Goal: Information Seeking & Learning: Learn about a topic

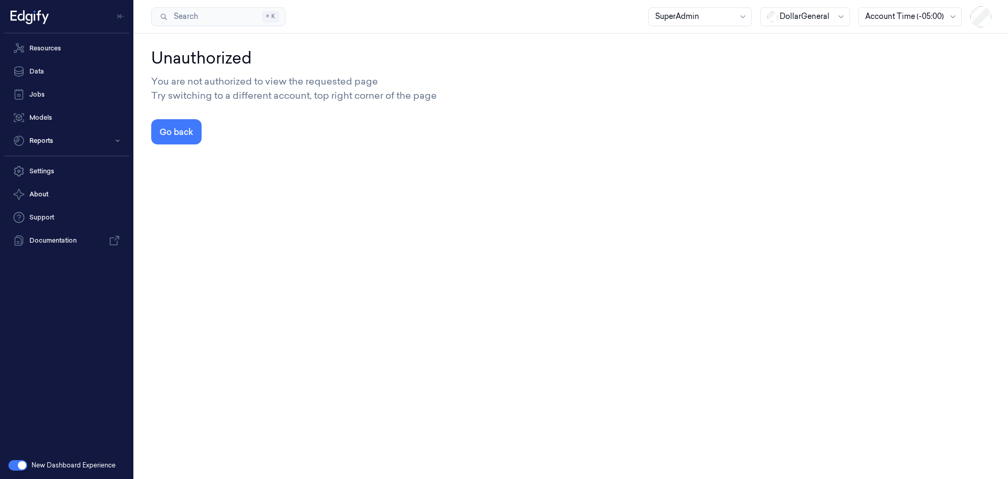
click at [788, 24] on div "DollarGeneral" at bounding box center [806, 17] width 53 height 18
click at [782, 76] on div "GiantEagle" at bounding box center [794, 74] width 54 height 11
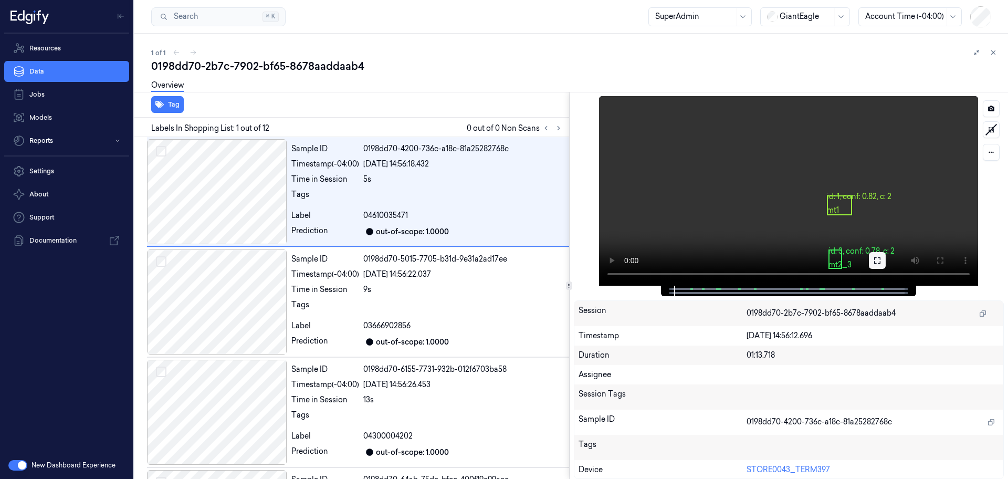
click at [877, 261] on icon at bounding box center [877, 260] width 8 height 8
click at [988, 150] on icon at bounding box center [991, 152] width 7 height 7
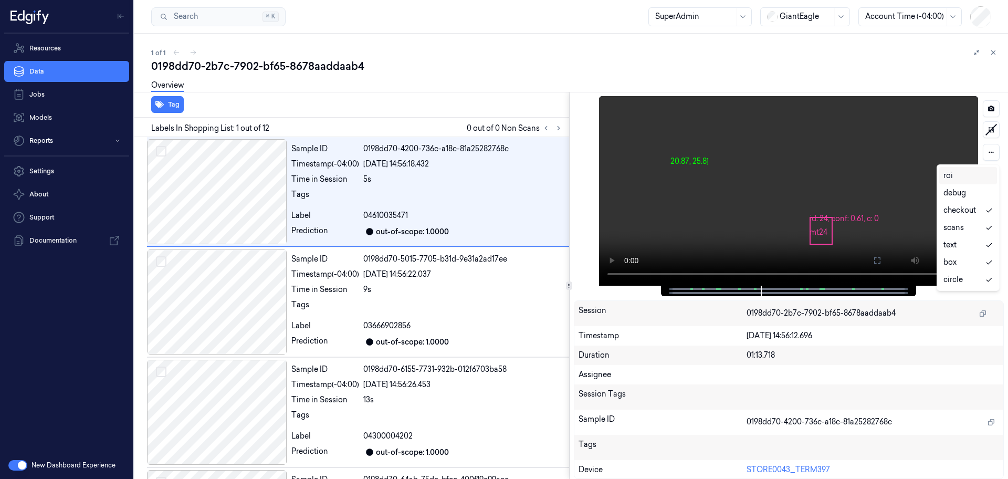
click at [958, 153] on div "20.87, 25.8] id: 24, conf: 0.61, c: 0 mt24" at bounding box center [789, 191] width 431 height 190
click at [877, 259] on icon at bounding box center [877, 260] width 8 height 8
drag, startPoint x: 747, startPoint y: 336, endPoint x: 837, endPoint y: 337, distance: 90.3
click at [837, 337] on div "24/08/2025 14:56:12.696" at bounding box center [873, 335] width 253 height 11
copy div "24/08/2025 14:56:12.696"
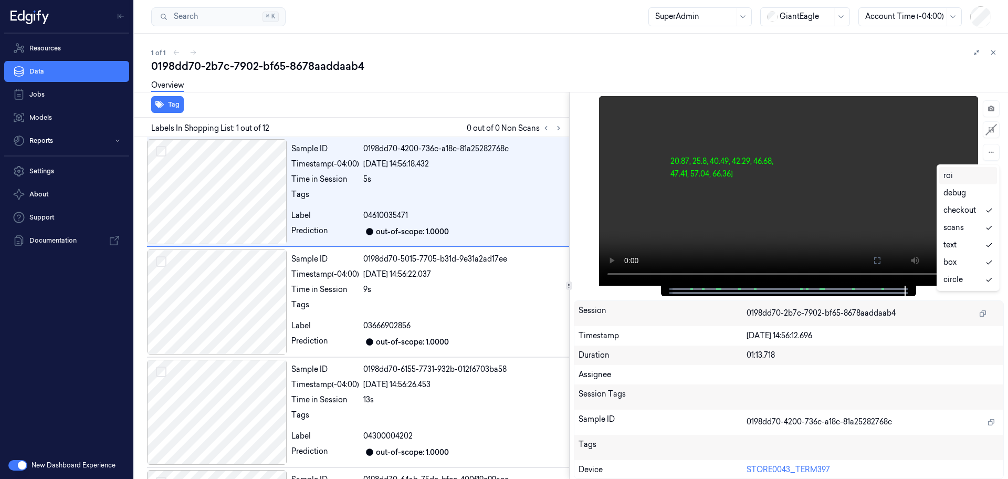
click at [794, 333] on div "24/08/2025 14:56:12.696" at bounding box center [873, 335] width 253 height 11
drag, startPoint x: 747, startPoint y: 336, endPoint x: 804, endPoint y: 333, distance: 57.8
click at [804, 333] on div "24/08/2025 14:56:12.696" at bounding box center [873, 335] width 253 height 11
copy div "24/08/2025 14:56"
click at [806, 333] on div "24/08/2025 14:56:12.696" at bounding box center [873, 335] width 253 height 11
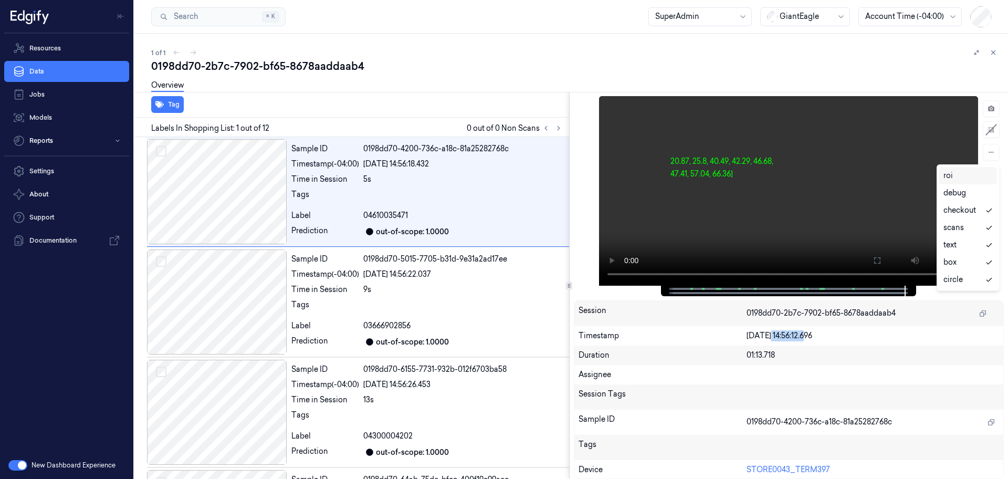
drag, startPoint x: 806, startPoint y: 333, endPoint x: 770, endPoint y: 332, distance: 35.2
click at [770, 332] on div "24/08/2025 14:56:12.696" at bounding box center [873, 335] width 253 height 11
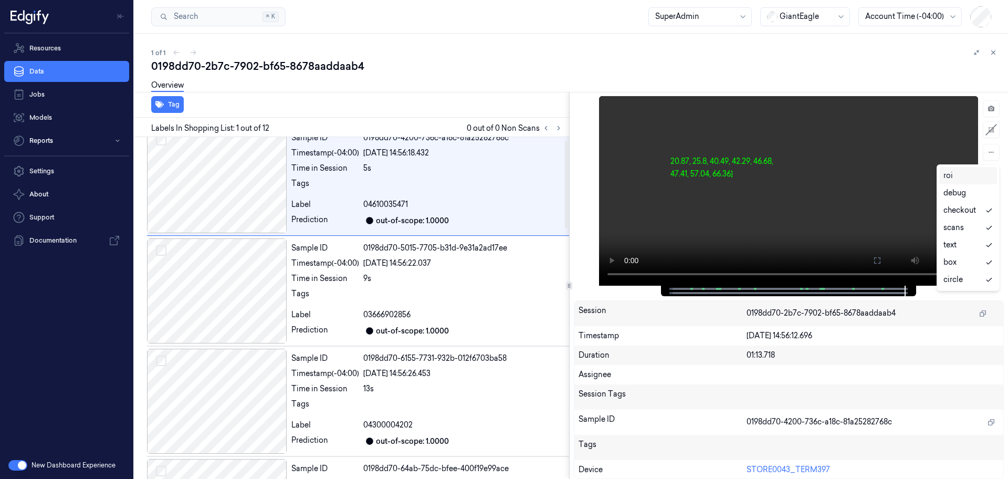
scroll to position [12, 0]
click at [459, 277] on div "9s" at bounding box center [464, 277] width 202 height 11
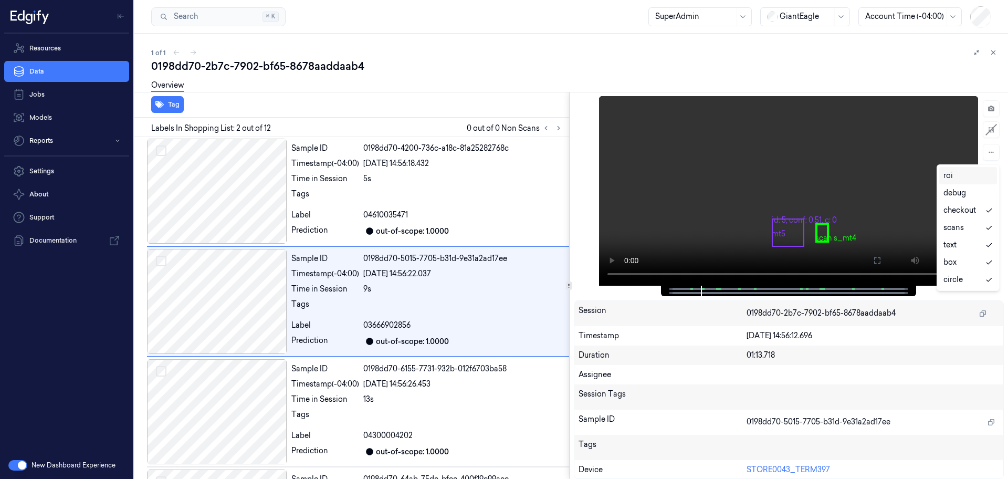
scroll to position [0, 0]
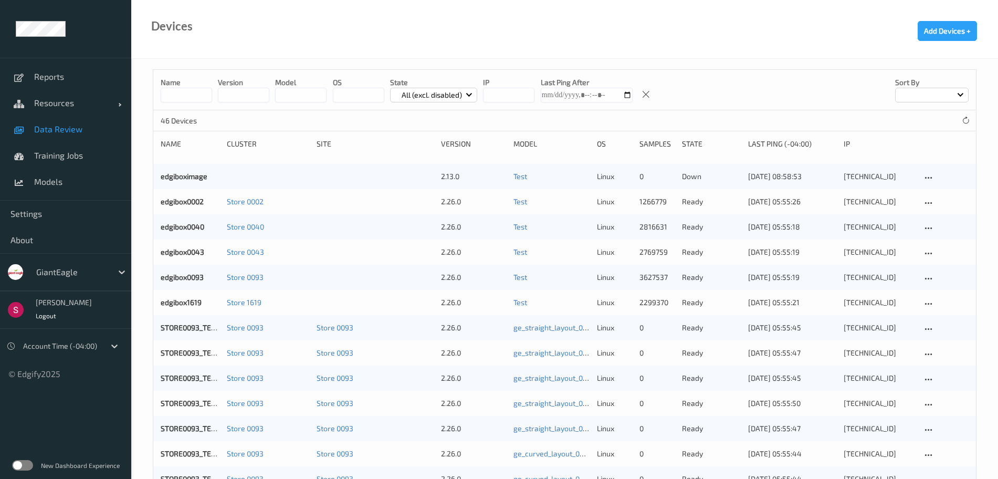
click at [65, 130] on span "Data Review" at bounding box center [77, 129] width 87 height 11
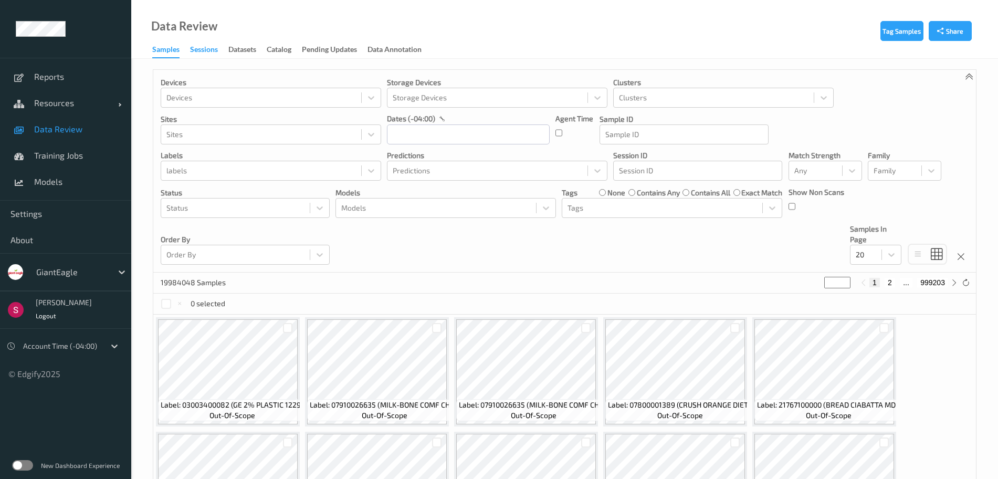
click at [201, 51] on div "Sessions" at bounding box center [204, 50] width 28 height 13
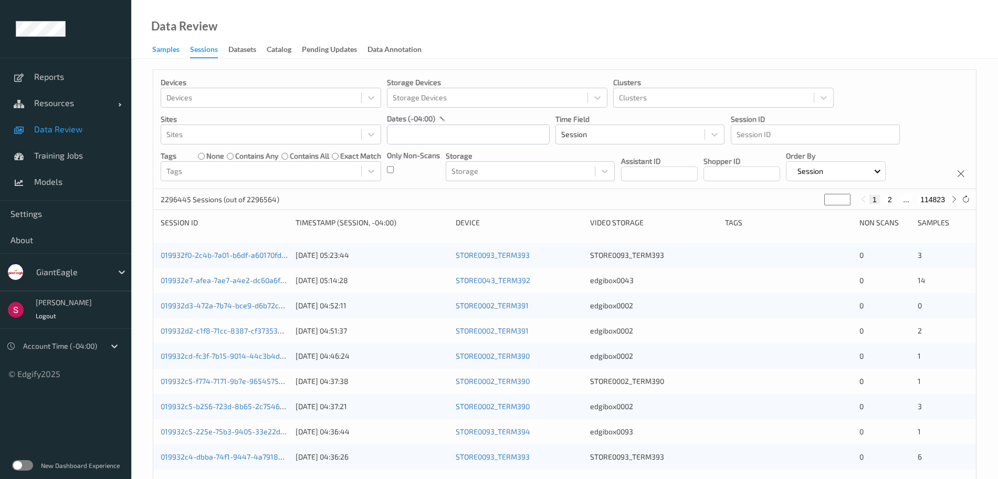
click at [161, 55] on div "Samples" at bounding box center [165, 50] width 27 height 13
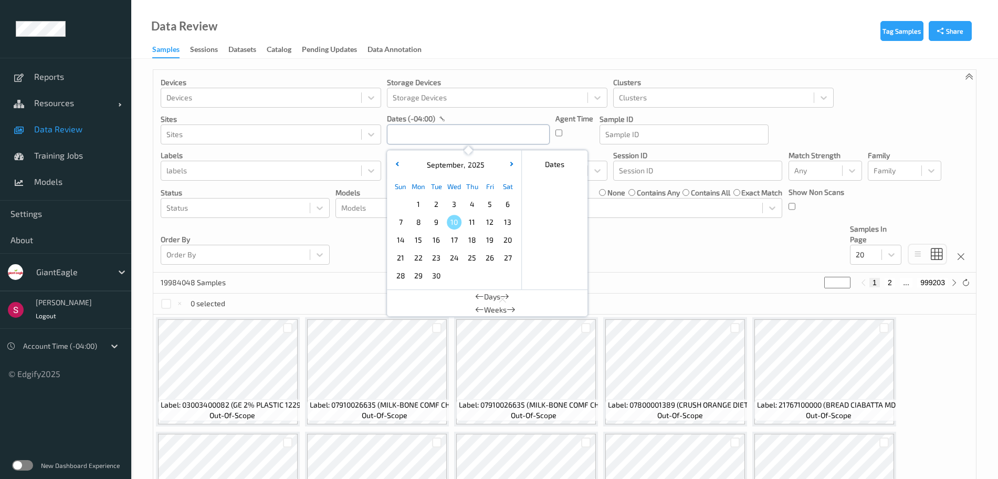
click at [458, 136] on input "text" at bounding box center [468, 134] width 163 height 20
click at [394, 160] on button "button" at bounding box center [397, 165] width 11 height 11
click at [405, 275] on span "24" at bounding box center [400, 275] width 15 height 15
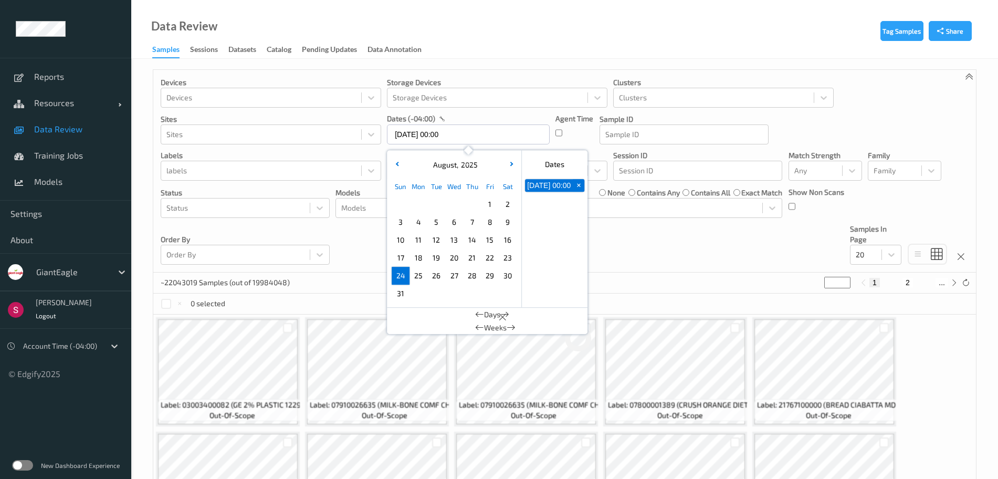
click at [405, 275] on span "24" at bounding box center [400, 275] width 15 height 15
type input "24/08/2025 00:00 -> 24/08/2025 23:59"
click at [616, 229] on div "Devices Devices Storage Devices Storage Devices Clusters Clusters Sites Sites d…" at bounding box center [564, 171] width 823 height 203
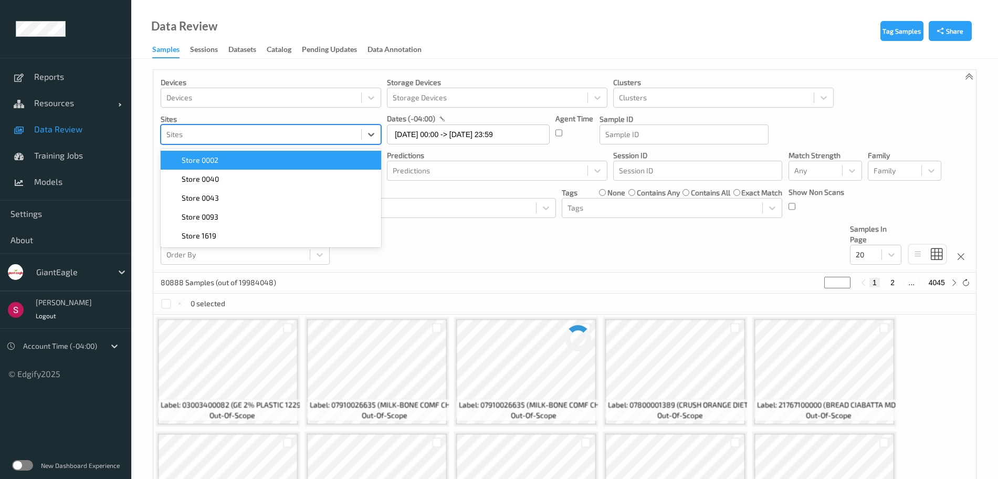
click at [294, 133] on div at bounding box center [261, 134] width 190 height 13
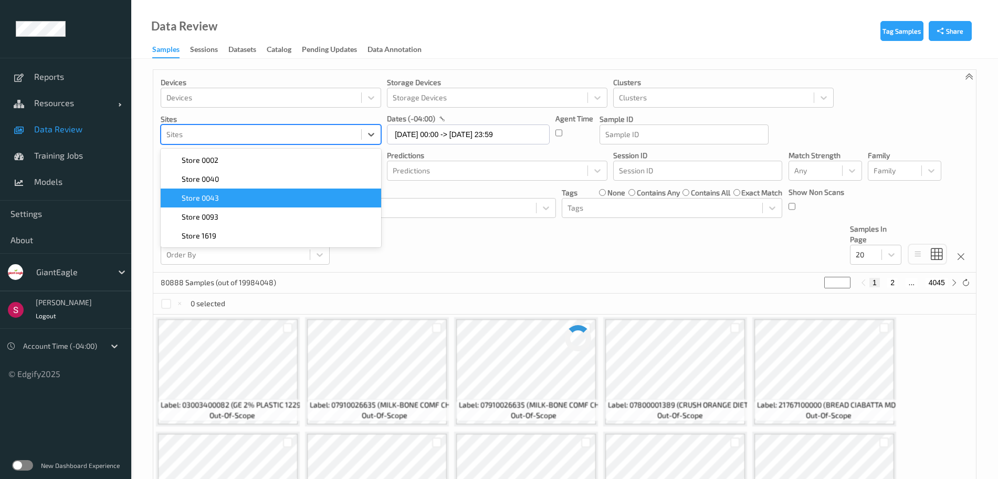
click at [290, 201] on div "Store 0043" at bounding box center [271, 198] width 208 height 11
click at [631, 277] on div "~22043019 Samples (out of 19984048) * 1 2 ..." at bounding box center [564, 283] width 823 height 21
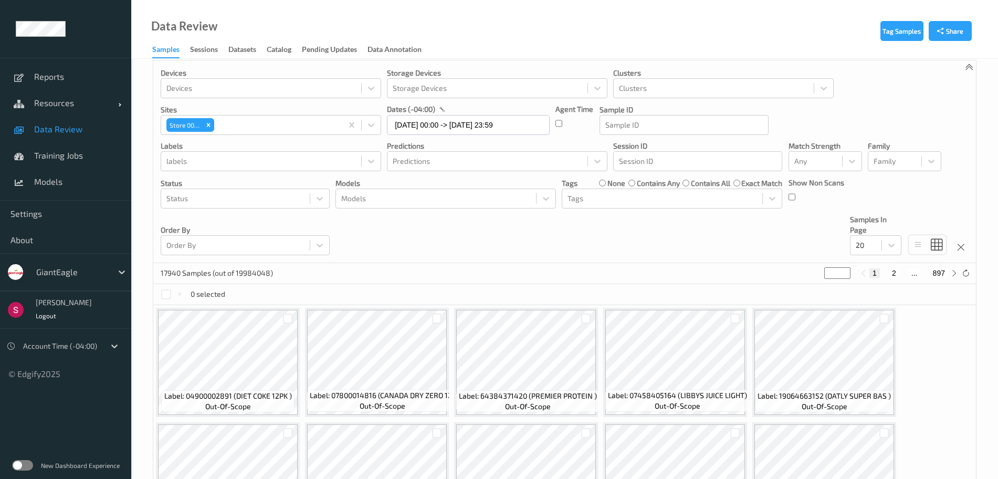
scroll to position [11, 0]
click at [872, 238] on div at bounding box center [866, 243] width 20 height 13
click at [885, 340] on div "200" at bounding box center [875, 345] width 39 height 11
click at [278, 244] on div at bounding box center [235, 243] width 138 height 13
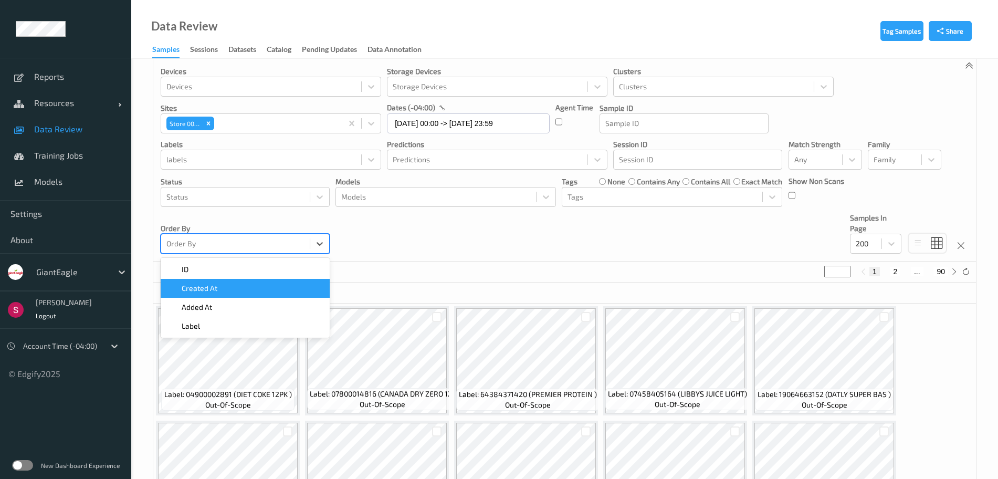
click at [264, 287] on div "Created At" at bounding box center [245, 288] width 156 height 11
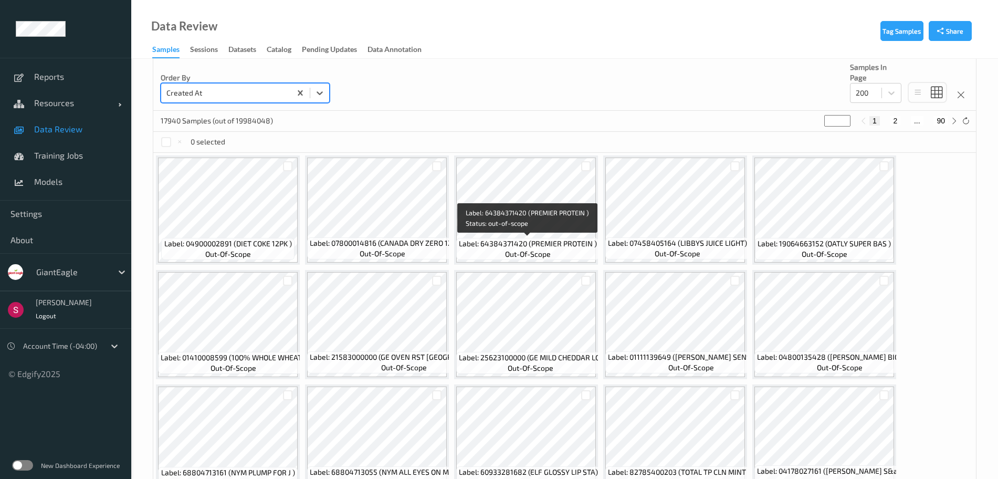
scroll to position [162, 0]
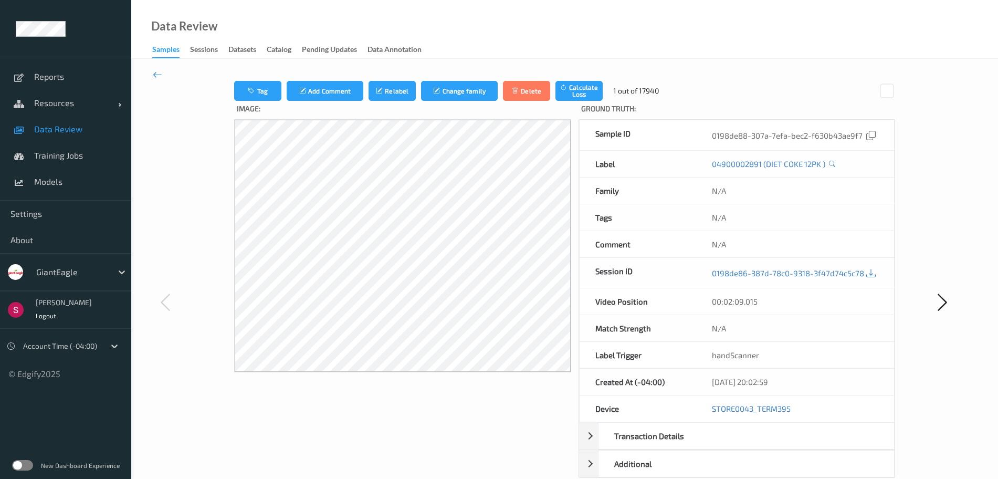
click at [153, 77] on icon at bounding box center [157, 75] width 9 height 12
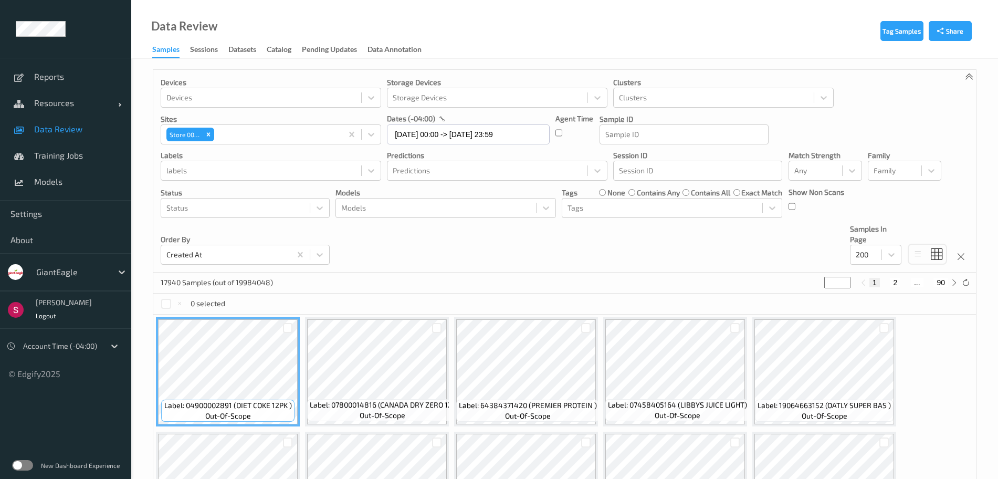
drag, startPoint x: 840, startPoint y: 283, endPoint x: 816, endPoint y: 284, distance: 23.7
click at [816, 284] on div "17940 Samples (out of 19984048) * 1 2 ... 90" at bounding box center [564, 283] width 823 height 21
type input "*"
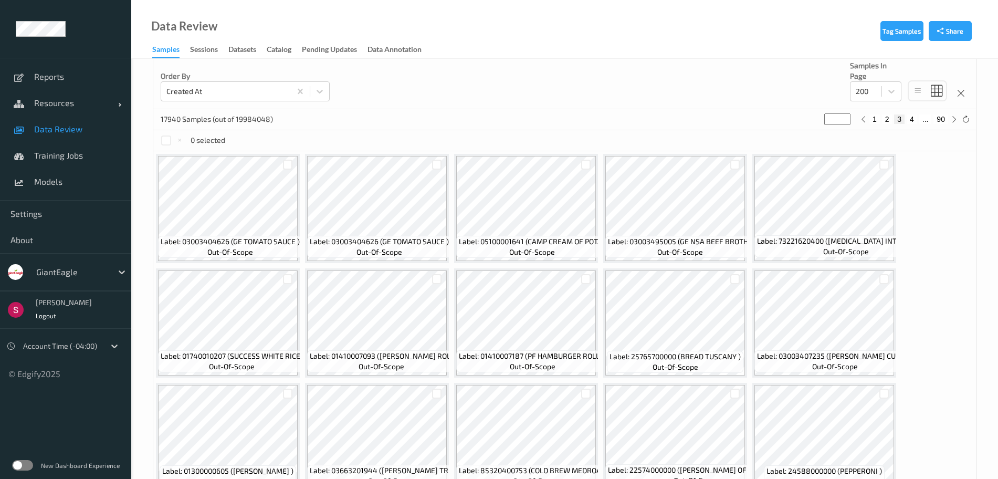
scroll to position [165, 0]
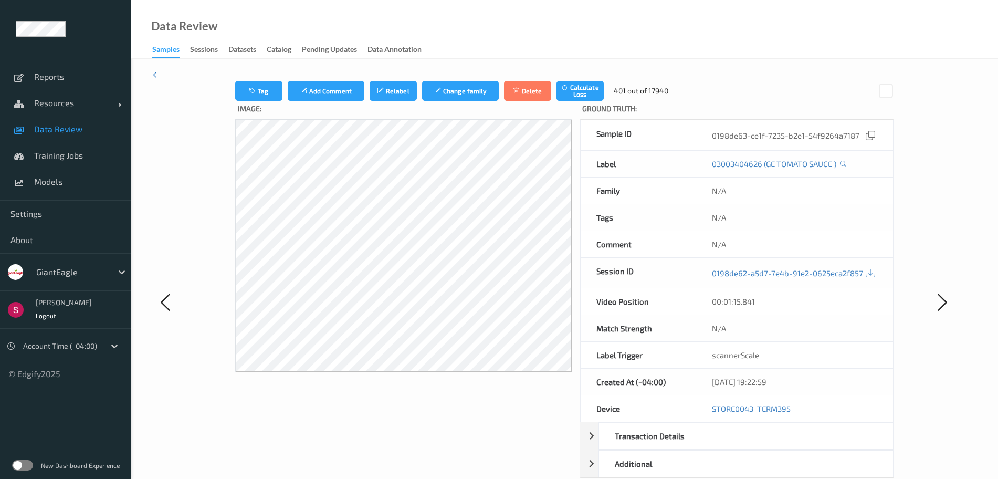
click at [158, 74] on icon at bounding box center [157, 75] width 9 height 12
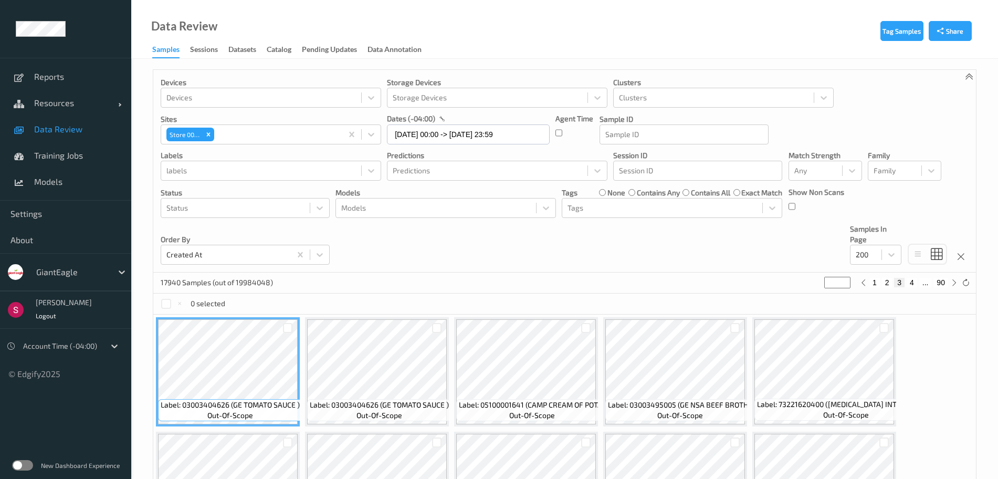
drag, startPoint x: 839, startPoint y: 285, endPoint x: 812, endPoint y: 287, distance: 26.9
click at [812, 287] on div "17940 Samples (out of 19984048) * 1 2 3 4 ... 90" at bounding box center [564, 283] width 823 height 21
type input "*"
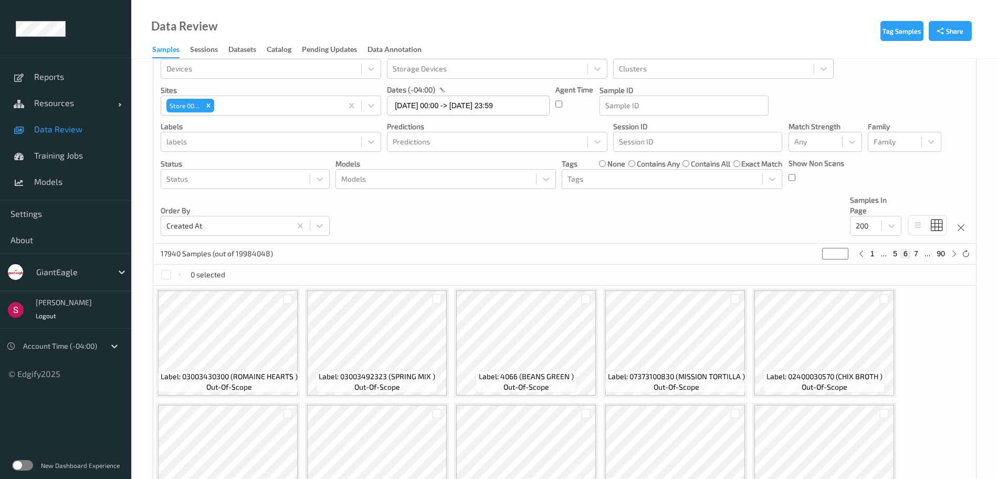
scroll to position [32, 0]
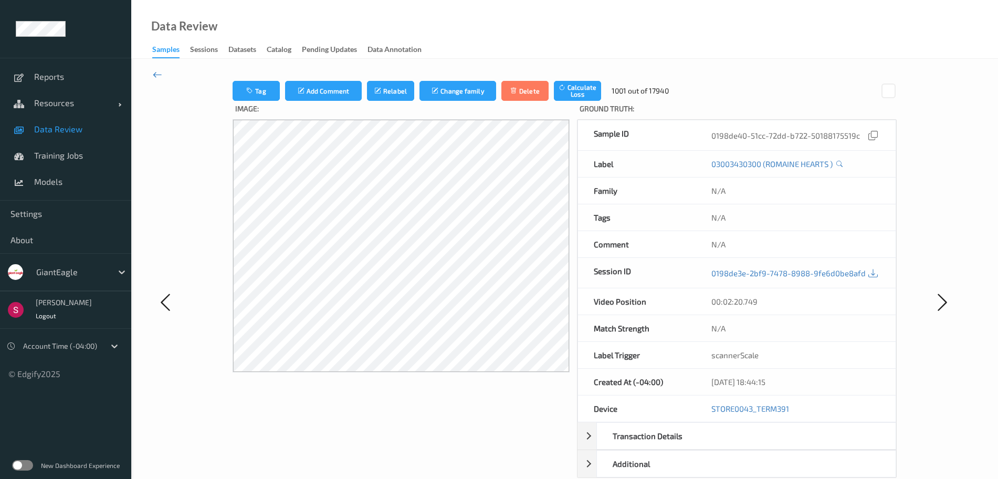
click at [156, 76] on icon at bounding box center [157, 75] width 9 height 12
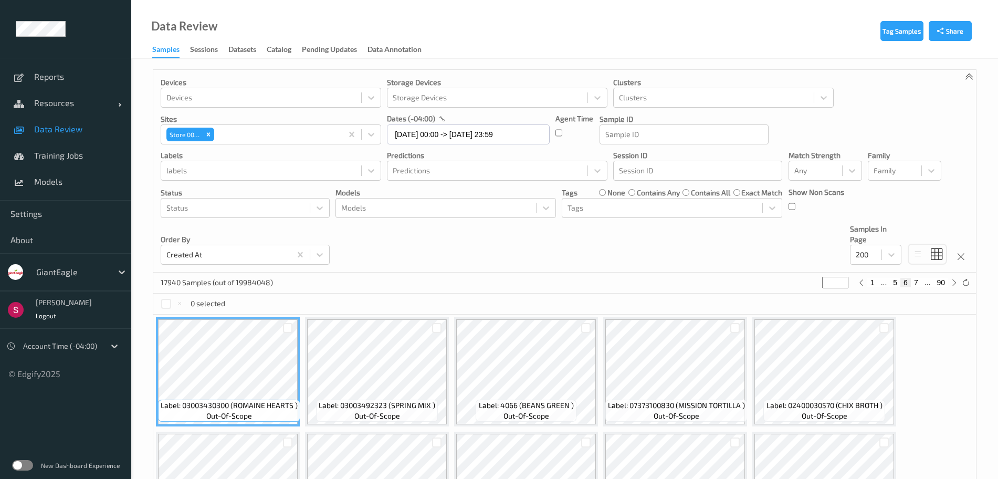
drag, startPoint x: 835, startPoint y: 282, endPoint x: 813, endPoint y: 286, distance: 22.4
click at [813, 286] on div "17940 Samples (out of 19984048) * 1 ... 5 6 7 ... 90" at bounding box center [564, 283] width 823 height 21
type input "**"
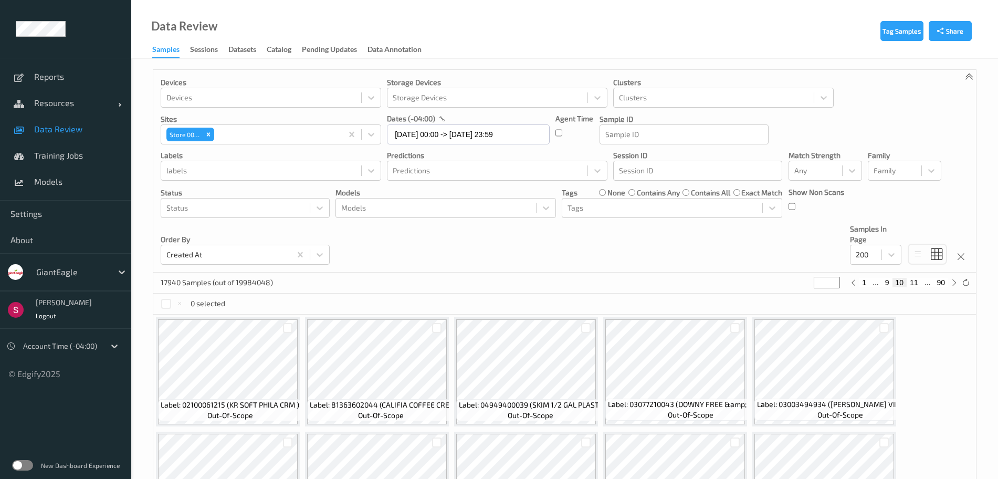
type input "**"
click at [748, 284] on div "17940 Samples (out of 19984048) ** 1 ... 9 10 11 ... 90" at bounding box center [564, 283] width 823 height 21
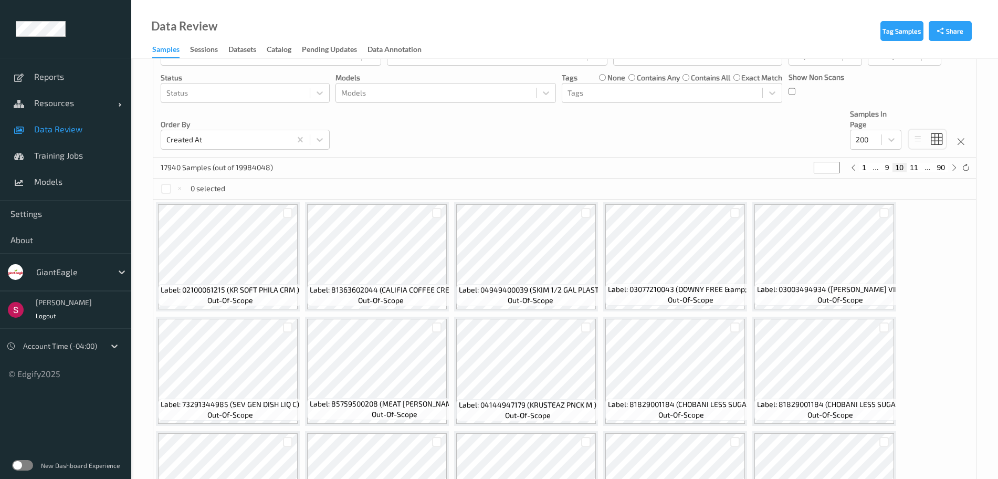
scroll to position [129, 0]
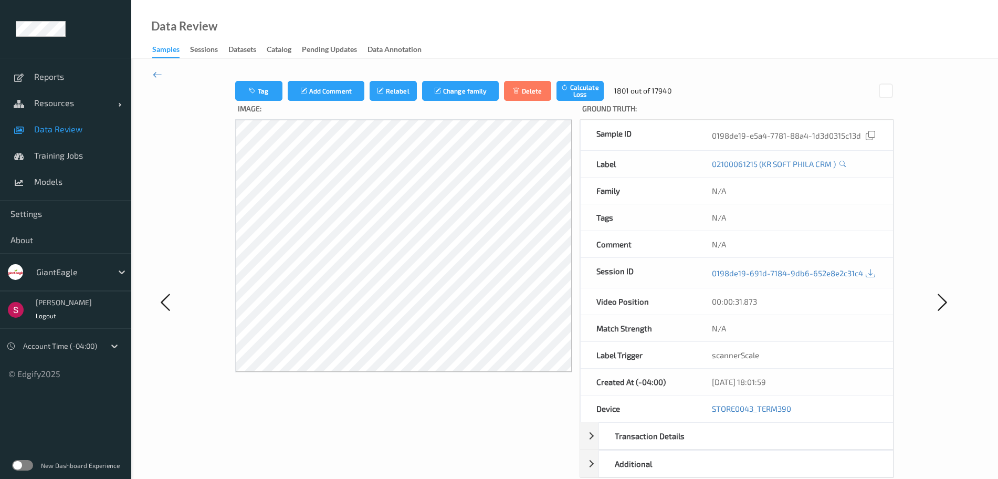
click at [161, 76] on icon at bounding box center [157, 75] width 9 height 12
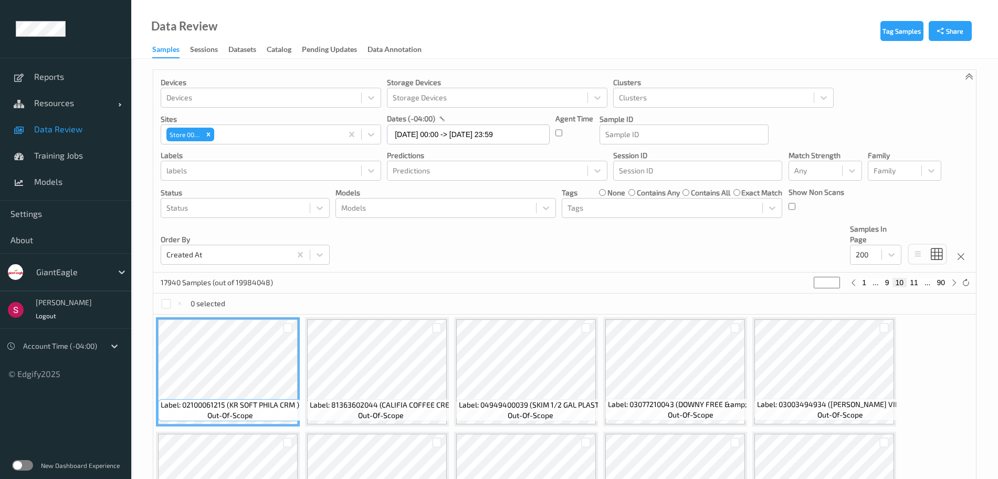
drag, startPoint x: 828, startPoint y: 281, endPoint x: 808, endPoint y: 286, distance: 20.6
click at [808, 286] on div "17940 Samples (out of 19984048) ** 1 ... 9 10 11 ... 90" at bounding box center [564, 283] width 823 height 21
type input "*"
type input "**"
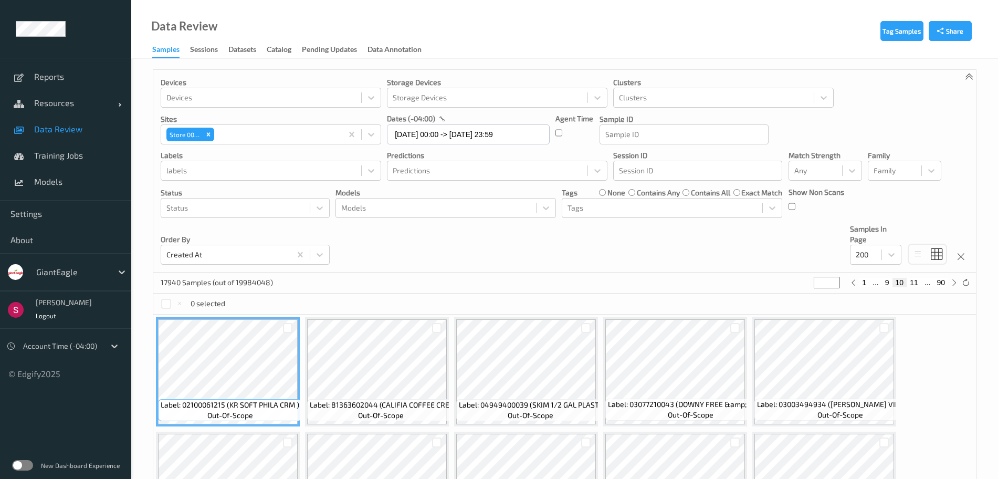
type input "**"
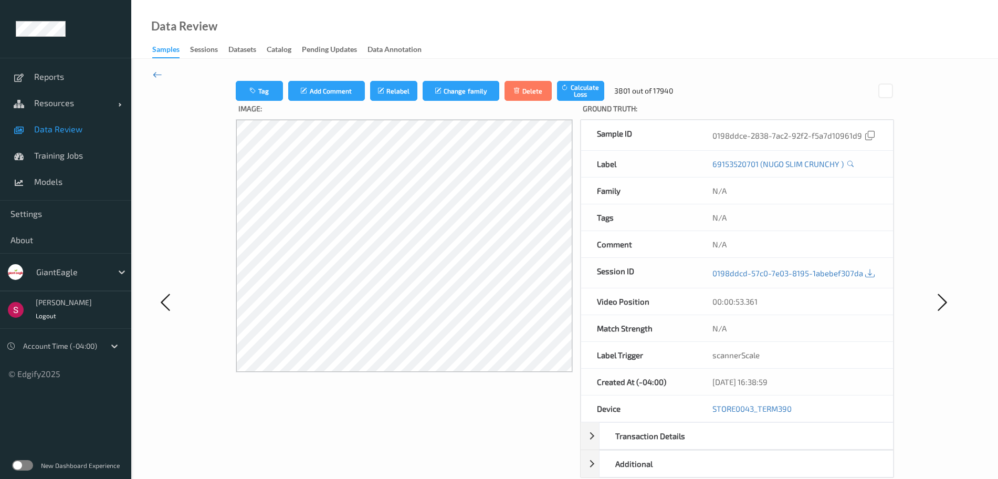
click at [160, 75] on icon at bounding box center [157, 75] width 9 height 12
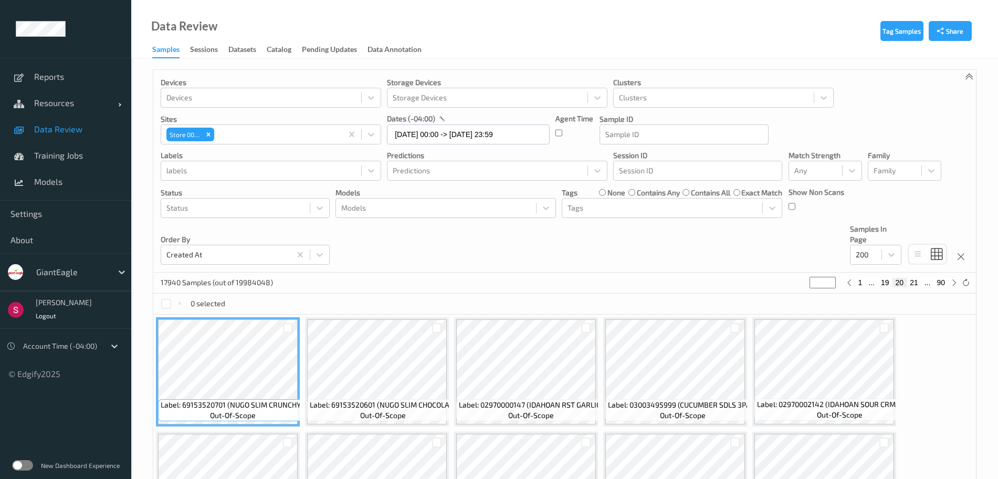
drag, startPoint x: 805, startPoint y: 284, endPoint x: 794, endPoint y: 284, distance: 11.0
click at [794, 284] on div "17940 Samples (out of 19984048) ** 1 ... 19 20 21 ... 90" at bounding box center [564, 283] width 823 height 21
type input "*"
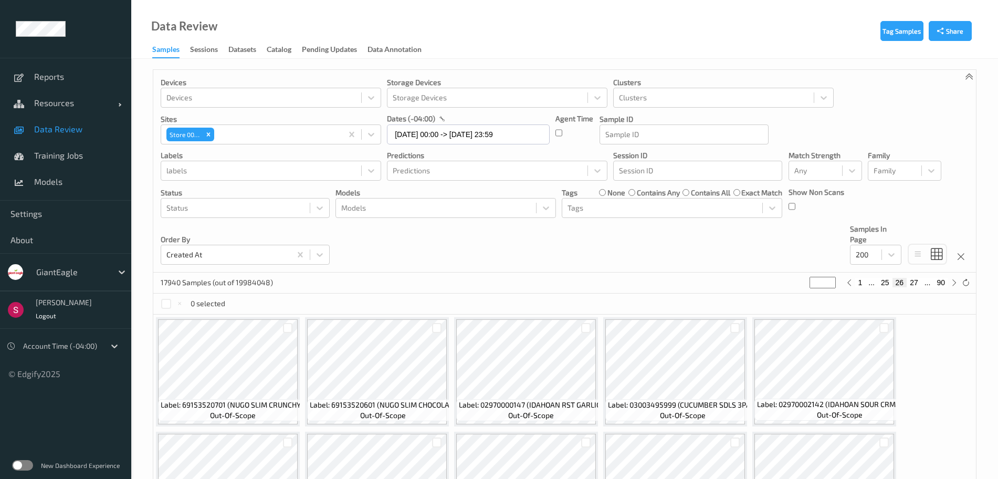
type input "**"
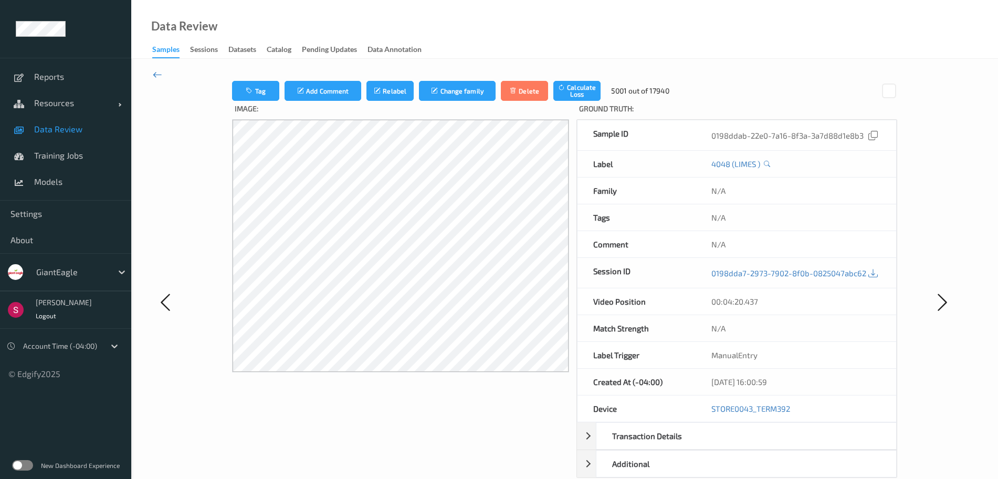
click at [159, 75] on icon at bounding box center [157, 75] width 9 height 12
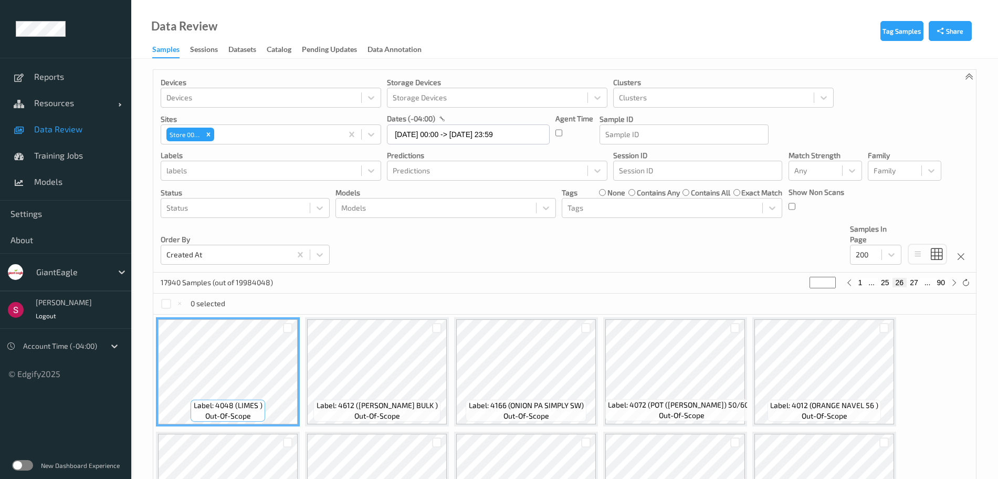
drag, startPoint x: 822, startPoint y: 281, endPoint x: 799, endPoint y: 280, distance: 23.1
click at [799, 280] on div "17940 Samples (out of 19984048) ** 1 ... 25 26 27 ... 90" at bounding box center [564, 283] width 823 height 21
type input "*"
type input "**"
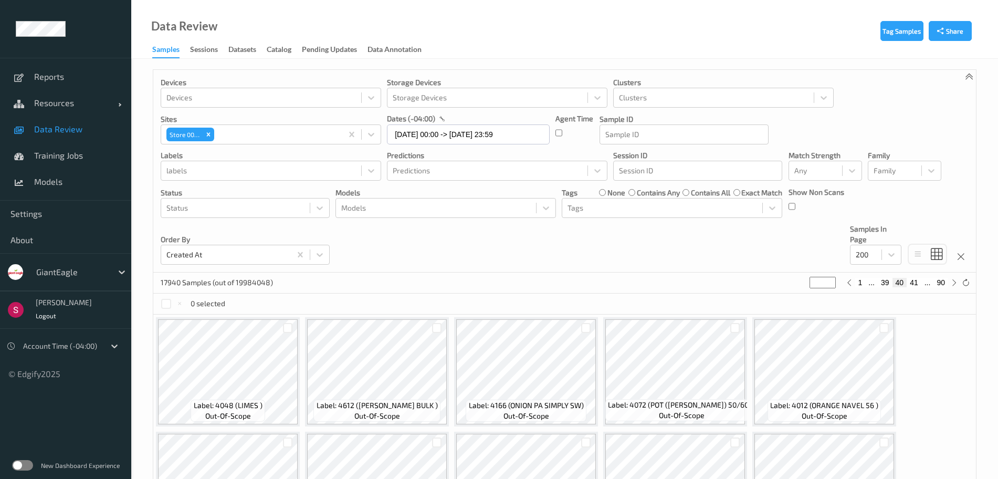
type input "**"
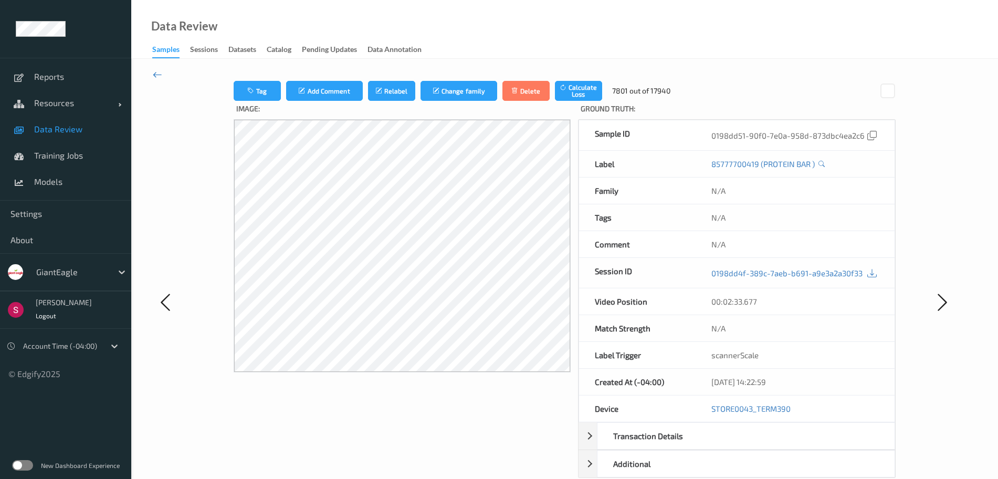
click at [158, 73] on icon at bounding box center [157, 75] width 9 height 12
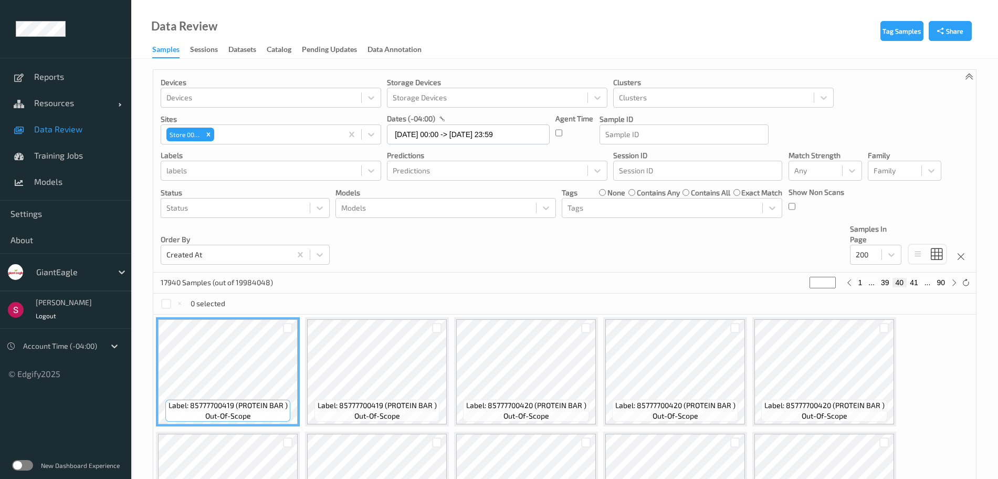
drag, startPoint x: 819, startPoint y: 283, endPoint x: 806, endPoint y: 284, distance: 12.6
click at [806, 284] on div "17940 Samples (out of 19984048) ** 1 ... 39 40 41 ... 90" at bounding box center [564, 283] width 823 height 21
type input "*"
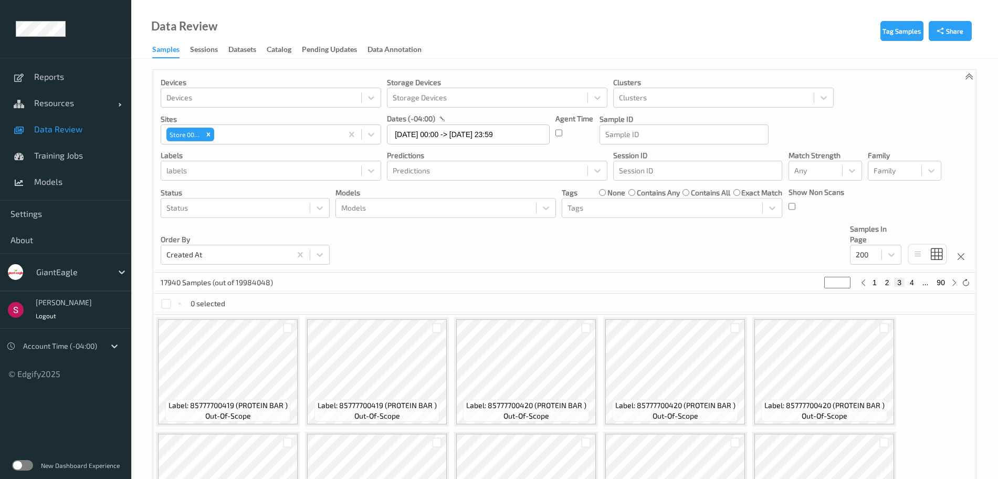
type input "**"
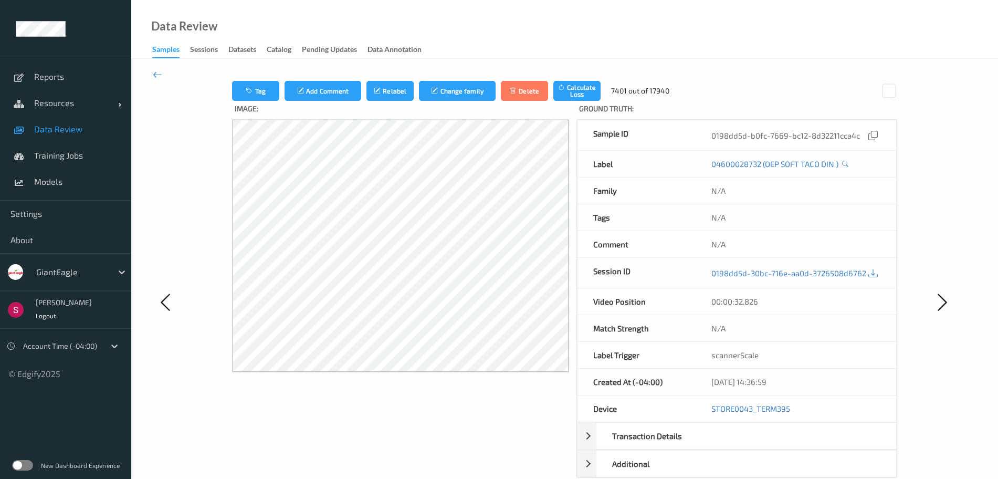
click at [153, 76] on icon at bounding box center [157, 75] width 9 height 12
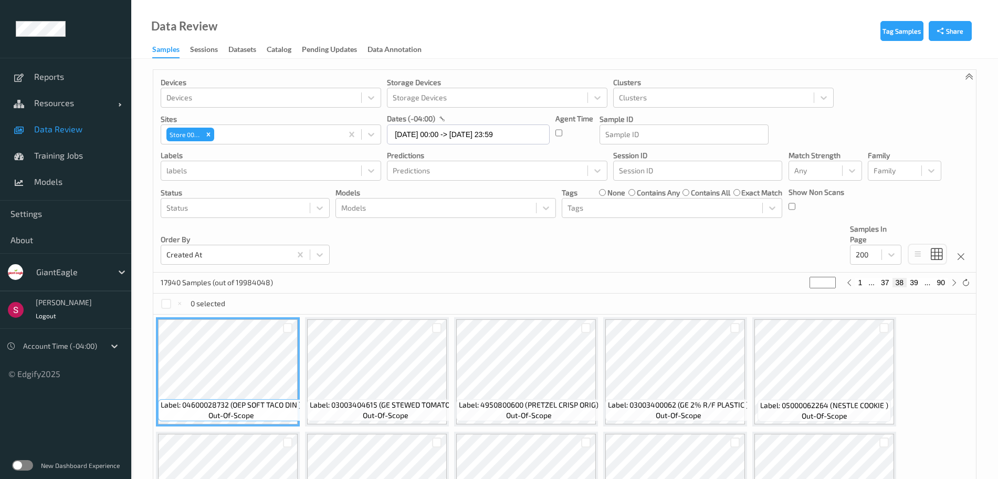
drag, startPoint x: 822, startPoint y: 284, endPoint x: 799, endPoint y: 285, distance: 23.7
click at [799, 285] on div "17940 Samples (out of 19984048) ** 1 ... 37 38 39 ... 90" at bounding box center [564, 283] width 823 height 21
type input "*"
type input "**"
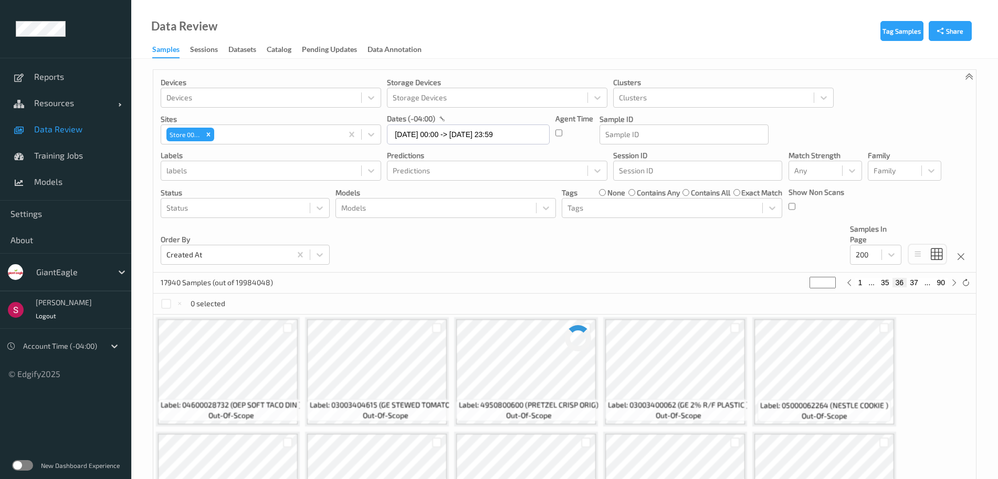
type input "**"
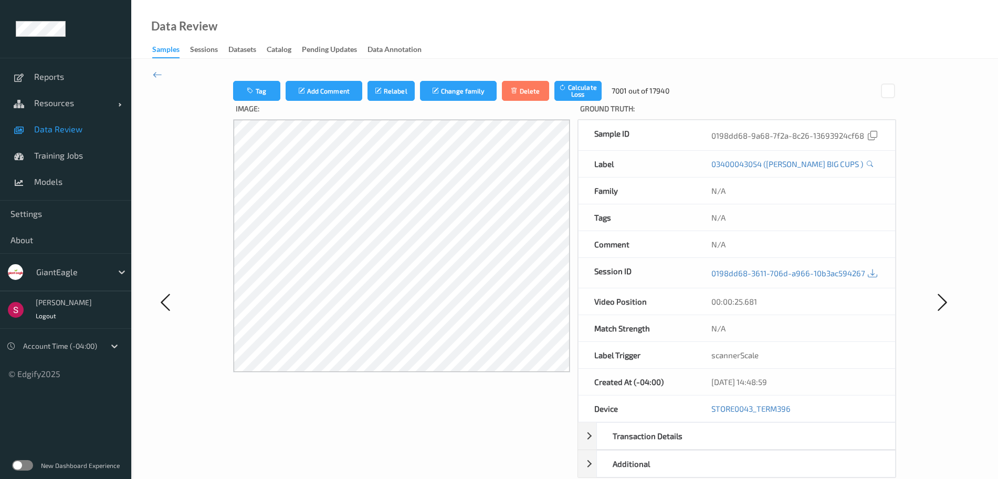
click at [162, 81] on div at bounding box center [187, 302] width 69 height 443
click at [155, 75] on icon at bounding box center [157, 75] width 9 height 12
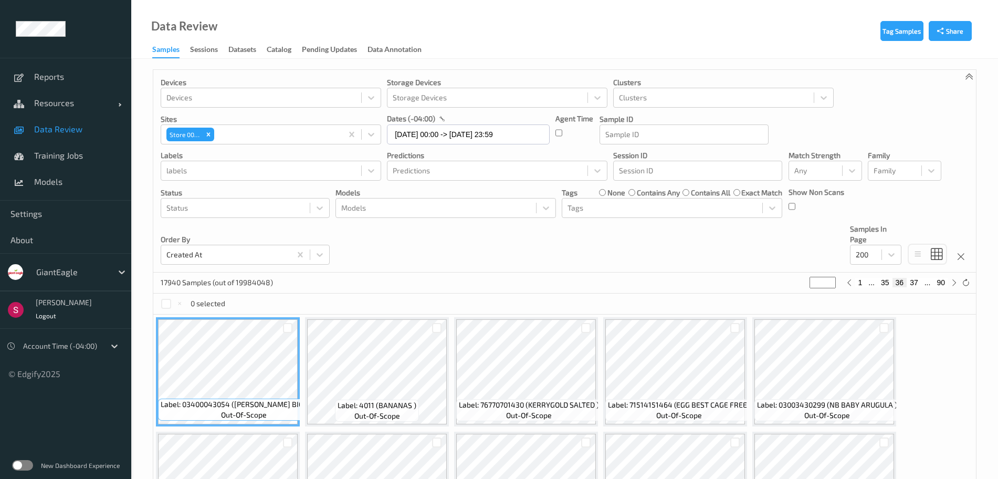
drag, startPoint x: 818, startPoint y: 282, endPoint x: 808, endPoint y: 282, distance: 9.5
click at [808, 282] on div "17940 Samples (out of 19984048) ** 1 ... 35 36 37 ... 90" at bounding box center [564, 283] width 823 height 21
type input "*"
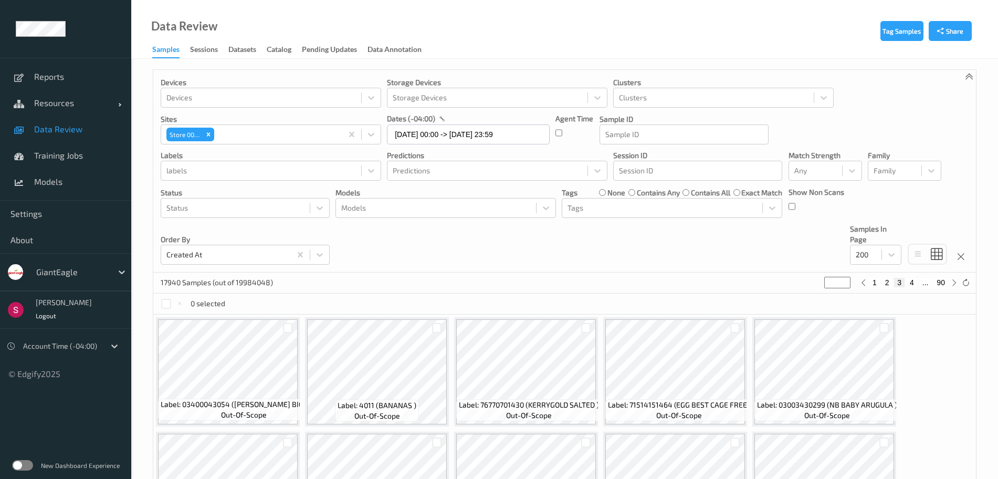
type input "**"
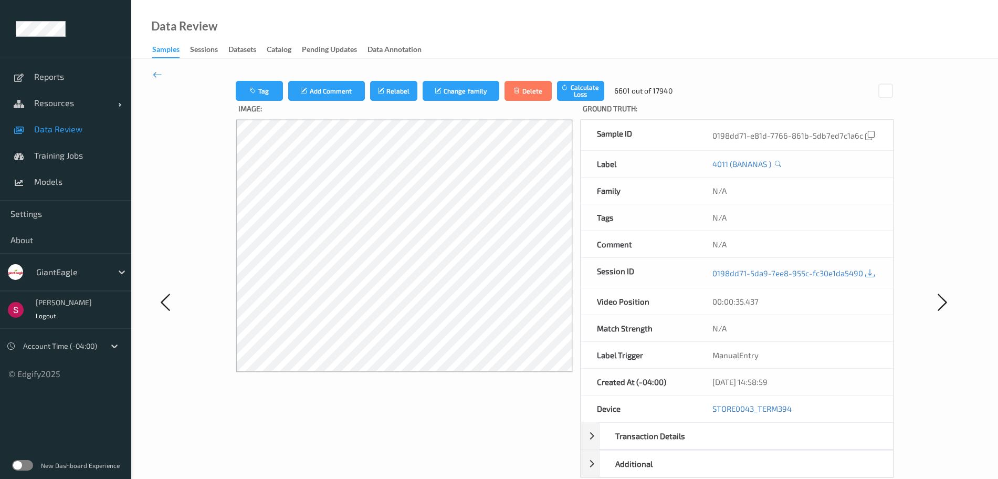
click at [160, 75] on icon at bounding box center [157, 75] width 9 height 12
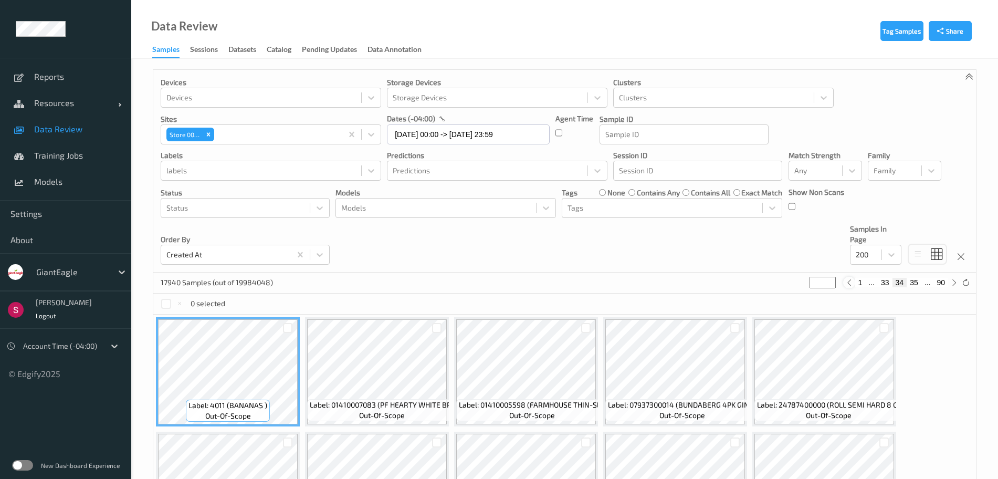
click at [851, 286] on icon at bounding box center [849, 283] width 8 height 8
type input "**"
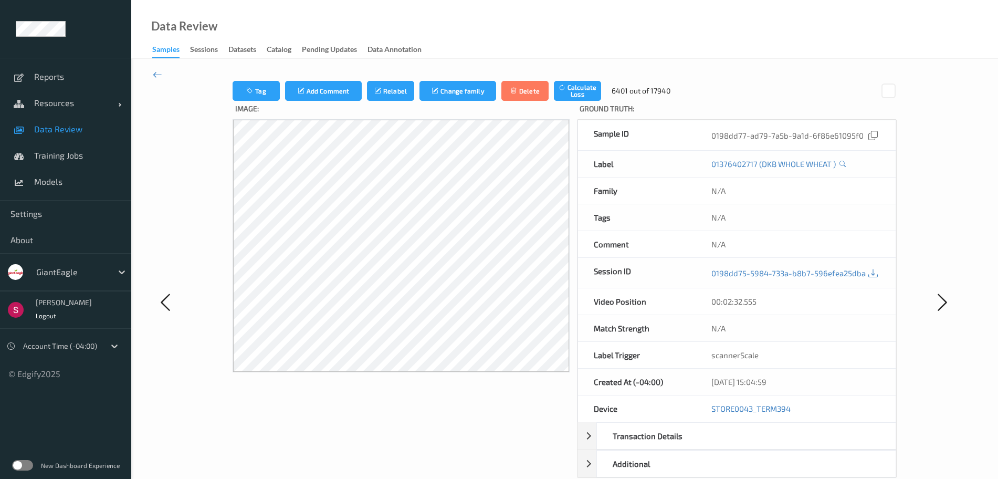
click at [162, 75] on icon at bounding box center [157, 75] width 9 height 12
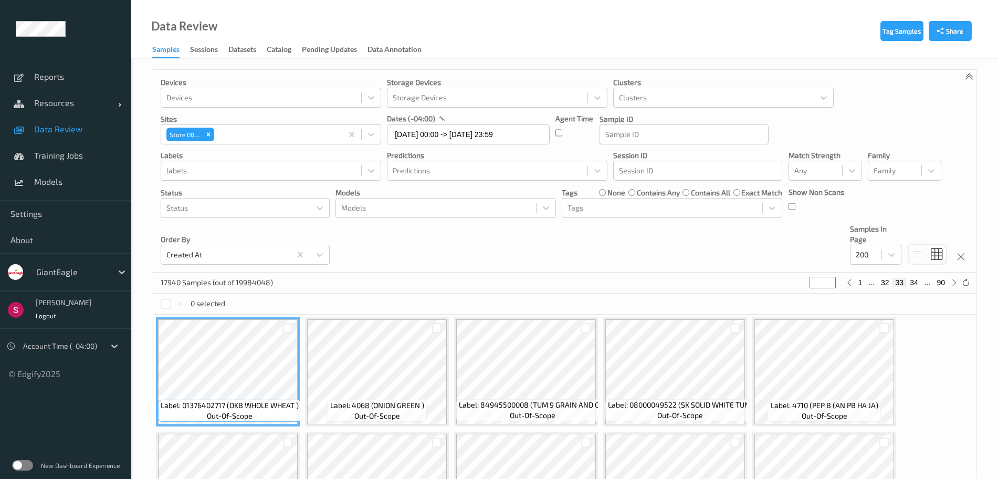
drag, startPoint x: 822, startPoint y: 285, endPoint x: 797, endPoint y: 281, distance: 26.0
click at [797, 281] on div "17940 Samples (out of 19984048) ** 1 ... 32 33 34 ... 90" at bounding box center [564, 283] width 823 height 21
type input "*"
type input "**"
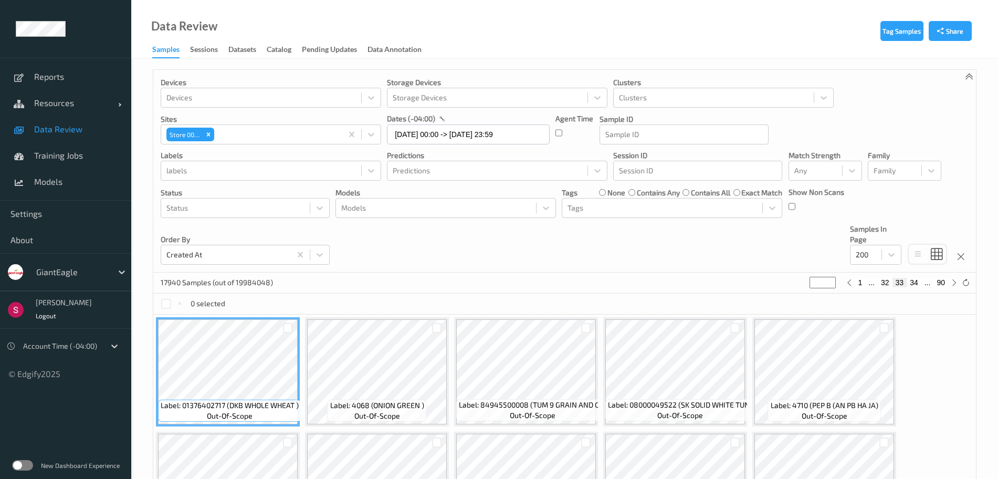
type input "**"
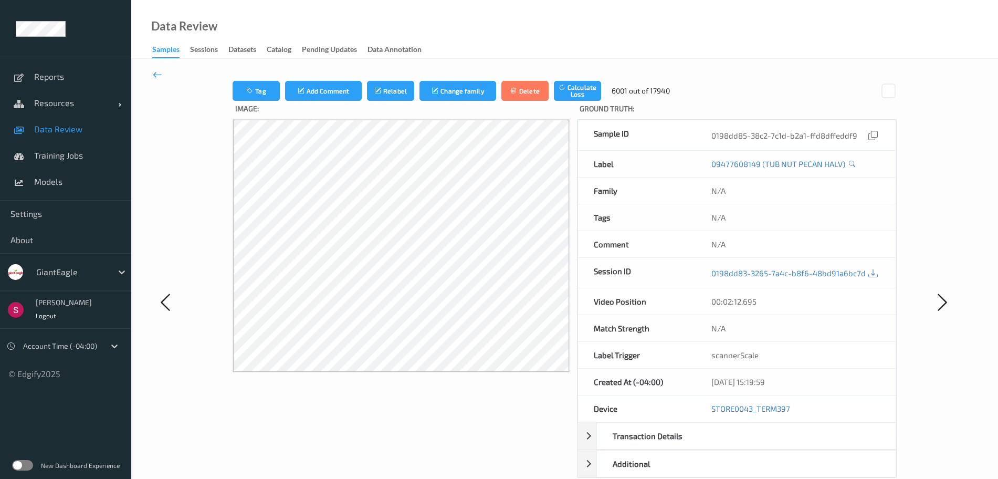
click at [159, 74] on icon at bounding box center [157, 75] width 9 height 12
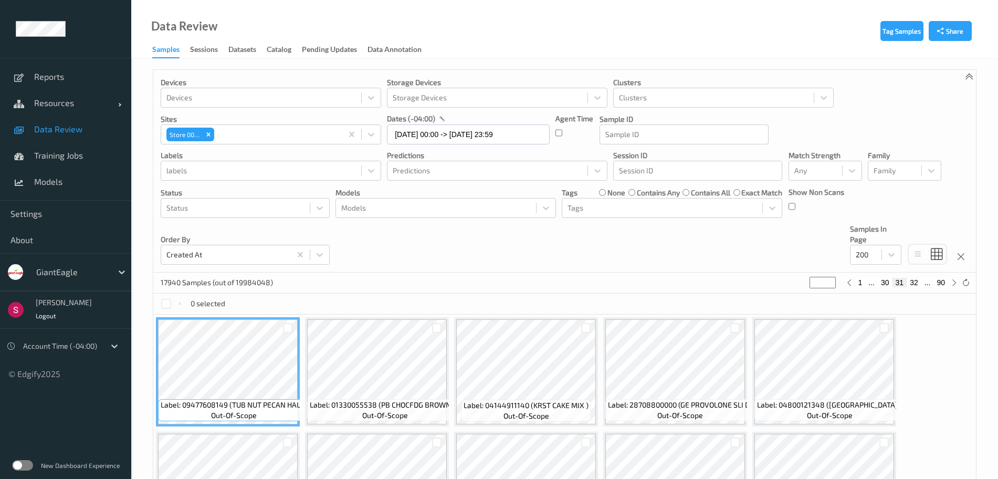
drag, startPoint x: 820, startPoint y: 280, endPoint x: 787, endPoint y: 286, distance: 33.7
click at [787, 286] on div "17940 Samples (out of 19984048) ** 1 ... 30 31 32 ... 90" at bounding box center [564, 283] width 823 height 21
type input "*"
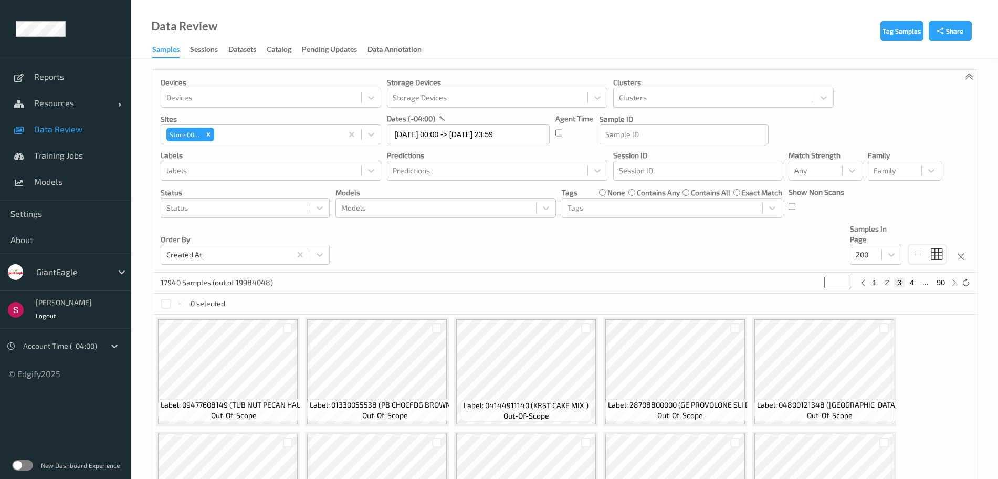
type input "**"
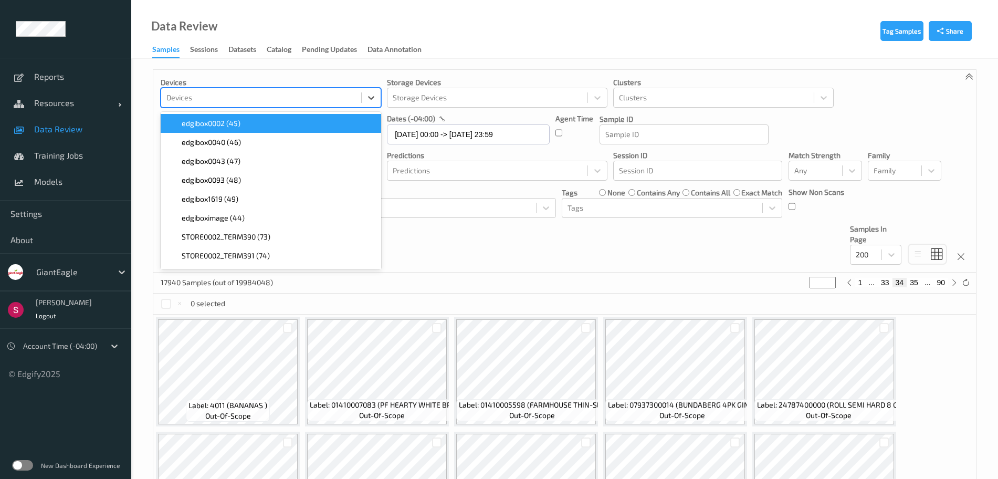
click at [278, 97] on div at bounding box center [261, 97] width 190 height 13
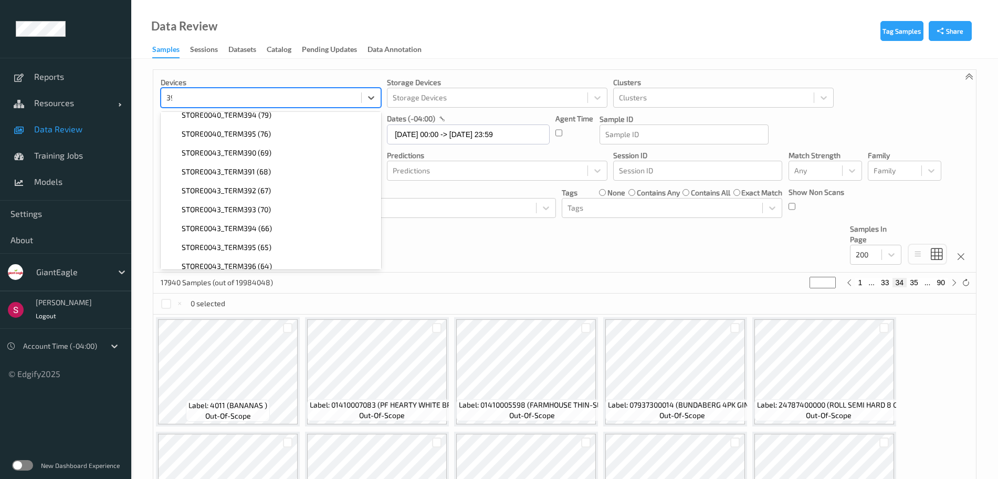
scroll to position [160, 0]
type input "397"
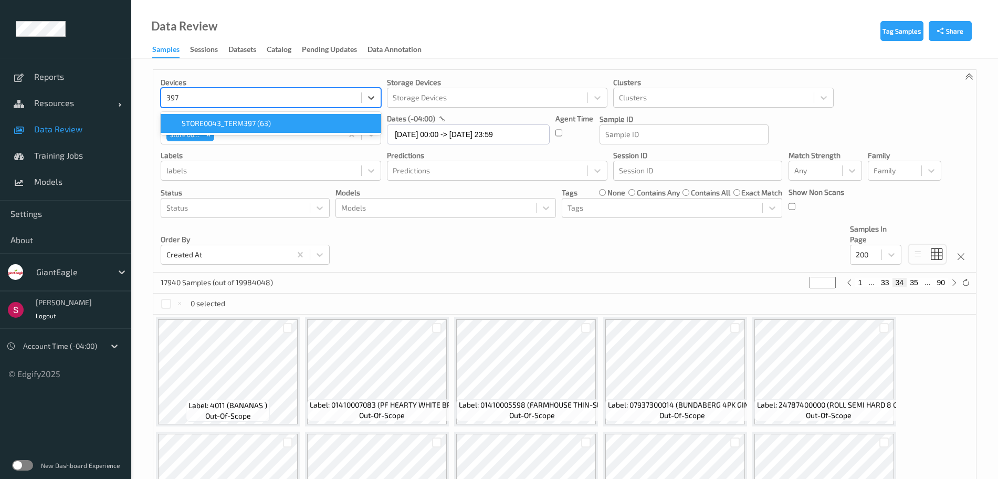
click at [218, 120] on span "STORE0043_TERM397 (63)" at bounding box center [226, 123] width 89 height 11
type input "*"
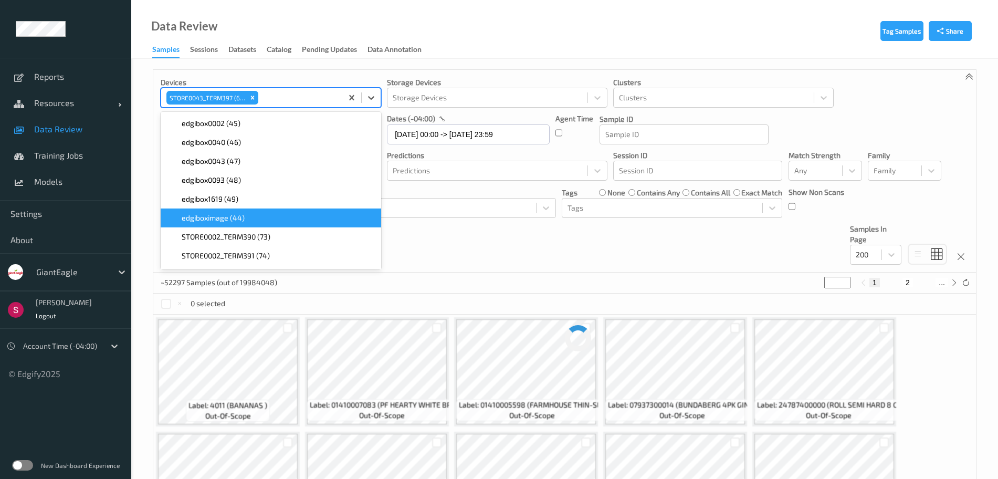
click at [479, 309] on div "0 selected" at bounding box center [564, 304] width 823 height 21
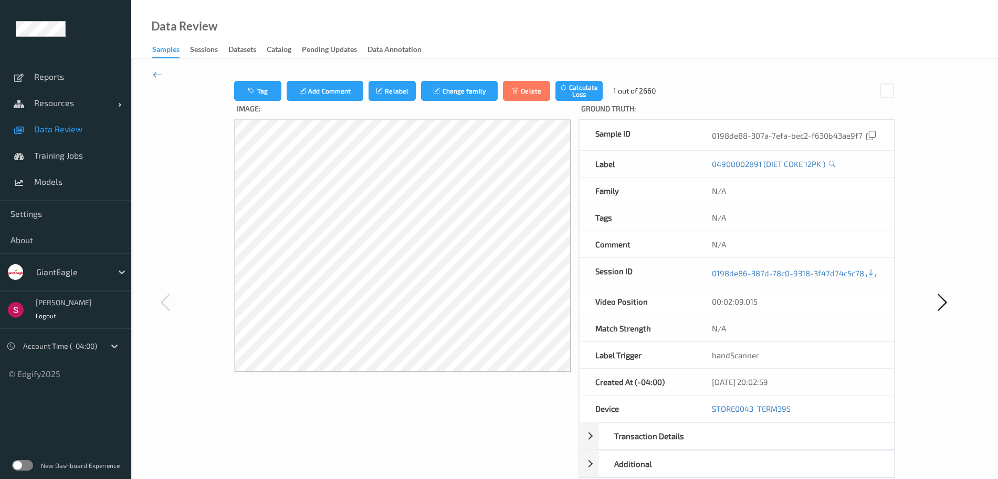
click at [160, 76] on icon at bounding box center [157, 75] width 9 height 12
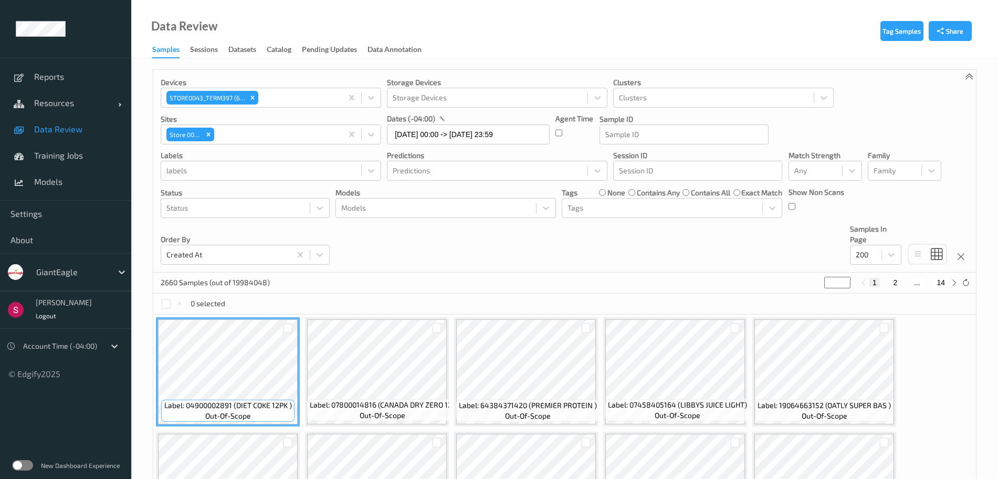
drag, startPoint x: 834, startPoint y: 280, endPoint x: 807, endPoint y: 285, distance: 28.2
click at [807, 285] on div "2660 Samples (out of 19984048) * 1 2 ... 14" at bounding box center [564, 283] width 823 height 21
type input "*"
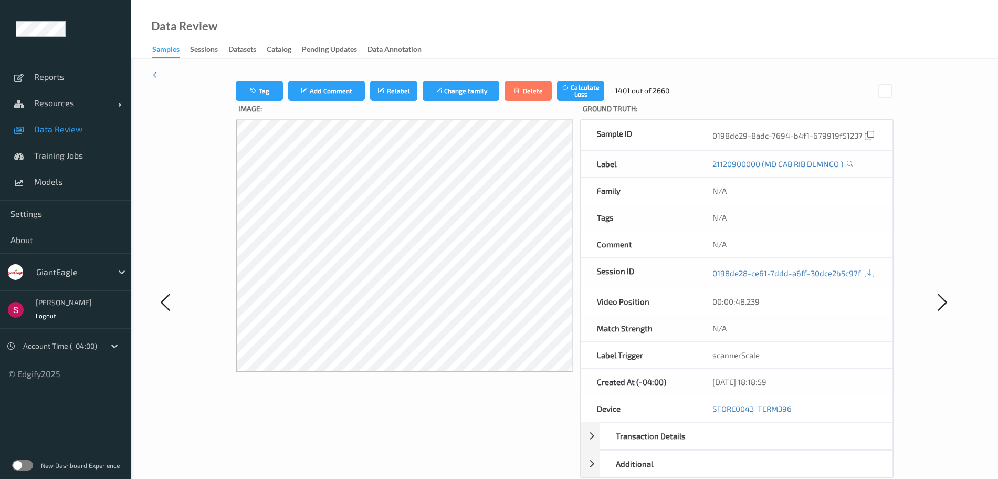
click at [158, 75] on icon at bounding box center [157, 75] width 9 height 12
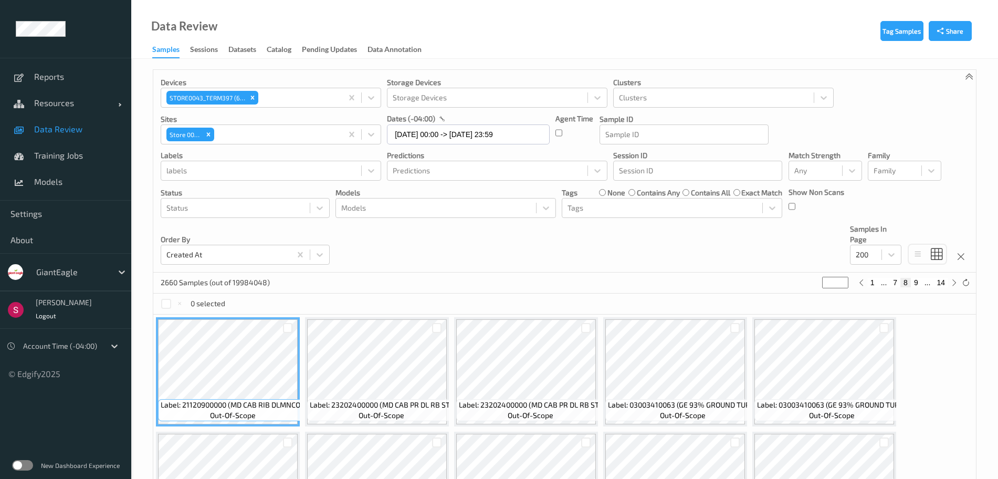
drag, startPoint x: 832, startPoint y: 278, endPoint x: 798, endPoint y: 281, distance: 34.8
click at [798, 281] on div "2660 Samples (out of 19984048) * 1 ... 7 8 9 ... 14" at bounding box center [564, 283] width 823 height 21
type input "*"
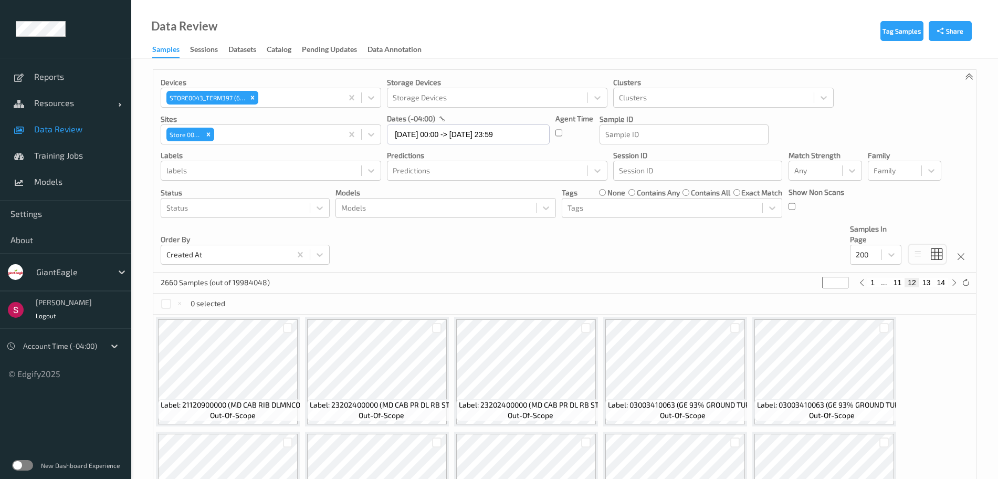
type input "**"
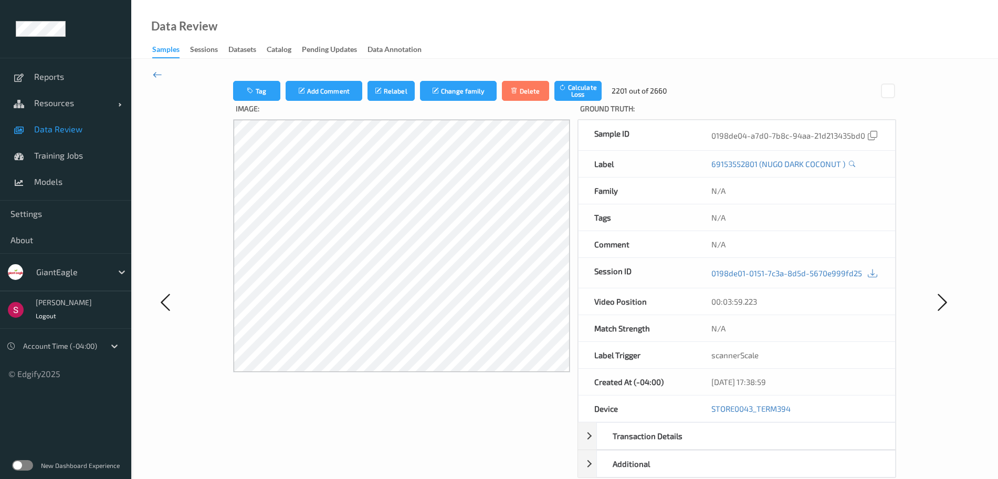
click at [156, 79] on icon at bounding box center [157, 75] width 9 height 12
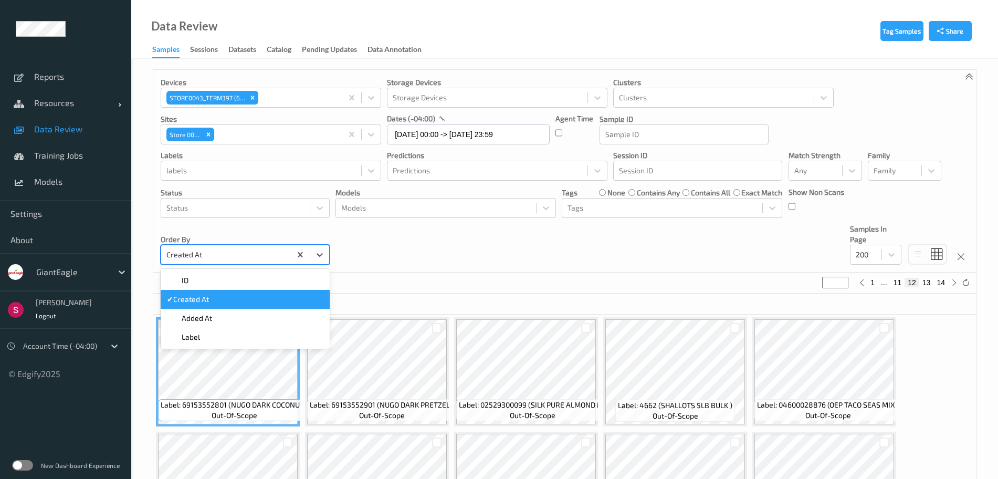
click at [247, 254] on div at bounding box center [225, 254] width 119 height 13
click at [220, 304] on div "✔  Created At" at bounding box center [245, 299] width 156 height 11
type input "*"
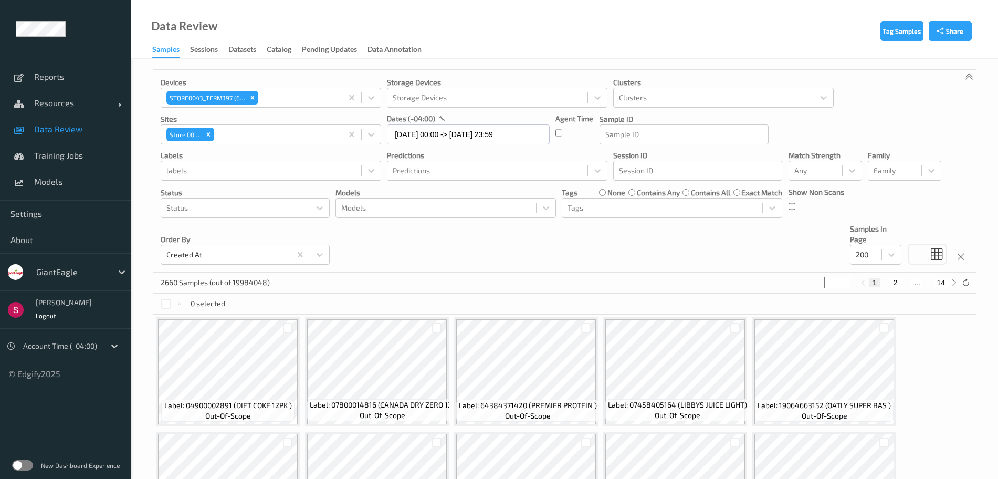
drag, startPoint x: 840, startPoint y: 283, endPoint x: 822, endPoint y: 283, distance: 17.3
click at [822, 283] on div "2660 Samples (out of 19984048) * 1 2 ... 14" at bounding box center [564, 283] width 823 height 21
type input "**"
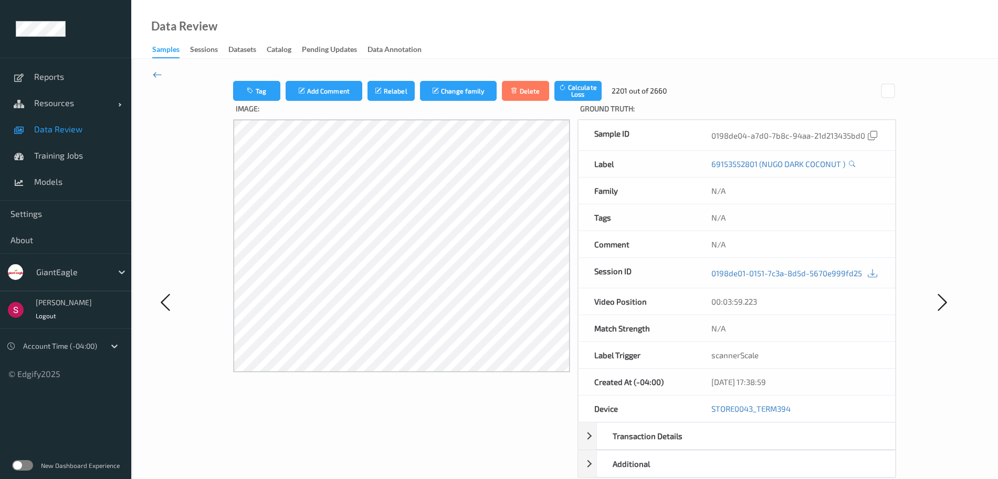
click at [159, 74] on icon at bounding box center [157, 75] width 9 height 12
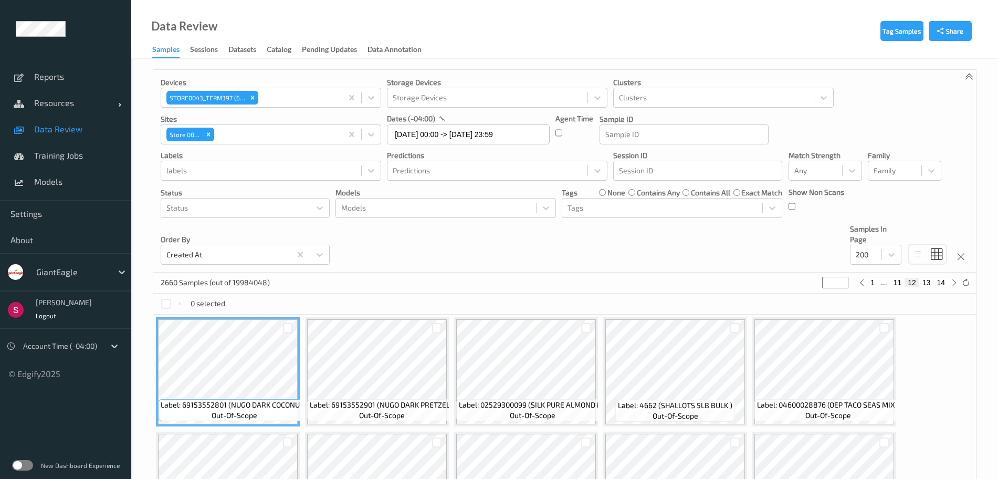
drag, startPoint x: 838, startPoint y: 281, endPoint x: 799, endPoint y: 283, distance: 38.9
click at [799, 283] on div "2660 Samples (out of 19984048) ** 1 ... 11 12 13 14" at bounding box center [564, 283] width 823 height 21
type input "*"
type input "**"
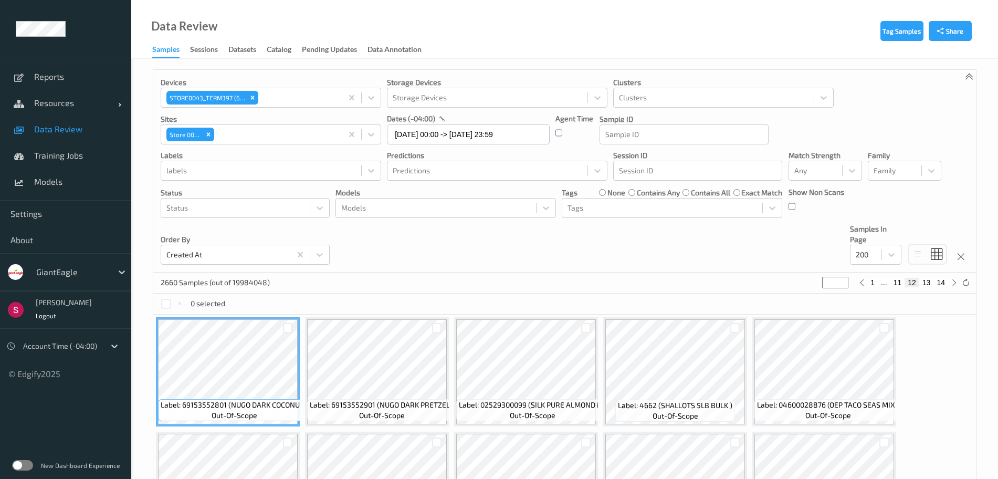
type input "**"
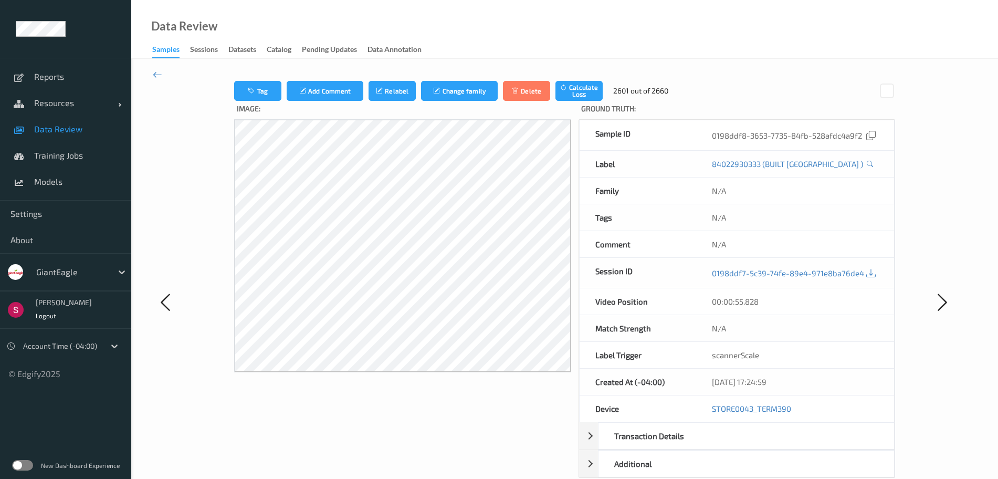
click at [158, 71] on icon at bounding box center [157, 75] width 9 height 12
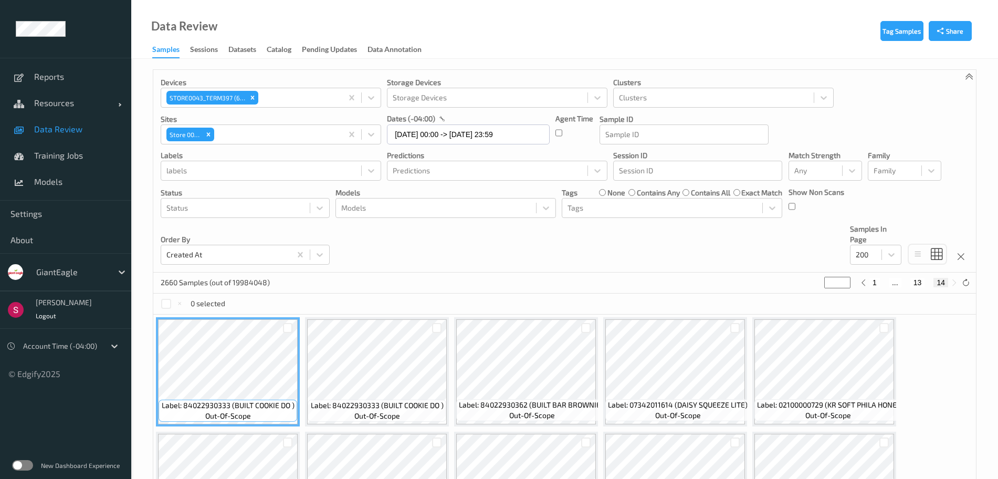
click at [874, 282] on button "1" at bounding box center [875, 282] width 11 height 9
type input "*"
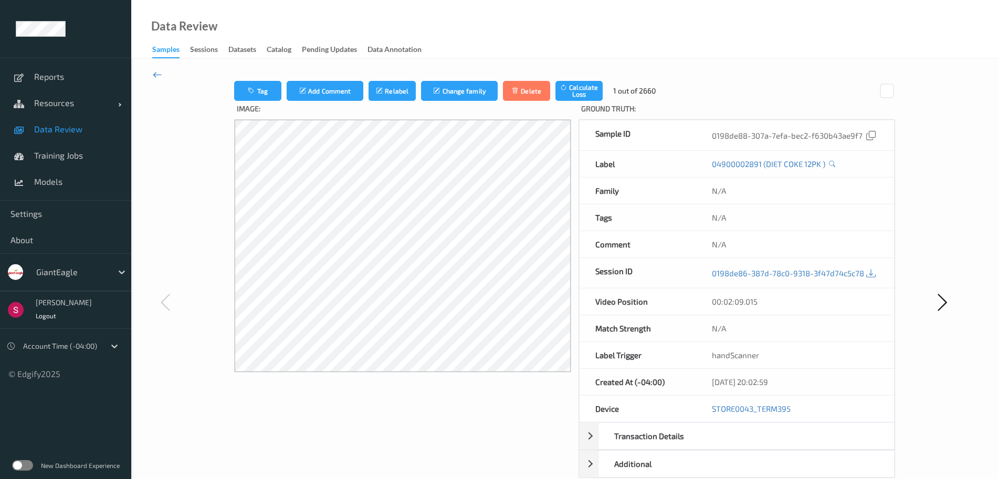
click at [161, 78] on icon at bounding box center [157, 75] width 9 height 12
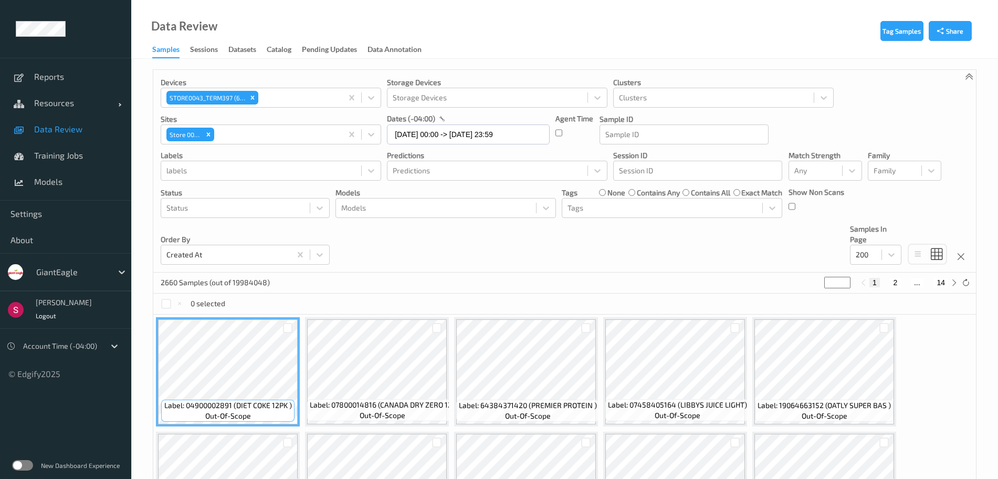
drag, startPoint x: 838, startPoint y: 281, endPoint x: 813, endPoint y: 286, distance: 25.6
click at [813, 286] on div "2660 Samples (out of 19984048) * 1 2 ... 14" at bounding box center [564, 283] width 823 height 21
type input "*"
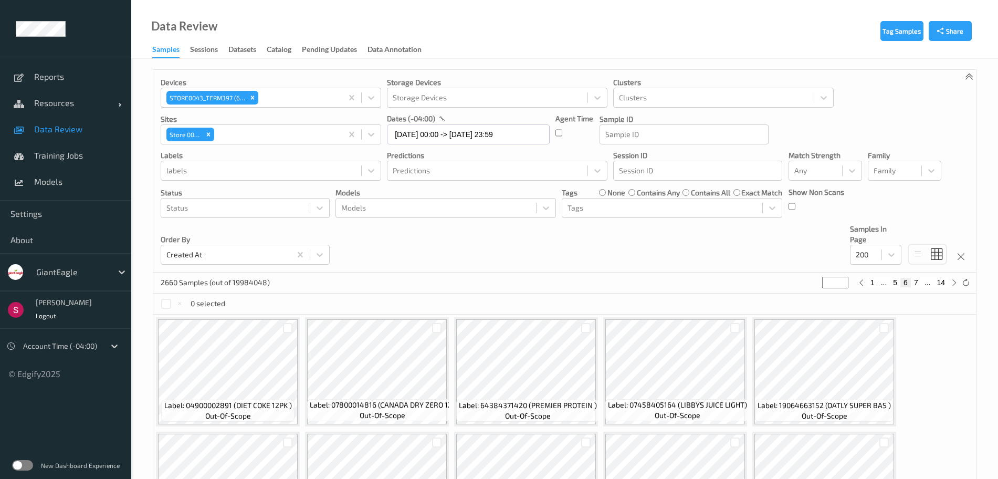
type input "*"
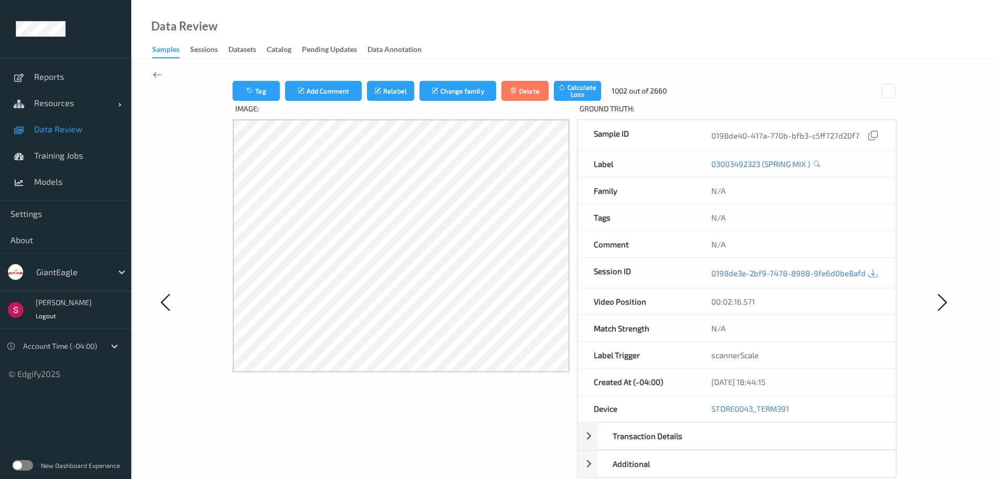
click at [160, 78] on icon at bounding box center [157, 75] width 9 height 12
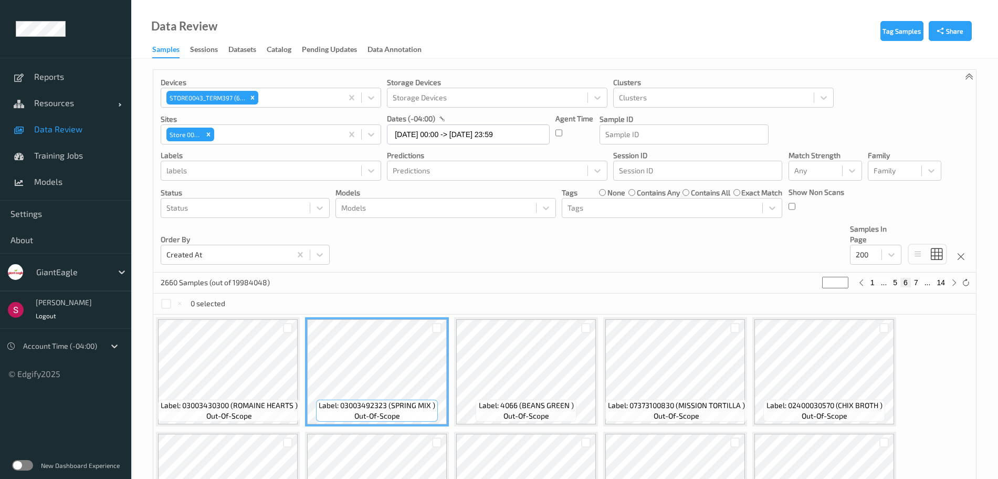
drag, startPoint x: 832, startPoint y: 281, endPoint x: 804, endPoint y: 281, distance: 27.8
click at [804, 281] on div "2660 Samples (out of 19984048) * 1 ... 5 6 7 ... 14" at bounding box center [564, 283] width 823 height 21
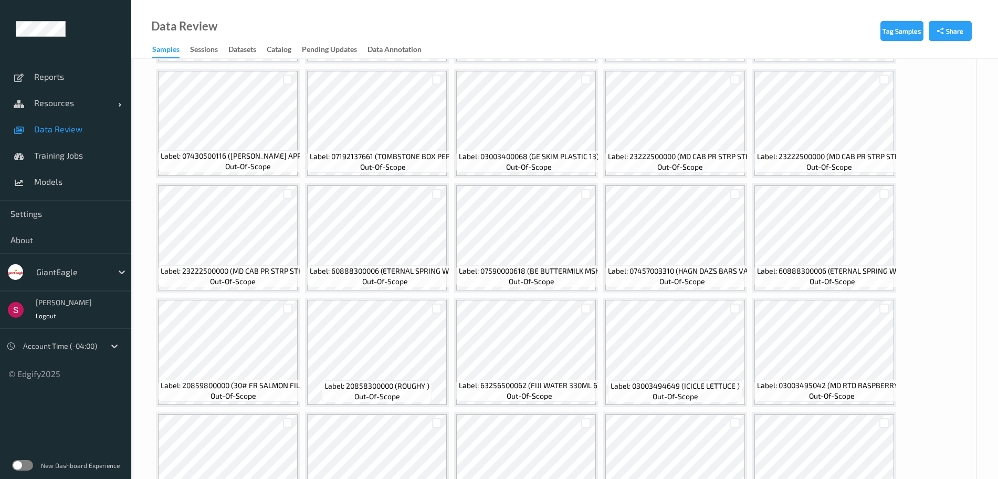
scroll to position [4458, 0]
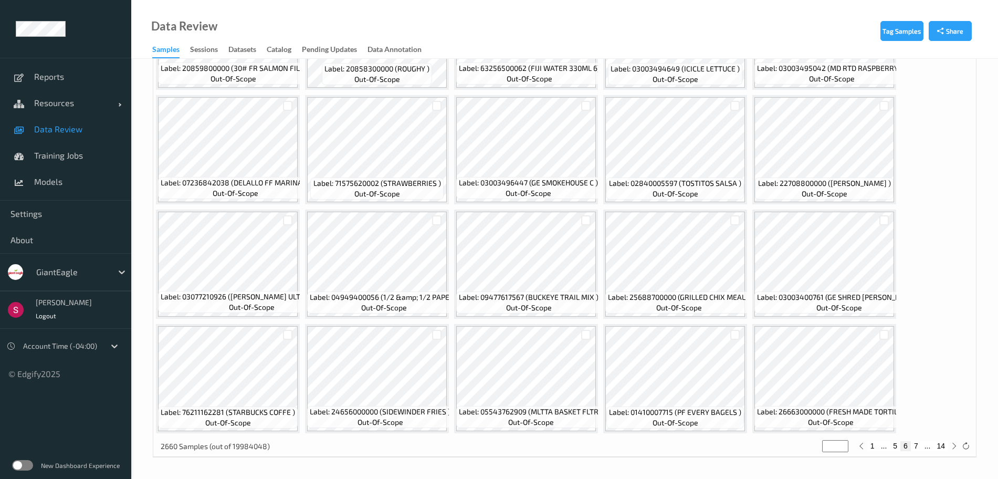
drag, startPoint x: 832, startPoint y: 446, endPoint x: 819, endPoint y: 446, distance: 13.7
click at [819, 446] on div "2660 Samples (out of 19984048) * 1 ... 5 6 7 ... 14" at bounding box center [564, 446] width 823 height 21
type input "*"
type input "**"
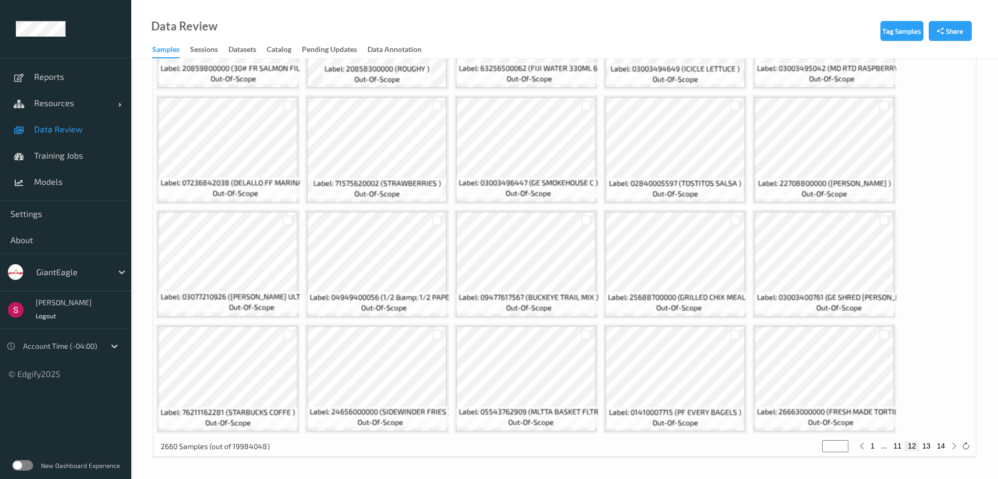
type input "**"
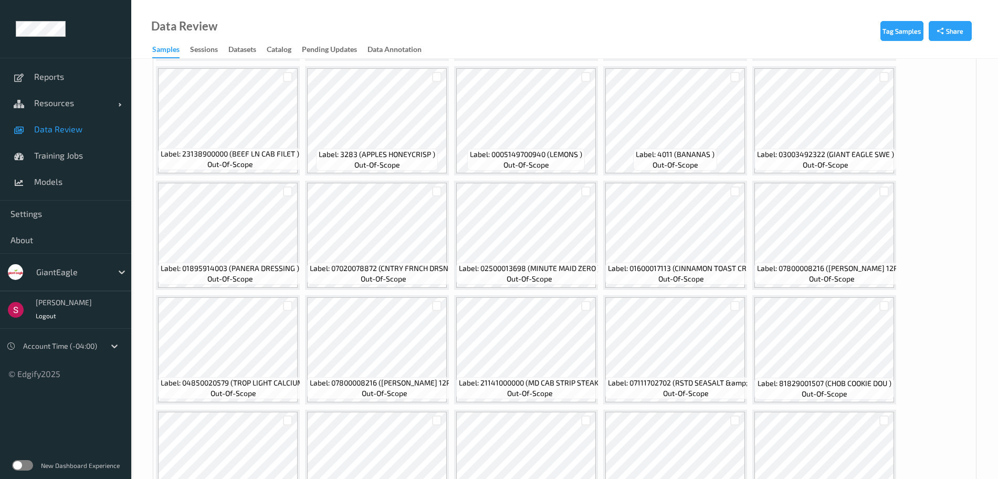
scroll to position [3342, 0]
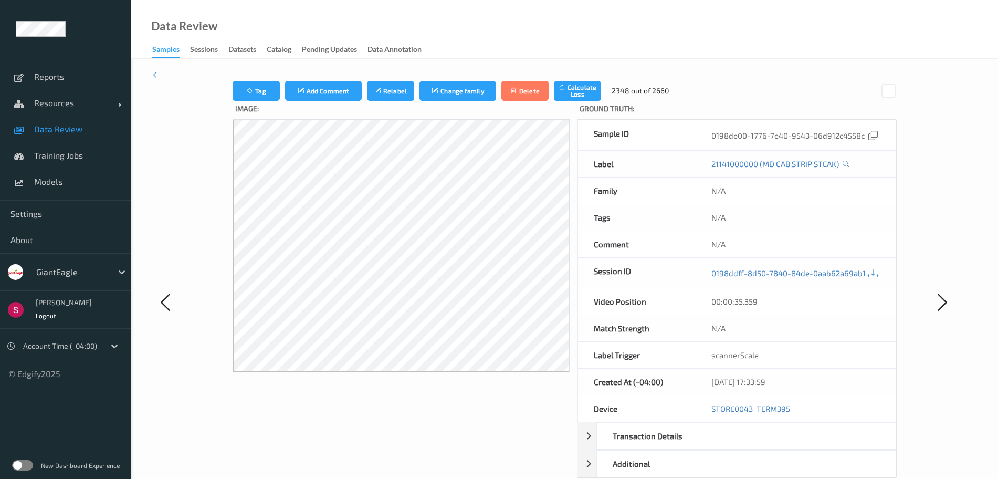
click at [165, 74] on div "Tag Add Comment Relabel Change family Delete Calculate Loss 2348 out of 2660 Im…" at bounding box center [564, 302] width 867 height 486
click at [152, 76] on div "Tag Add Comment Relabel Change family Delete Calculate Loss 2348 out of 2660 Im…" at bounding box center [564, 302] width 867 height 486
click at [158, 72] on icon at bounding box center [157, 75] width 9 height 12
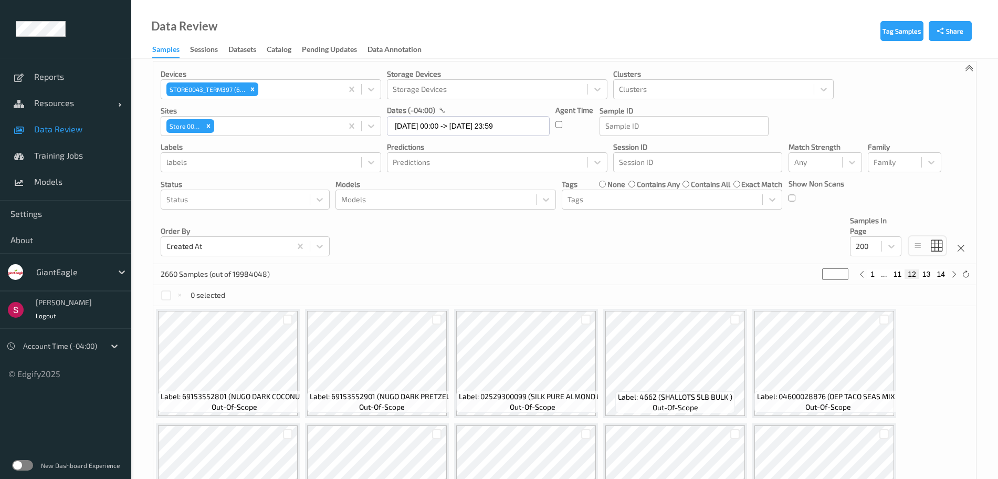
scroll to position [11, 0]
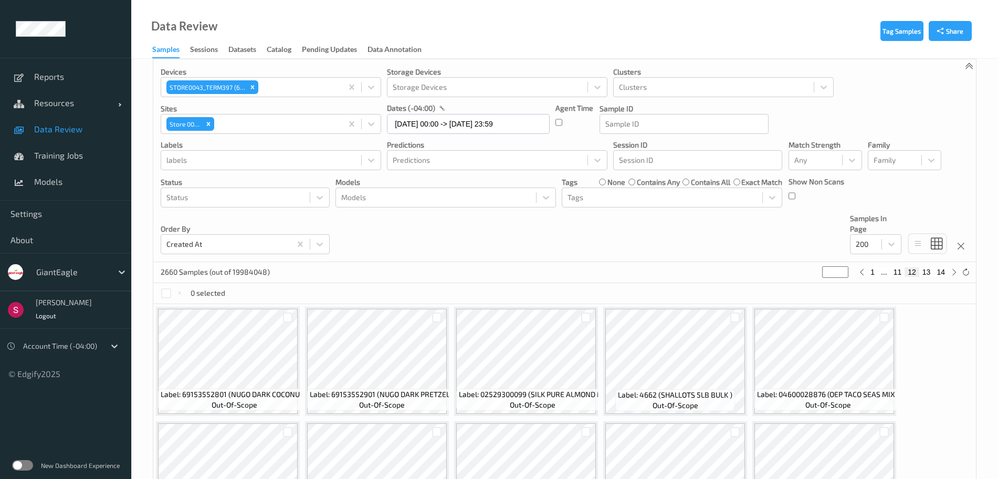
click at [944, 270] on button "14" at bounding box center [941, 271] width 15 height 9
type input "**"
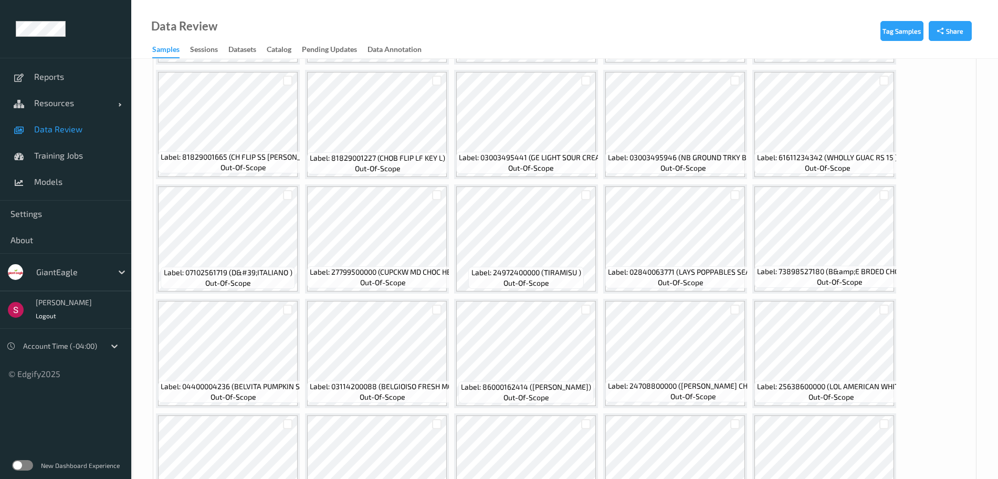
scroll to position [4458, 0]
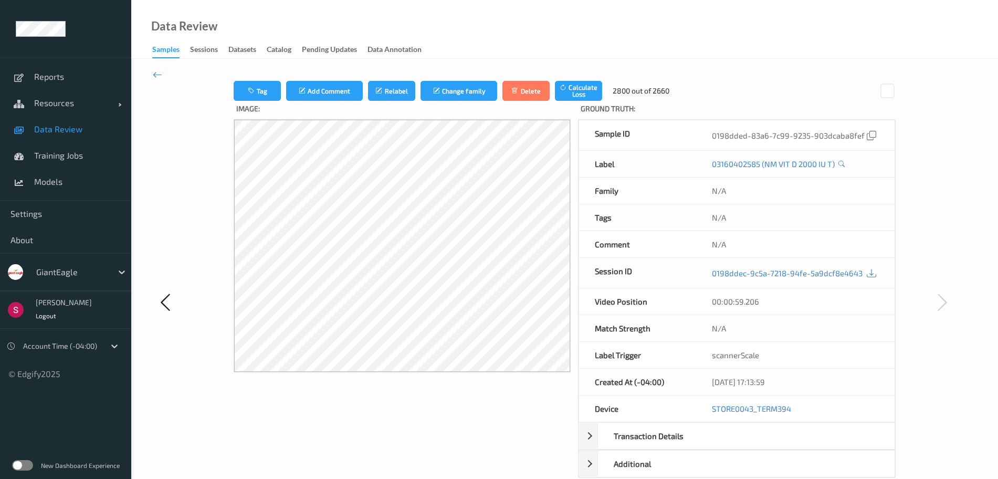
click at [152, 75] on div "Tag Add Comment Relabel Change family Delete Calculate Loss 2800 out of 2660 Im…" at bounding box center [564, 302] width 867 height 486
click at [156, 75] on icon at bounding box center [157, 75] width 9 height 12
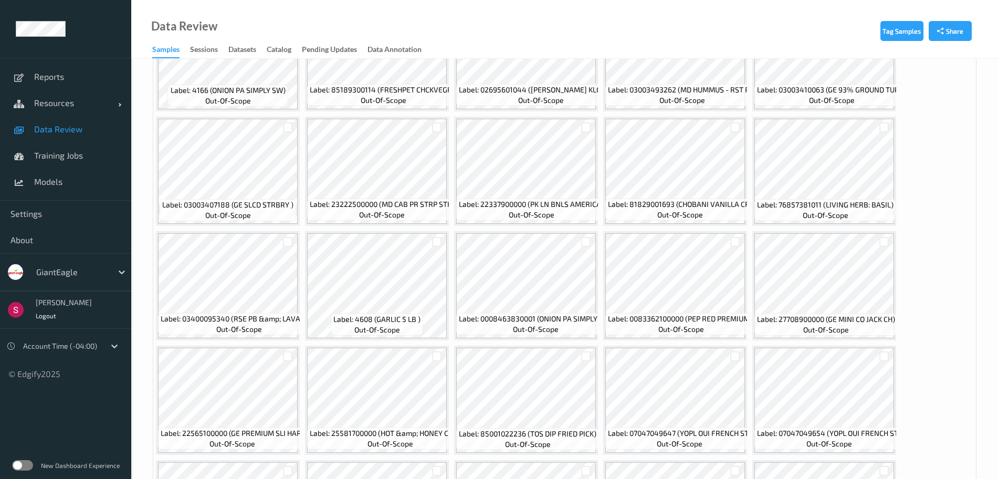
scroll to position [1091, 0]
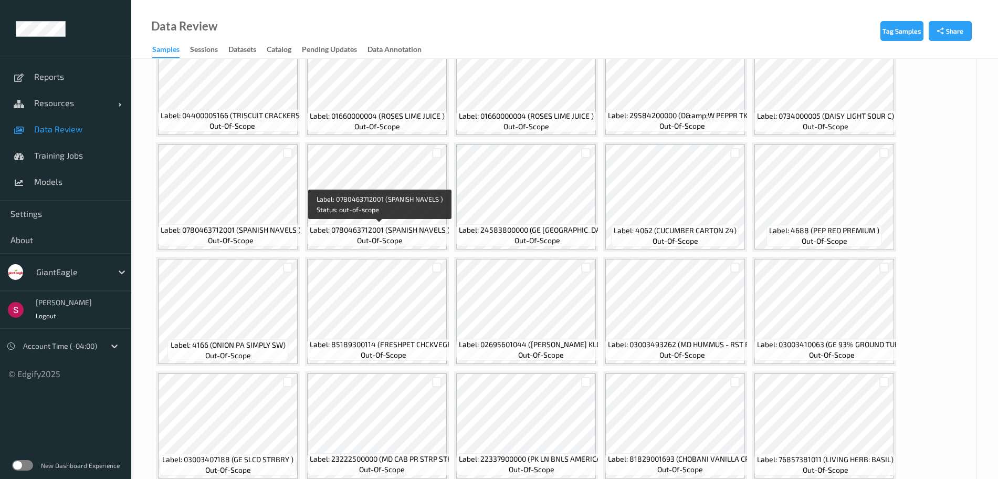
click at [387, 226] on span "Label: 0780463712001 (SPANISH NAVELS )" at bounding box center [380, 230] width 140 height 11
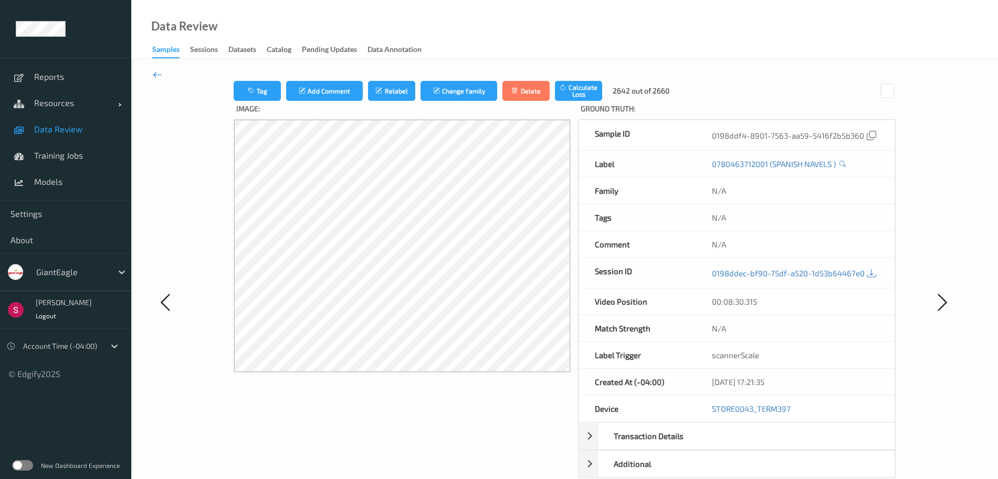
click at [156, 76] on icon at bounding box center [157, 75] width 9 height 12
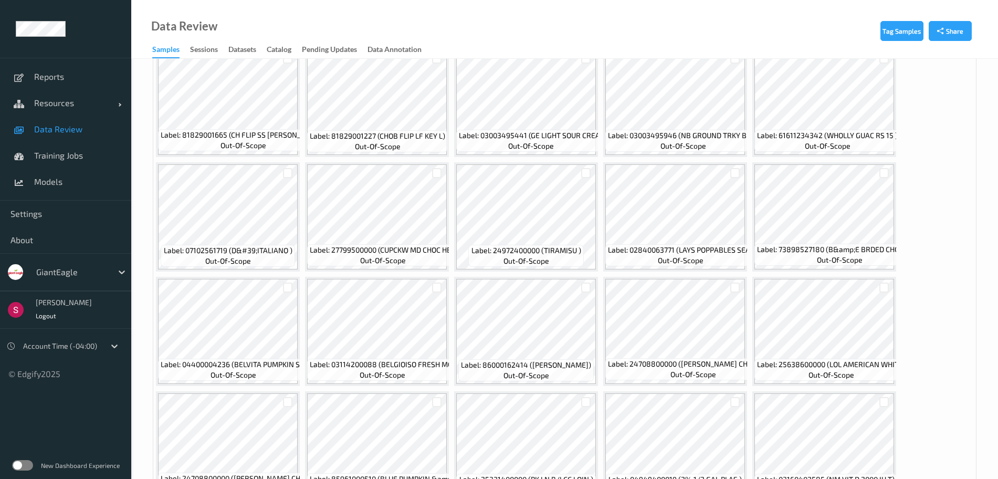
scroll to position [4458, 0]
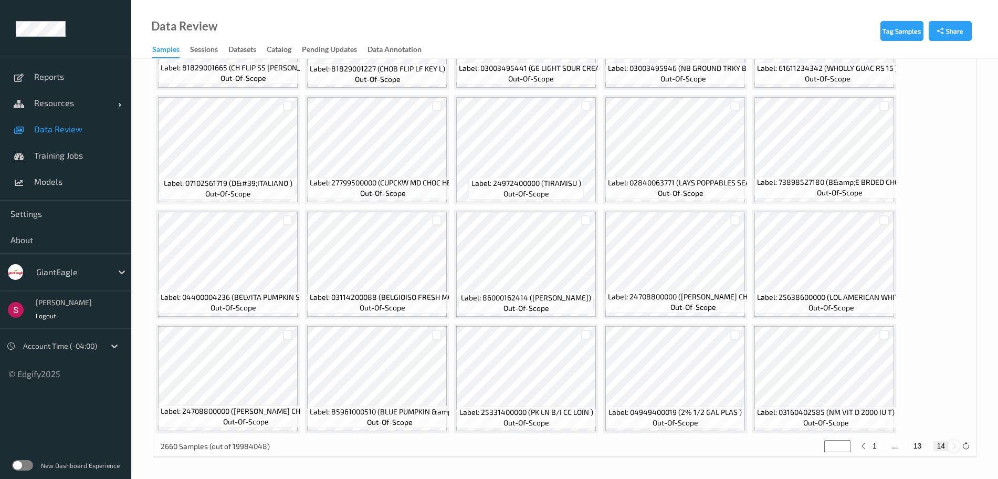
click at [954, 445] on icon at bounding box center [954, 446] width 8 height 8
click at [969, 449] on icon at bounding box center [966, 446] width 8 height 8
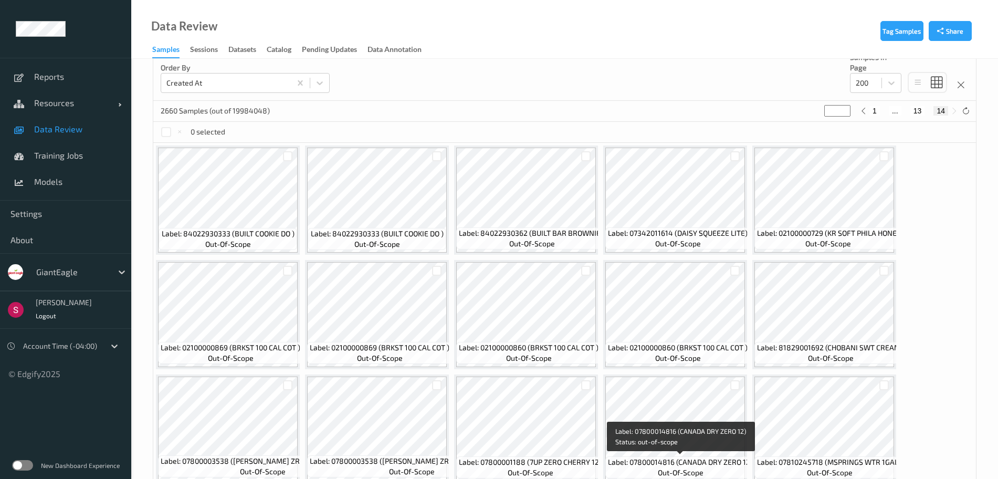
scroll to position [0, 0]
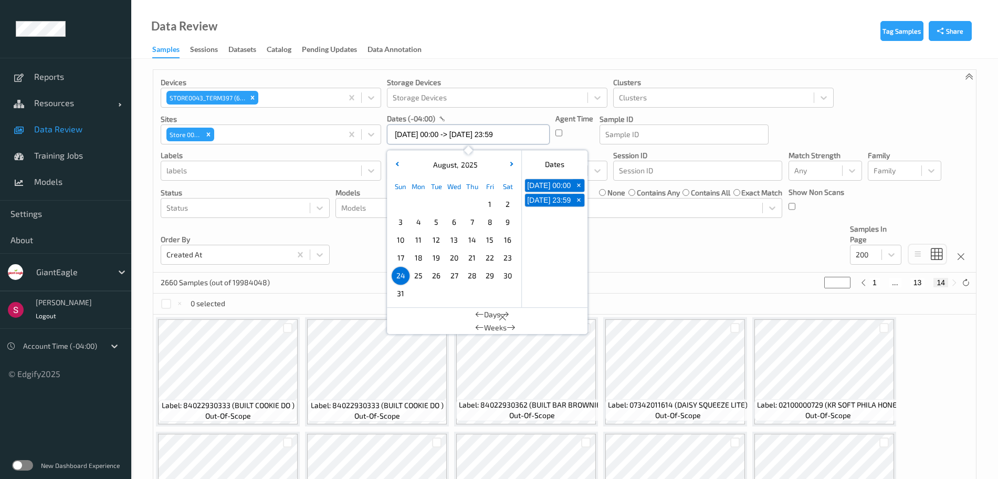
click at [493, 140] on input "24/08/2025 00:00 -> 24/08/2025 23:59" at bounding box center [468, 134] width 163 height 20
click at [655, 257] on div "Devices STORE0043_TERM397 (63) Storage Devices Storage Devices Clusters Cluster…" at bounding box center [564, 171] width 823 height 203
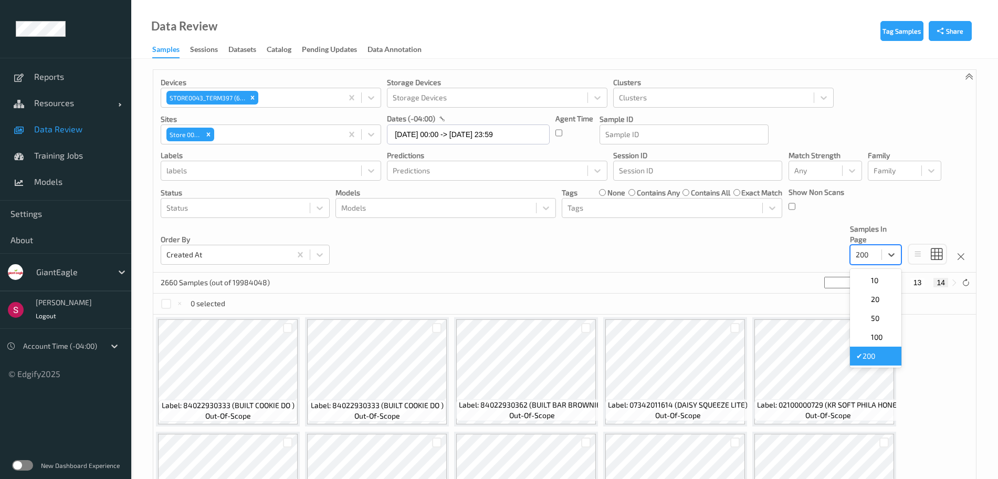
click at [876, 254] on div at bounding box center [866, 254] width 20 height 13
click at [919, 255] on icon at bounding box center [918, 253] width 9 height 9
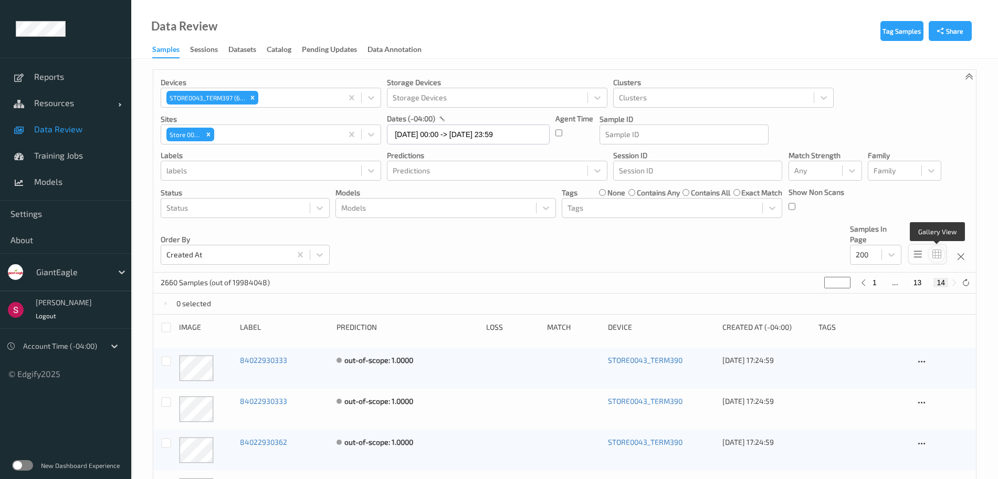
click at [939, 256] on icon at bounding box center [937, 253] width 9 height 9
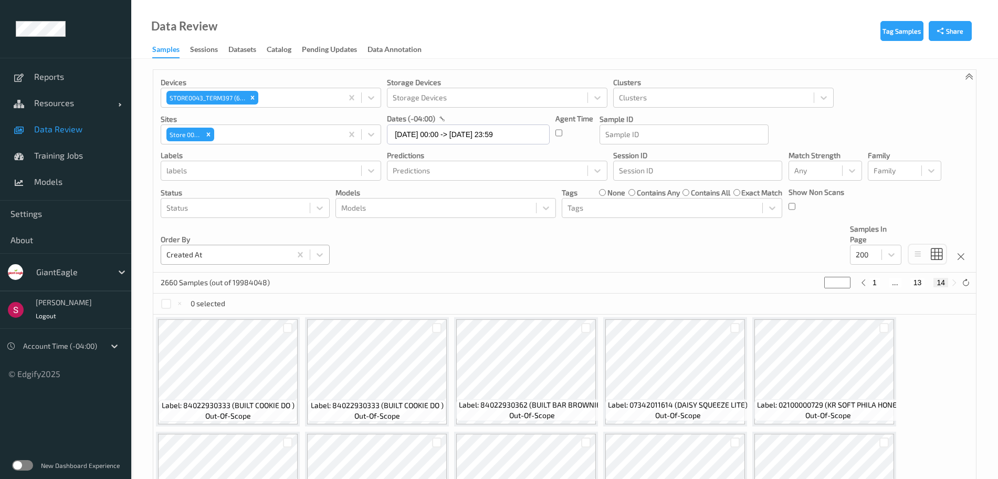
click at [232, 255] on div at bounding box center [225, 254] width 119 height 13
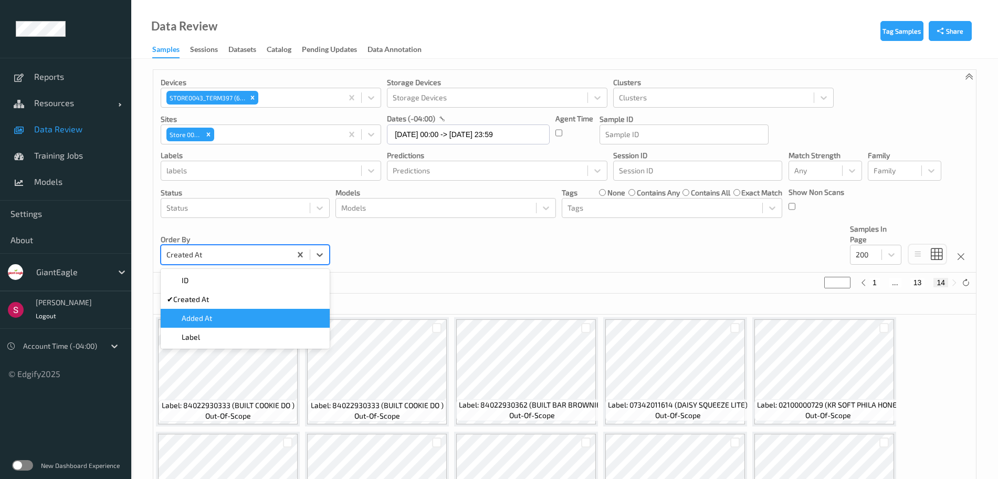
click at [228, 315] on div "Added At" at bounding box center [245, 318] width 156 height 11
type input "*"
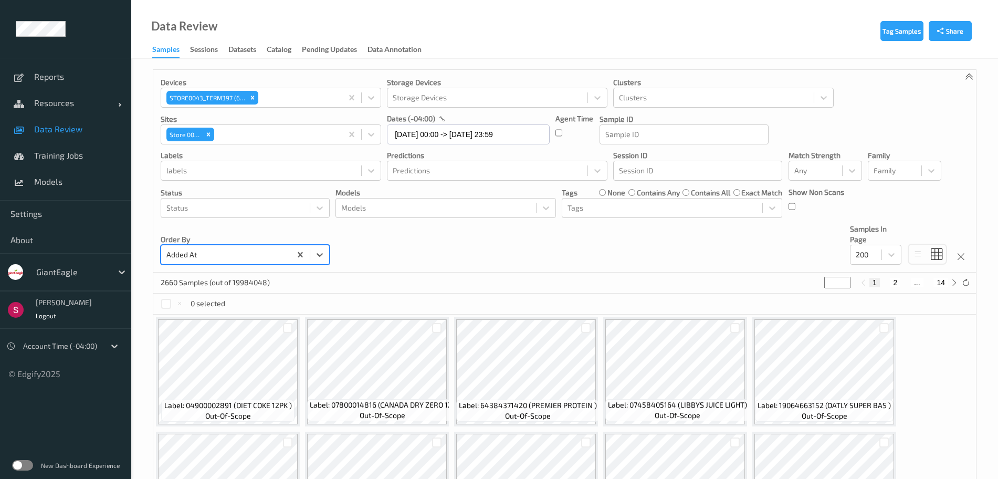
click at [419, 284] on div "2660 Samples (out of 19984048) * 1 2 ... 14" at bounding box center [564, 283] width 823 height 21
click at [942, 281] on button "14" at bounding box center [941, 282] width 15 height 9
type input "**"
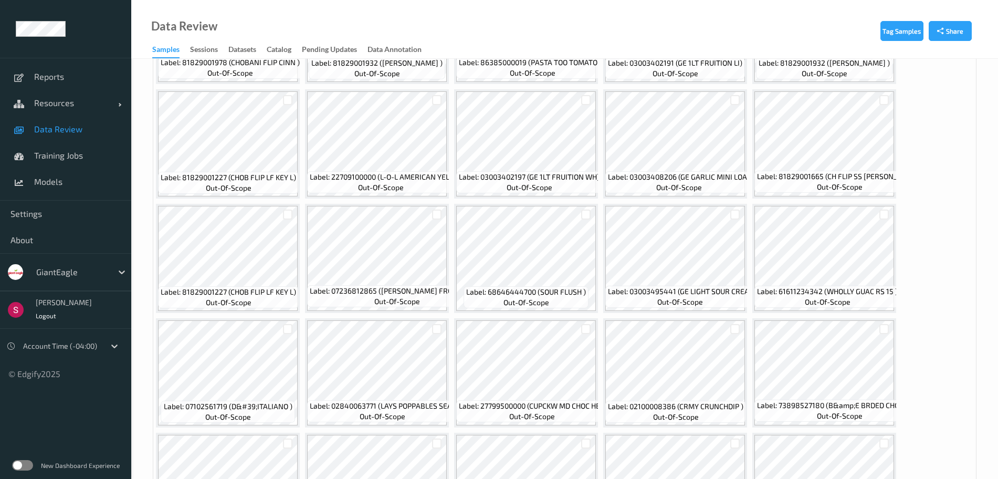
scroll to position [4458, 0]
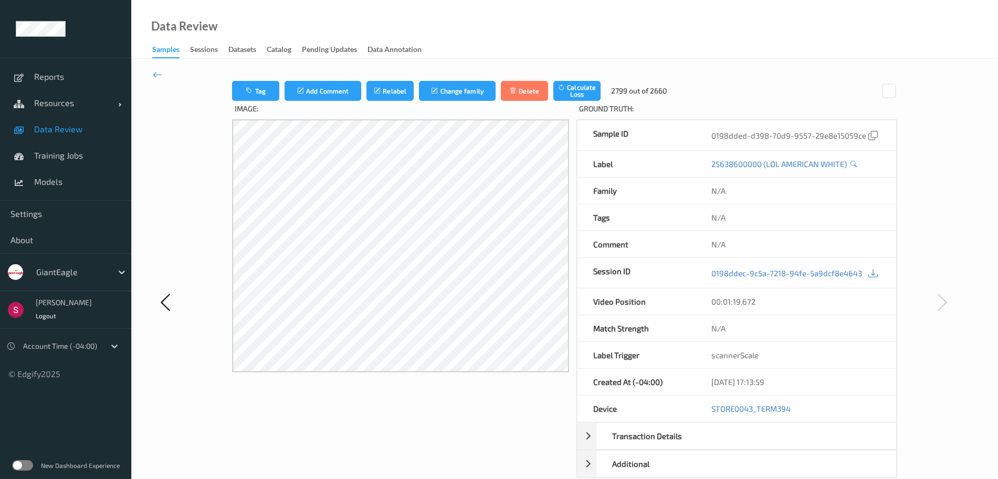
click at [159, 81] on div at bounding box center [187, 302] width 69 height 443
click at [158, 75] on icon at bounding box center [157, 75] width 9 height 12
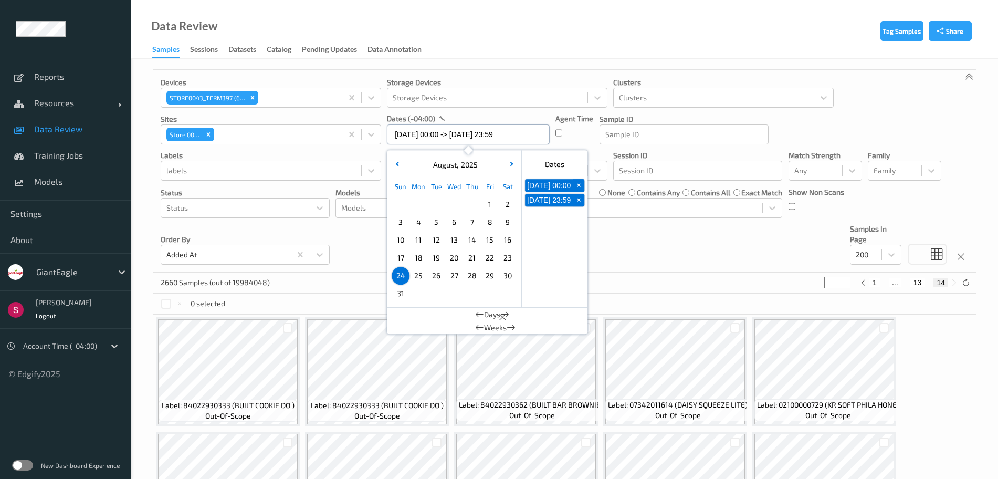
click at [415, 131] on input "24/08/2025 00:00 -> 24/08/2025 23:59" at bounding box center [468, 134] width 163 height 20
click at [422, 275] on span "25" at bounding box center [418, 275] width 15 height 15
type input "25/08/2025 00:00"
type input "*"
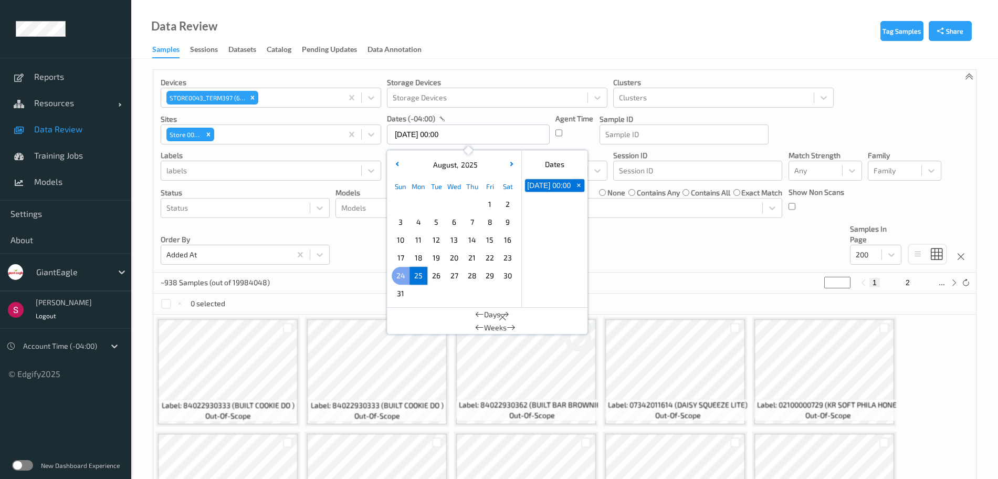
click at [400, 273] on span "24" at bounding box center [400, 275] width 15 height 15
type input "24/08/2025 00:00 -> 25/08/2025 23:59"
click at [641, 244] on div "Devices STORE0043_TERM397 (63) Storage Devices Storage Devices Clusters Cluster…" at bounding box center [564, 171] width 823 height 203
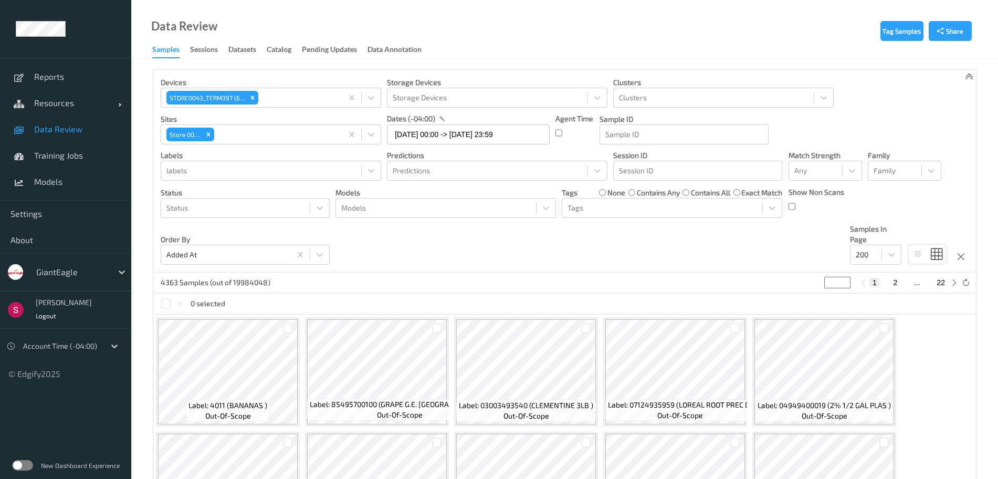
click at [945, 283] on button "22" at bounding box center [941, 282] width 15 height 9
type input "**"
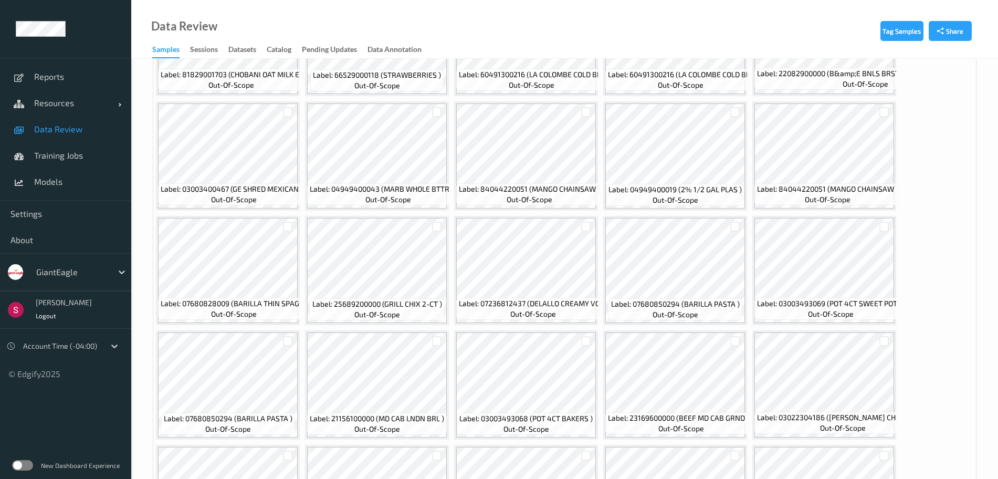
scroll to position [3191, 0]
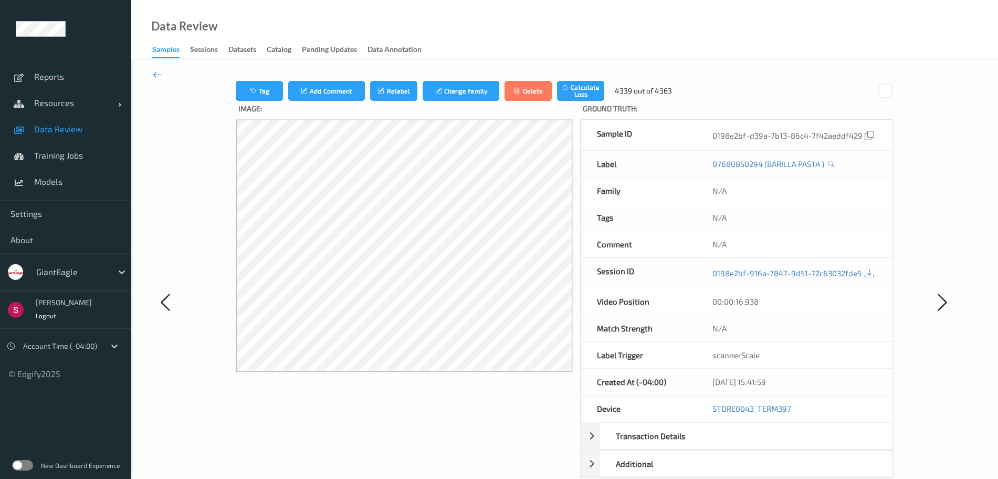
click at [158, 76] on icon at bounding box center [157, 75] width 9 height 12
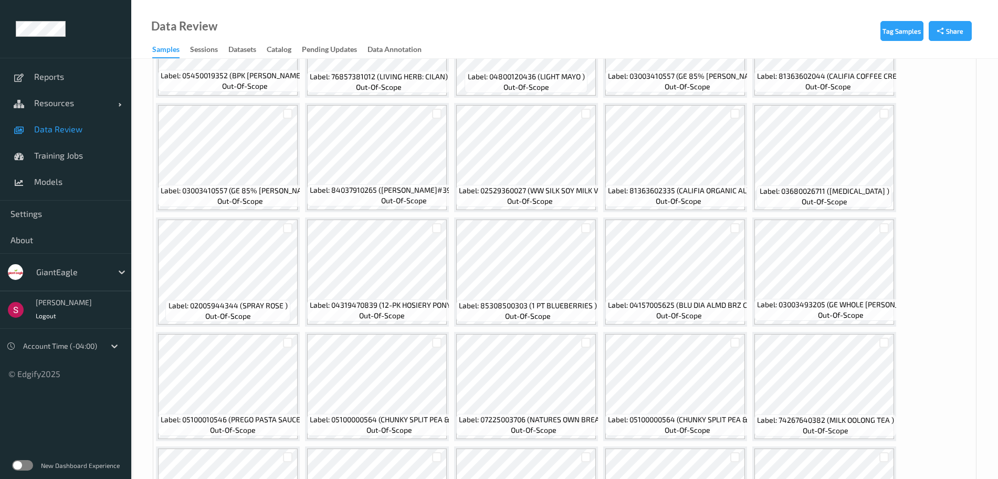
scroll to position [4458, 0]
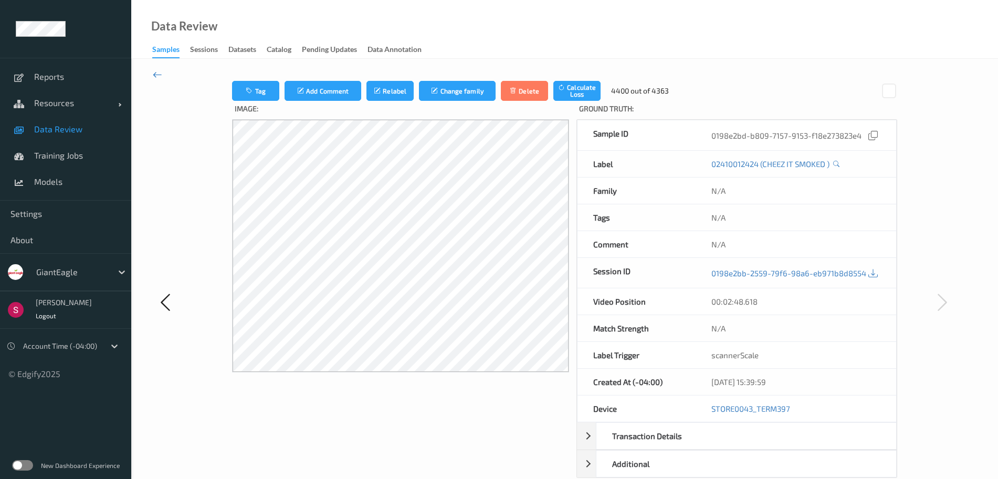
click at [158, 72] on icon at bounding box center [157, 75] width 9 height 12
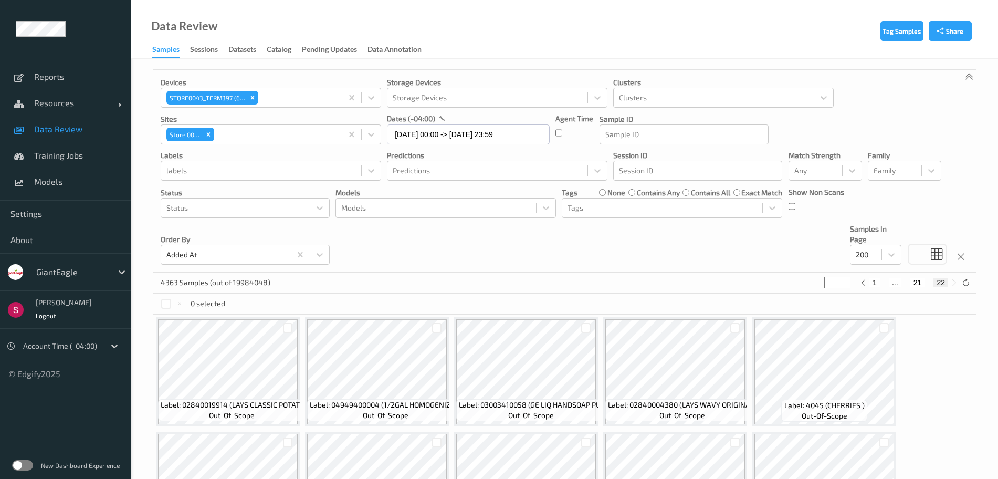
click at [838, 283] on input "**" at bounding box center [837, 283] width 26 height 12
drag, startPoint x: 836, startPoint y: 282, endPoint x: 819, endPoint y: 286, distance: 17.7
click at [819, 286] on div "4363 Samples (out of 19984048) ** 1 ... 21 22" at bounding box center [564, 283] width 823 height 21
type input "*"
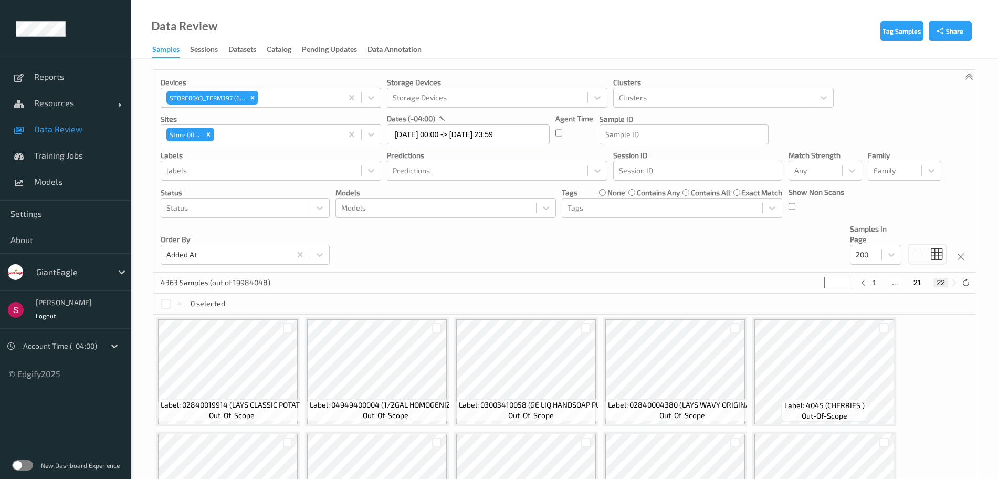
type input "*"
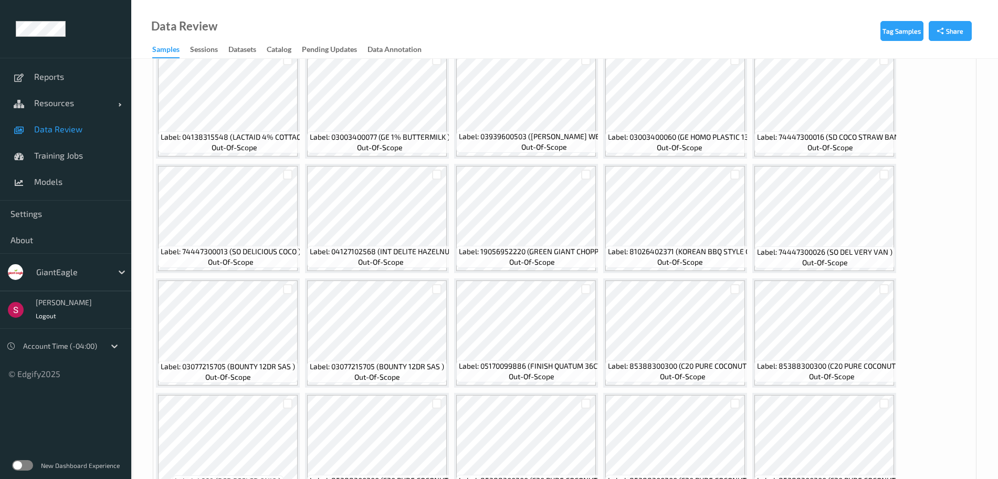
scroll to position [496, 0]
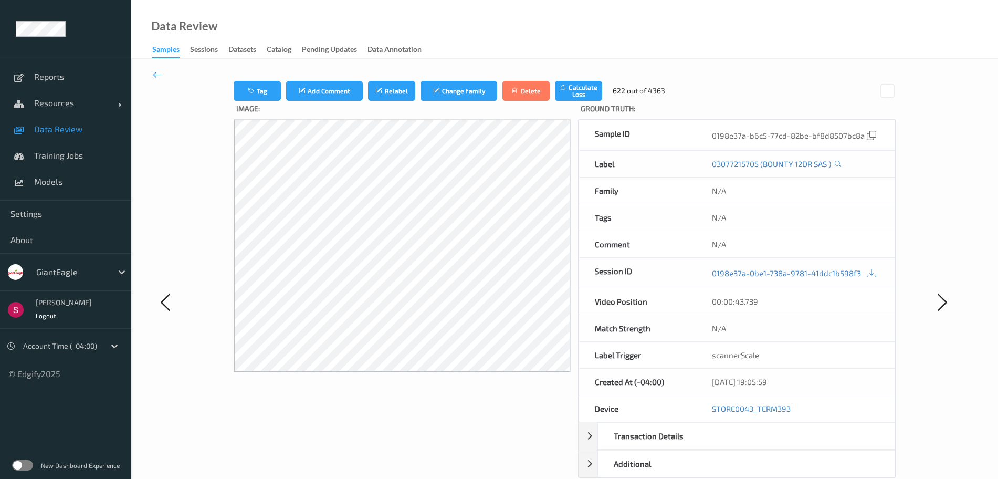
click at [158, 76] on icon at bounding box center [157, 75] width 9 height 12
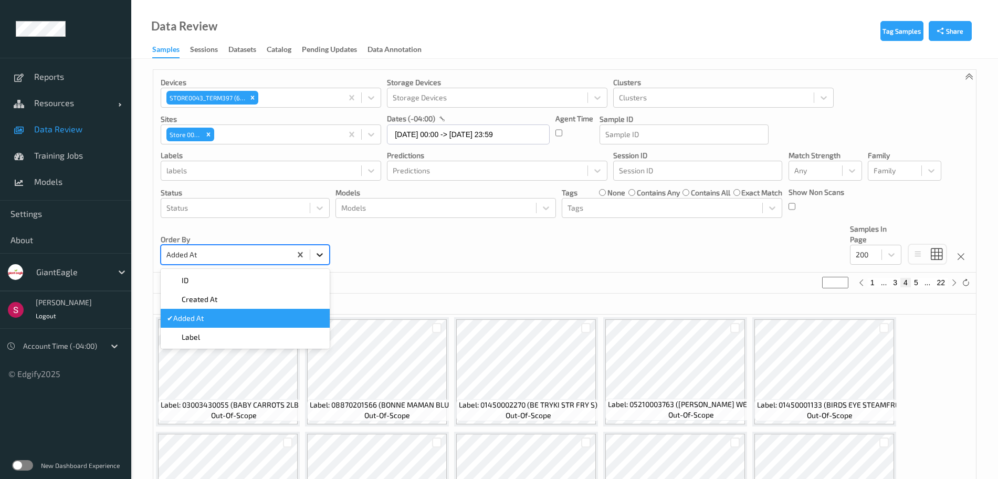
click at [320, 254] on icon at bounding box center [320, 254] width 11 height 11
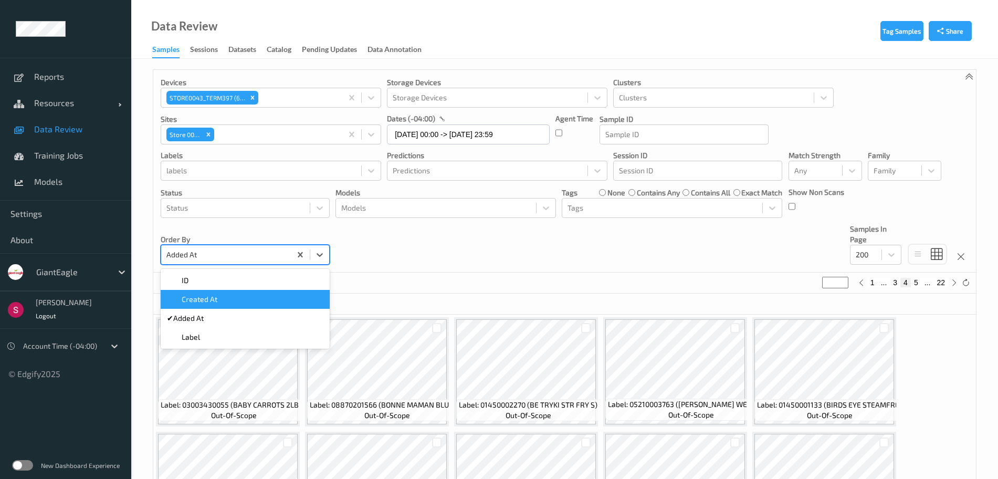
click at [266, 298] on div "Created At" at bounding box center [245, 299] width 156 height 11
type input "*"
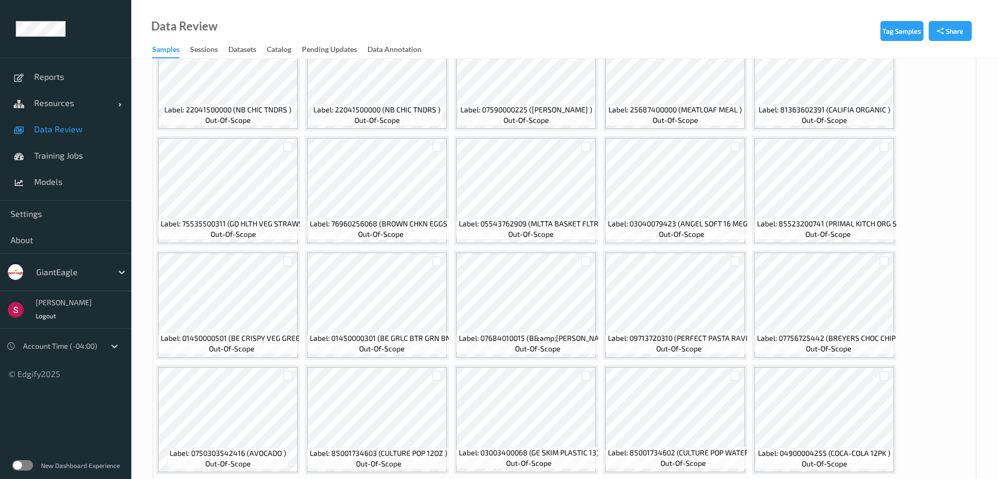
scroll to position [2244, 0]
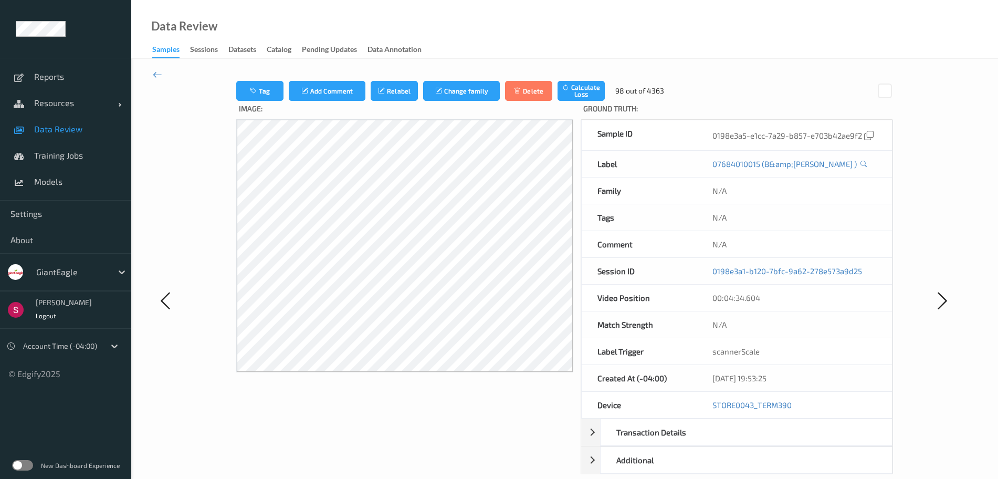
click at [155, 71] on icon at bounding box center [157, 75] width 9 height 12
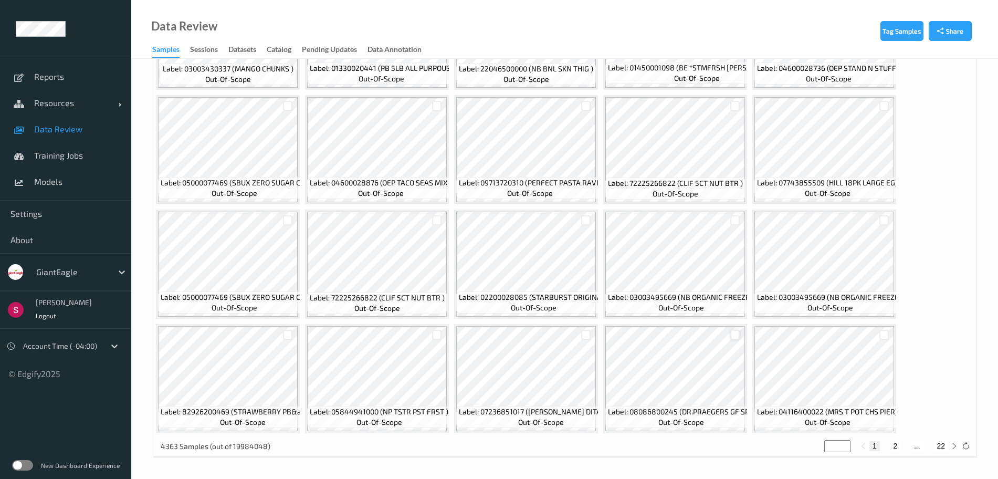
scroll to position [4457, 0]
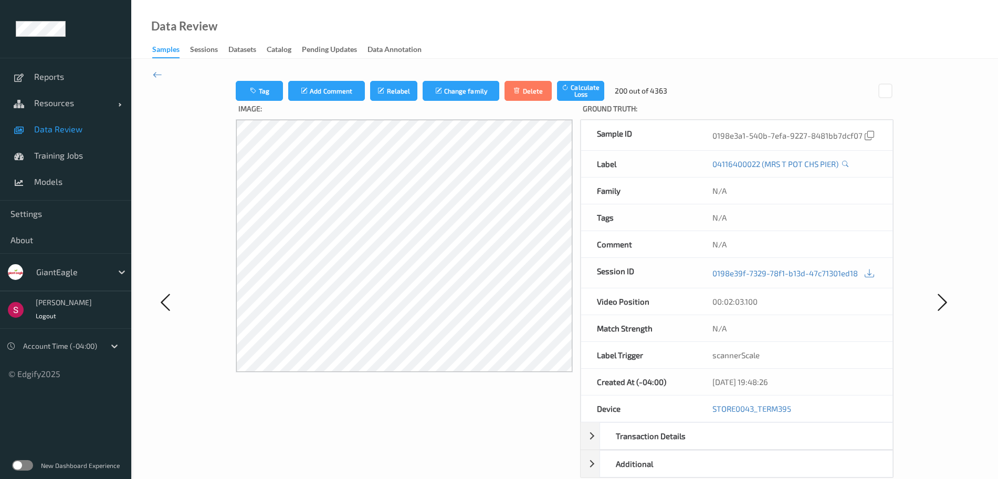
click at [163, 78] on div "Tag Add Comment Relabel Change family Delete Calculate Loss 200 out of 4363 Ima…" at bounding box center [564, 302] width 867 height 486
click at [159, 74] on icon at bounding box center [157, 75] width 9 height 12
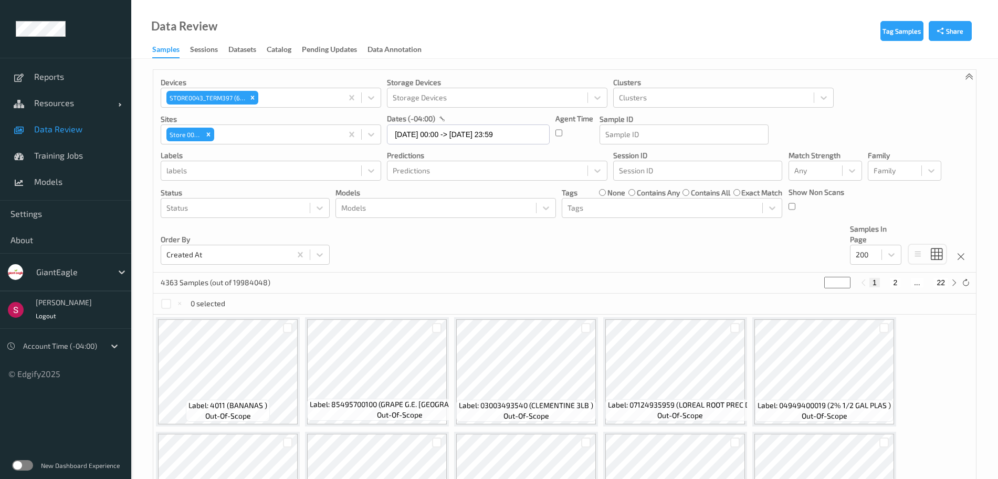
drag, startPoint x: 834, startPoint y: 279, endPoint x: 822, endPoint y: 281, distance: 12.3
click at [822, 281] on div "4363 Samples (out of 19984048) * 1 2 ... 22" at bounding box center [564, 283] width 823 height 21
type input "*"
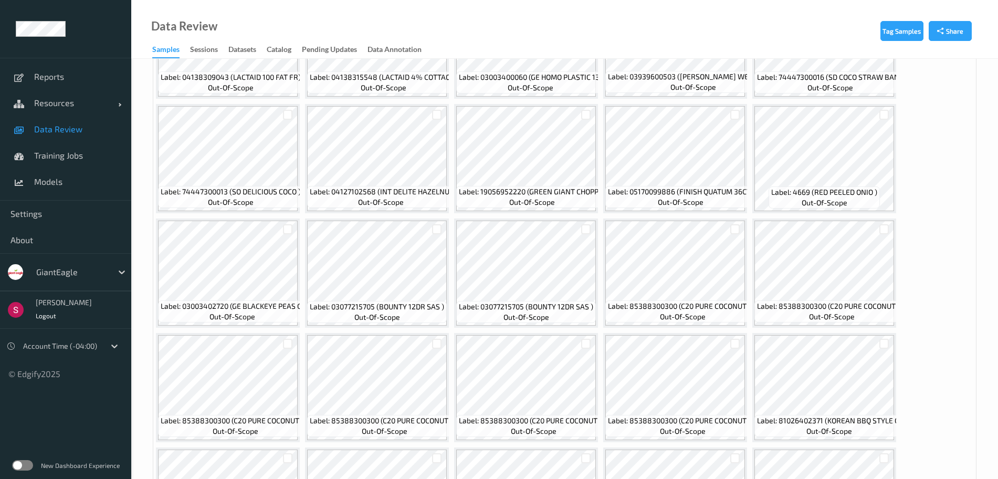
scroll to position [569, 0]
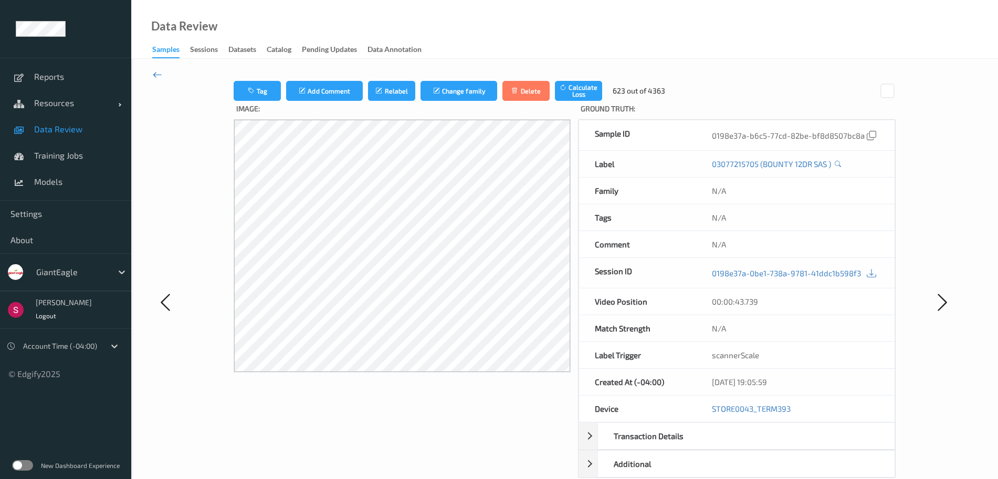
click at [155, 76] on icon at bounding box center [157, 75] width 9 height 12
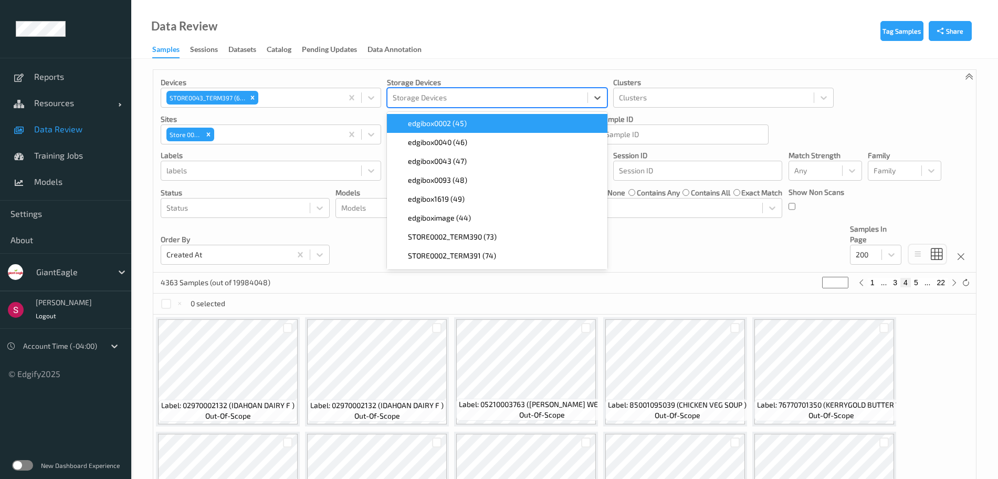
click at [445, 97] on div at bounding box center [488, 97] width 190 height 13
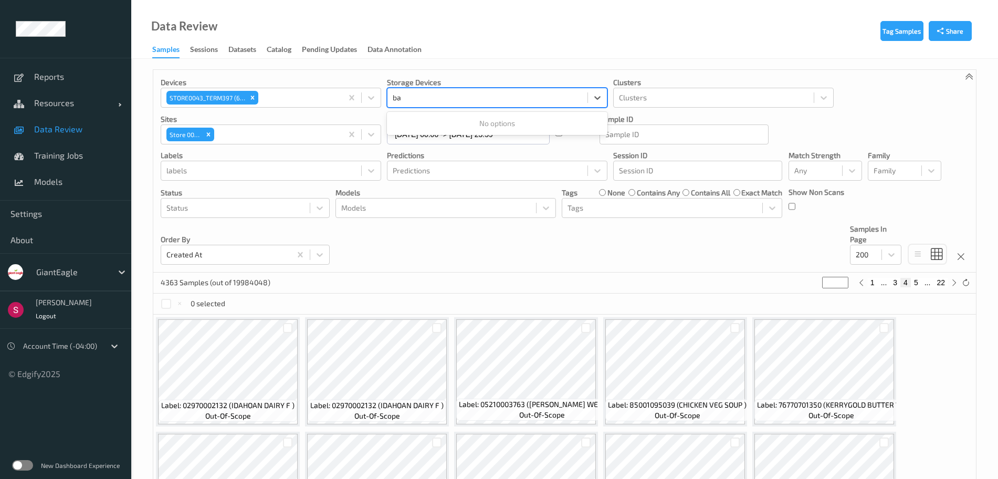
type input "b"
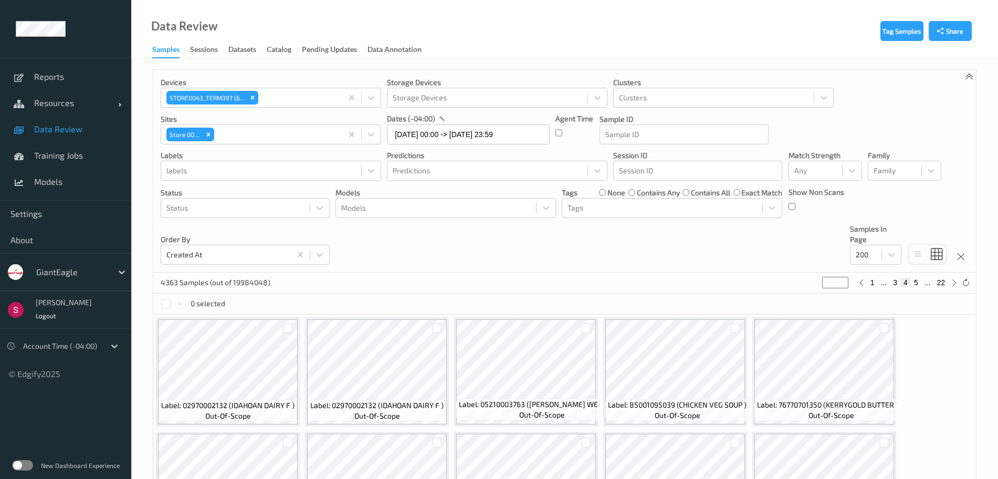
click at [714, 234] on div "Devices STORE0043_TERM397 (63) Storage Devices Storage Devices Clusters Cluster…" at bounding box center [564, 171] width 823 height 203
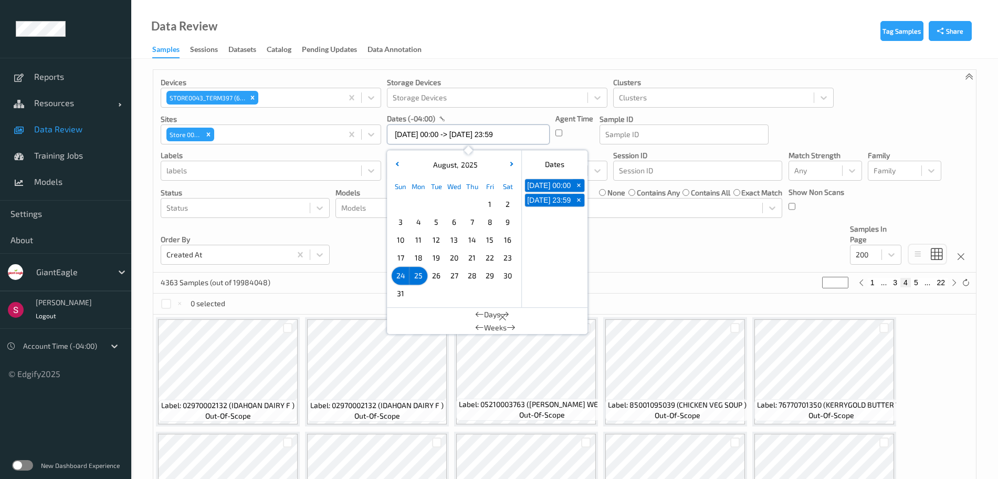
click at [443, 133] on input "24/08/2025 00:00 -> 25/08/2025 23:59" at bounding box center [468, 134] width 163 height 20
click at [540, 185] on button "24/08/2025 00:00" at bounding box center [549, 185] width 48 height 13
click at [541, 205] on button "25/08/2025 23:59" at bounding box center [549, 200] width 48 height 13
click at [636, 261] on div "Devices STORE0043_TERM397 (63) Storage Devices Storage Devices Clusters Cluster…" at bounding box center [564, 171] width 823 height 203
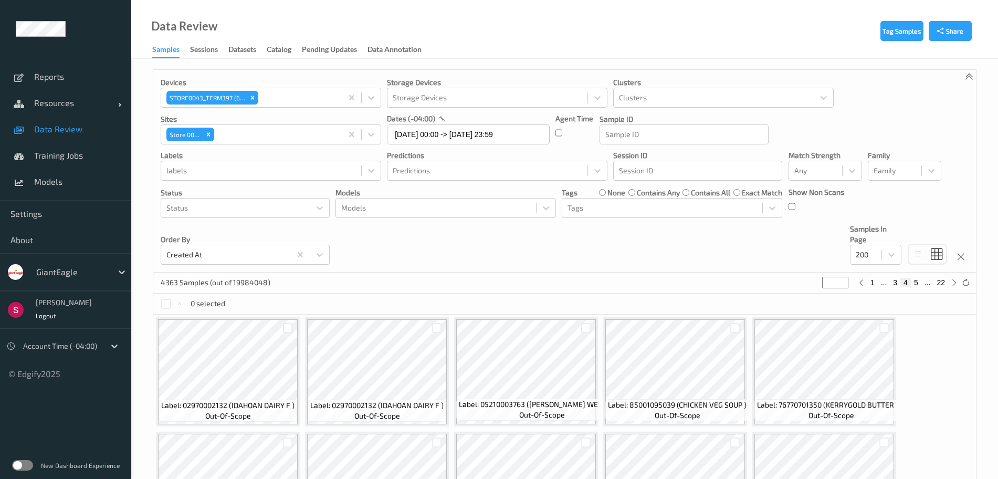
click at [566, 115] on p "Agent Time" at bounding box center [575, 118] width 38 height 11
click at [869, 281] on button "1" at bounding box center [872, 282] width 11 height 9
type input "*"
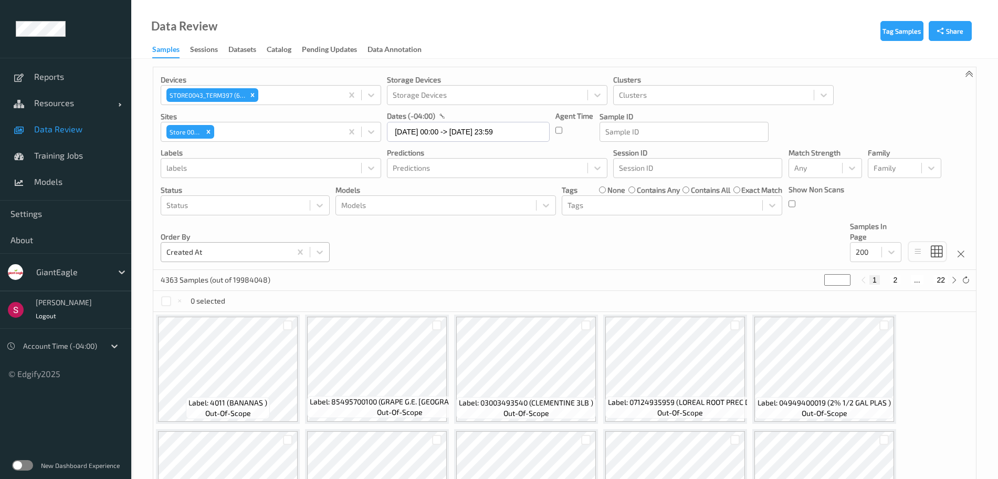
click at [248, 254] on div at bounding box center [225, 252] width 119 height 13
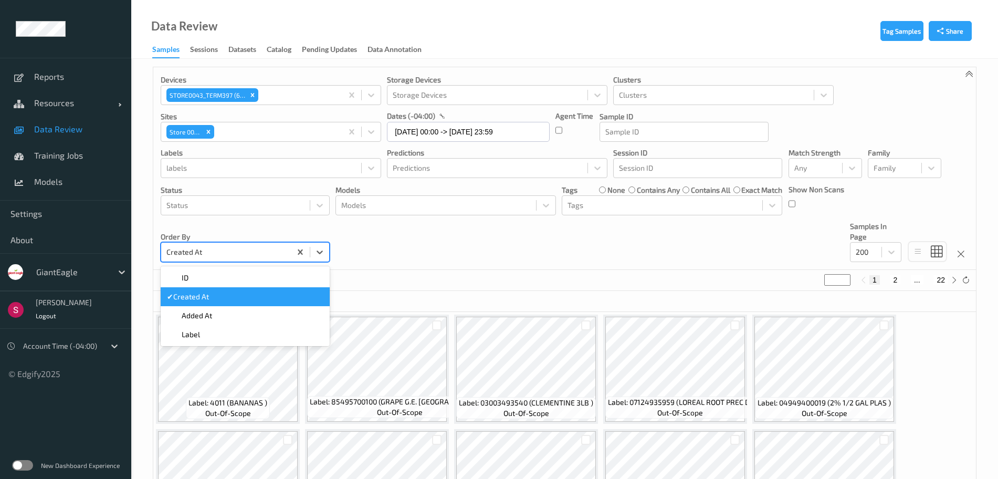
click at [249, 296] on div "✔  Created At" at bounding box center [245, 296] width 156 height 11
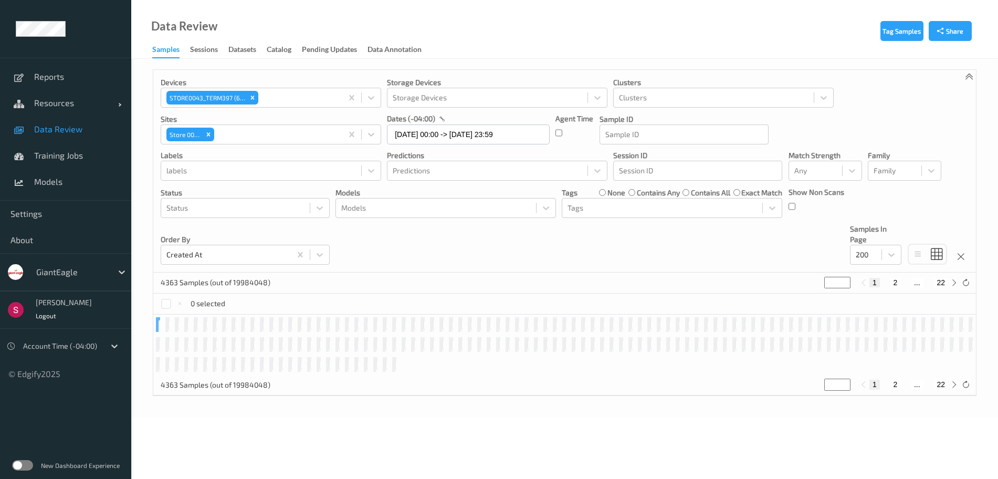
scroll to position [3, 0]
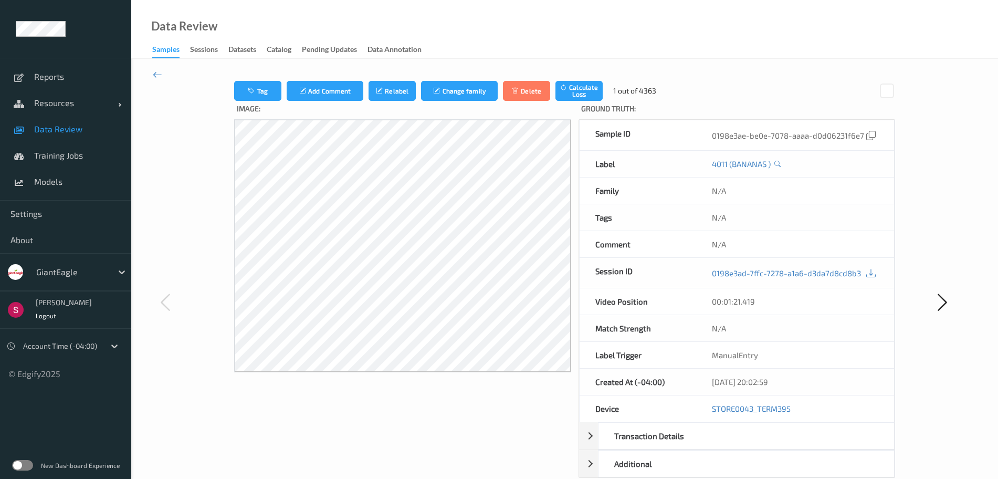
click at [162, 77] on icon at bounding box center [157, 75] width 9 height 12
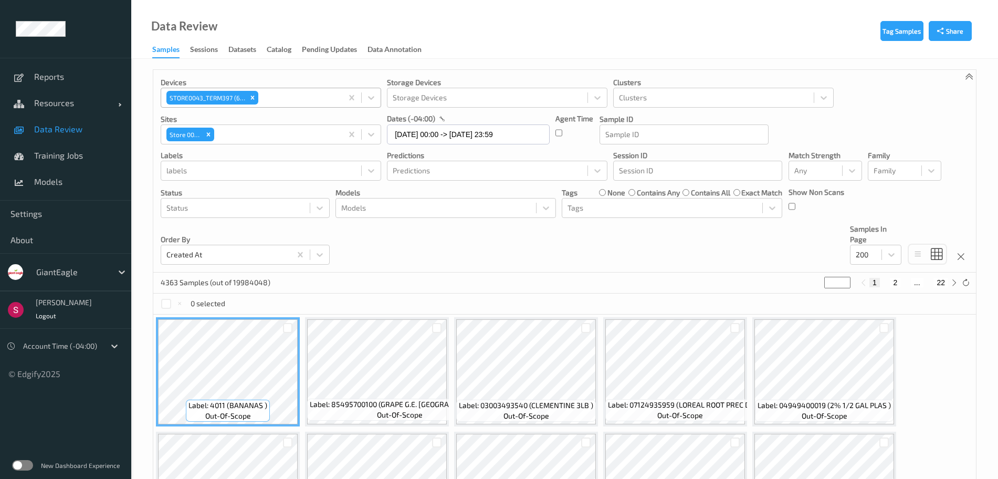
click at [283, 96] on div at bounding box center [298, 97] width 77 height 13
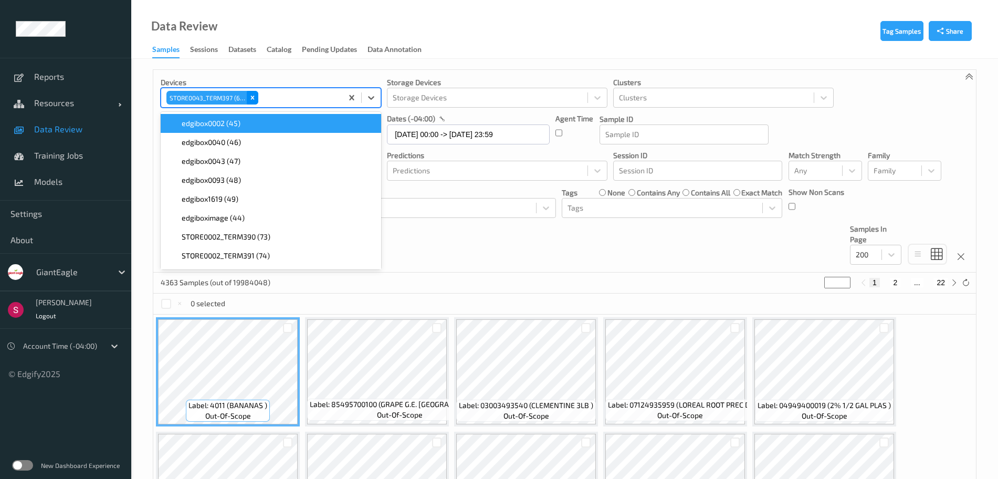
click at [252, 96] on icon "Remove STORE0043_TERM397 (63)" at bounding box center [252, 97] width 7 height 7
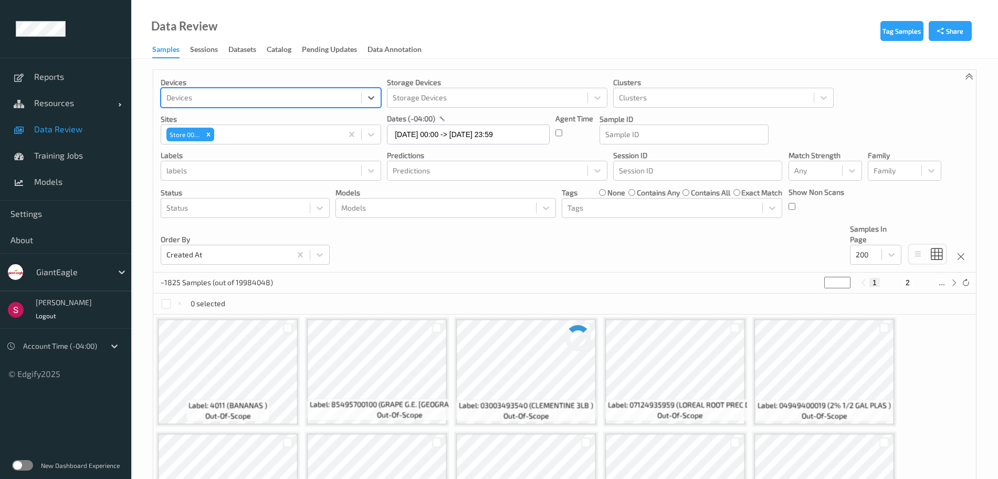
click at [252, 96] on div at bounding box center [261, 97] width 190 height 13
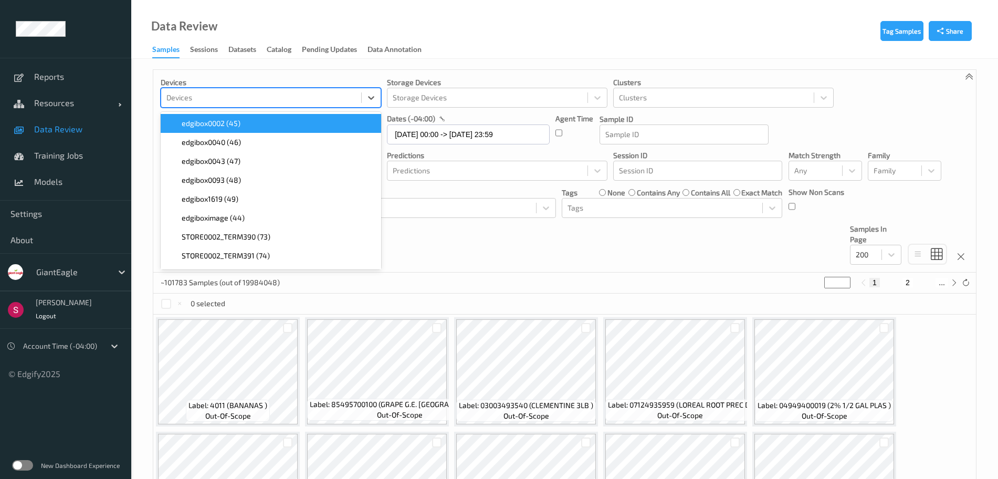
click at [252, 96] on div at bounding box center [261, 97] width 190 height 13
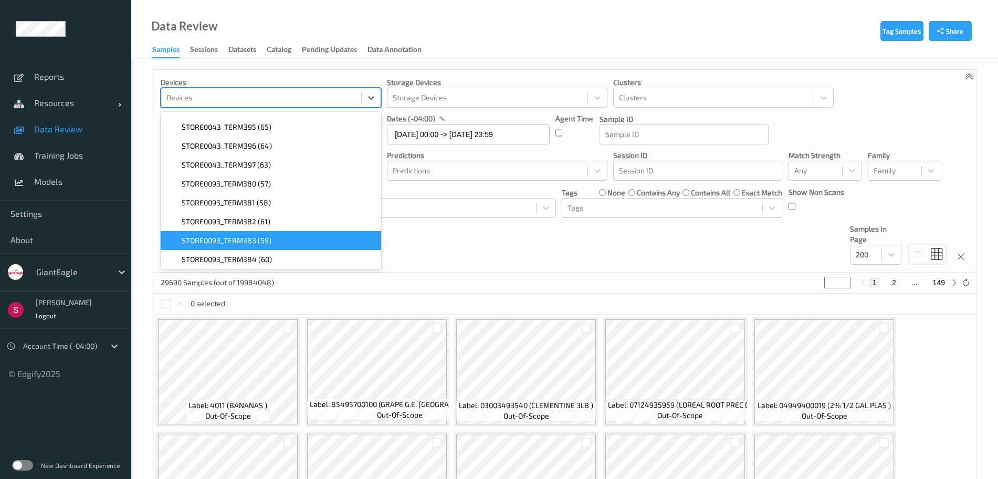
scroll to position [424, 0]
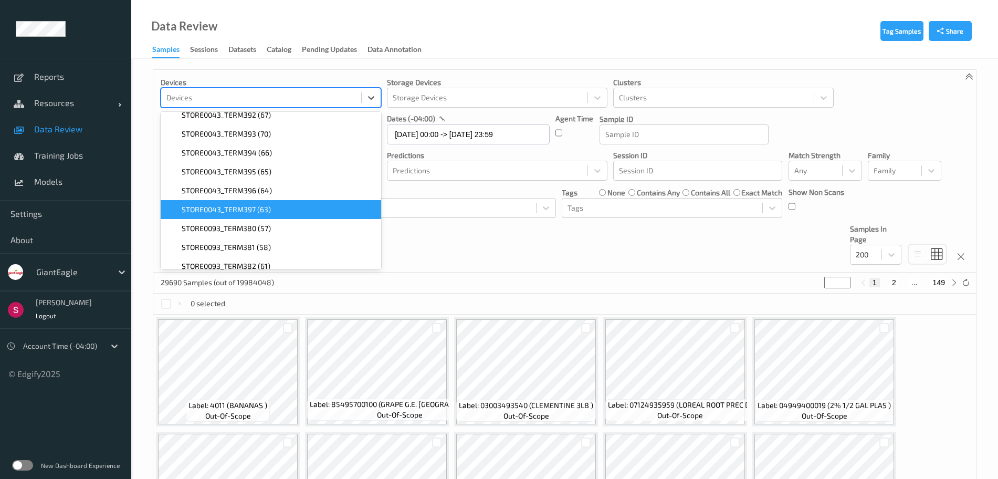
click at [263, 211] on span "STORE0043_TERM397 (63)" at bounding box center [226, 209] width 89 height 11
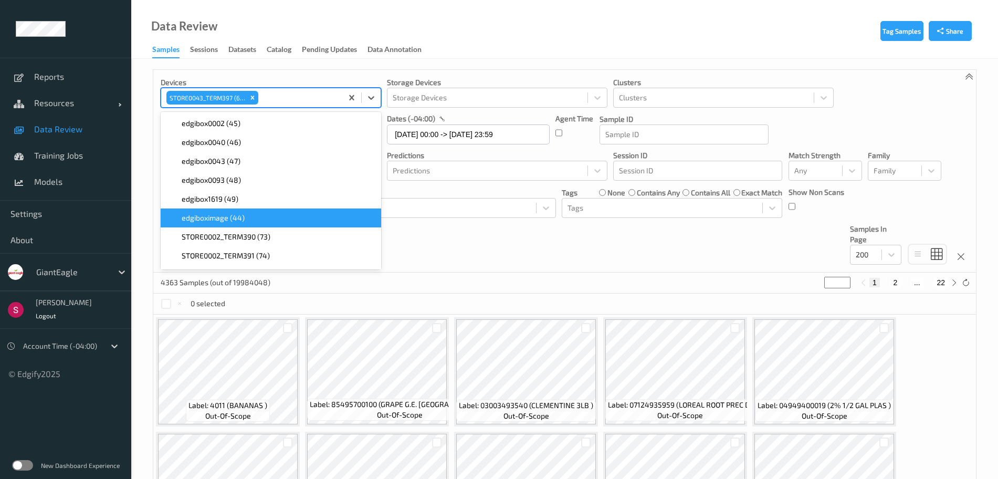
click at [495, 278] on div "4363 Samples (out of 19984048) * 1 2 ... 22" at bounding box center [564, 283] width 823 height 21
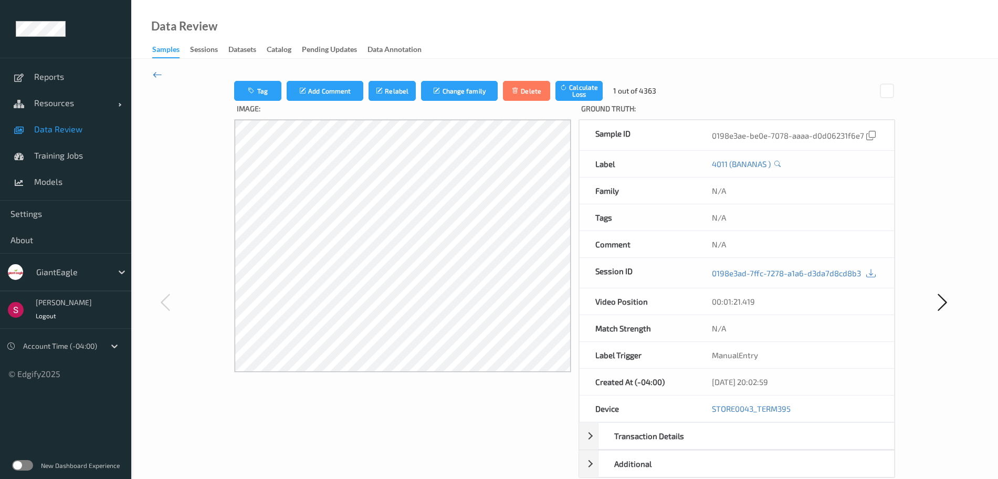
click at [153, 71] on icon at bounding box center [157, 75] width 9 height 12
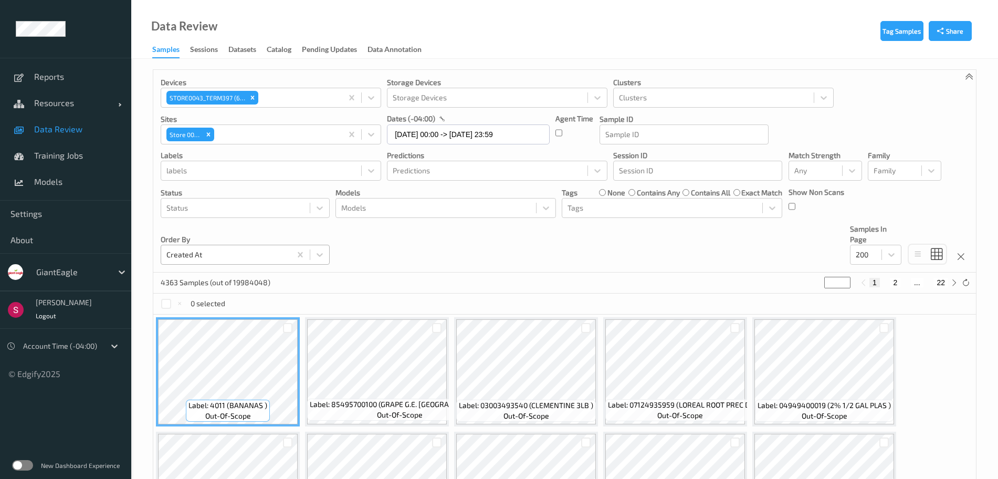
click at [256, 256] on div at bounding box center [225, 254] width 119 height 13
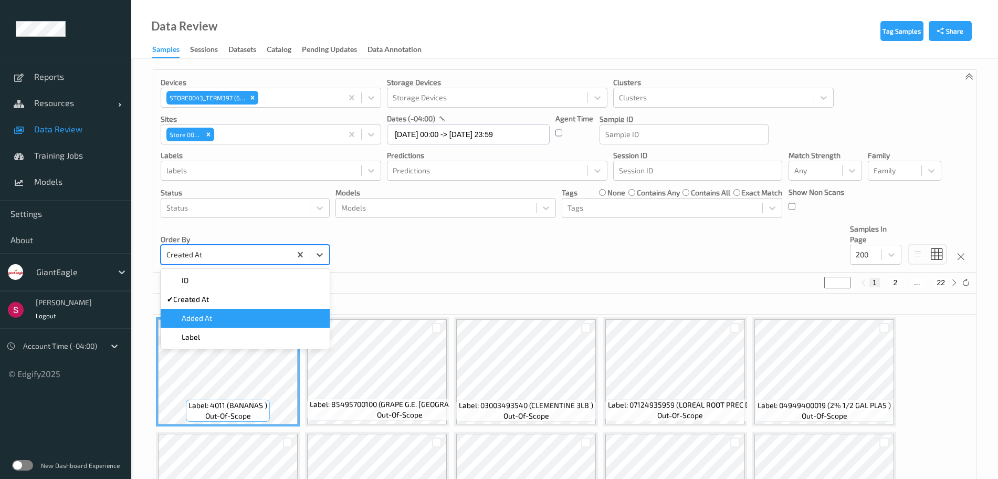
click at [237, 317] on div "Added At" at bounding box center [245, 318] width 156 height 11
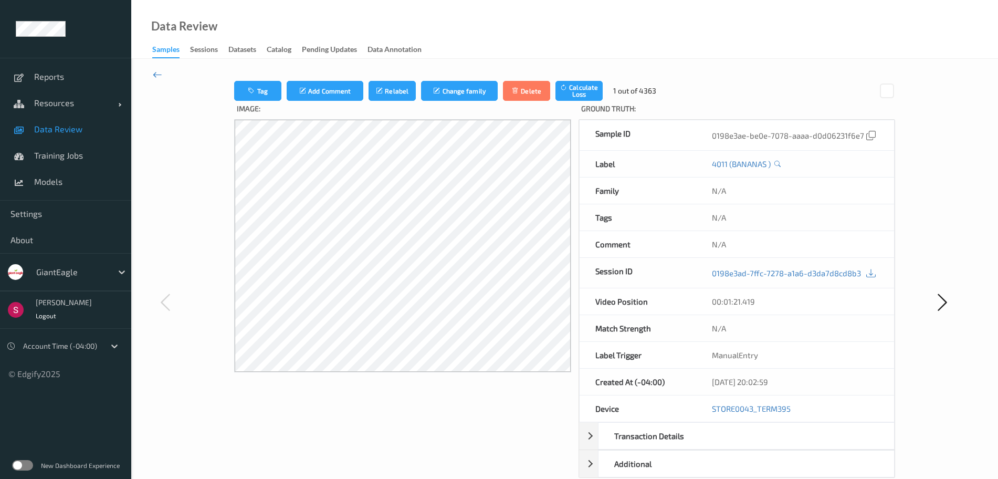
click at [155, 74] on icon at bounding box center [157, 75] width 9 height 12
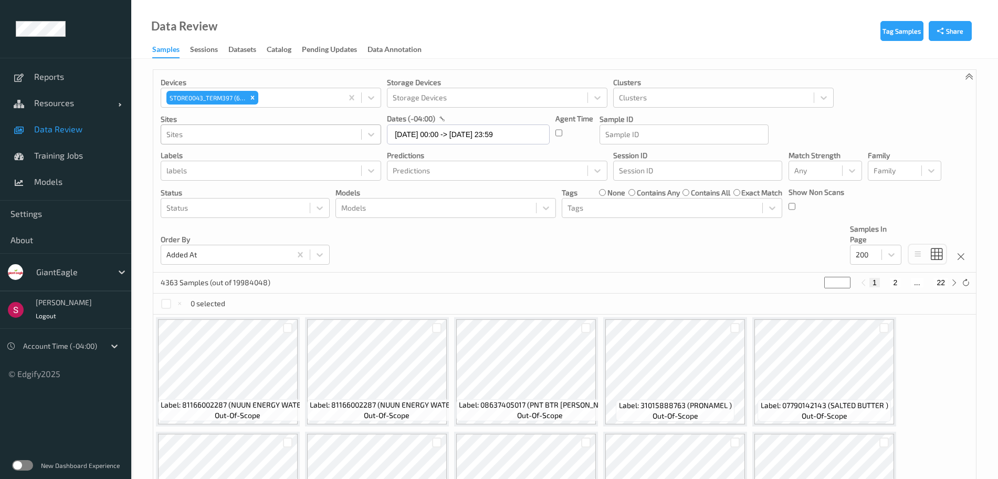
click at [364, 254] on div "Devices STORE0043_TERM397 (63) Storage Devices Storage Devices Clusters Cluster…" at bounding box center [564, 171] width 823 height 203
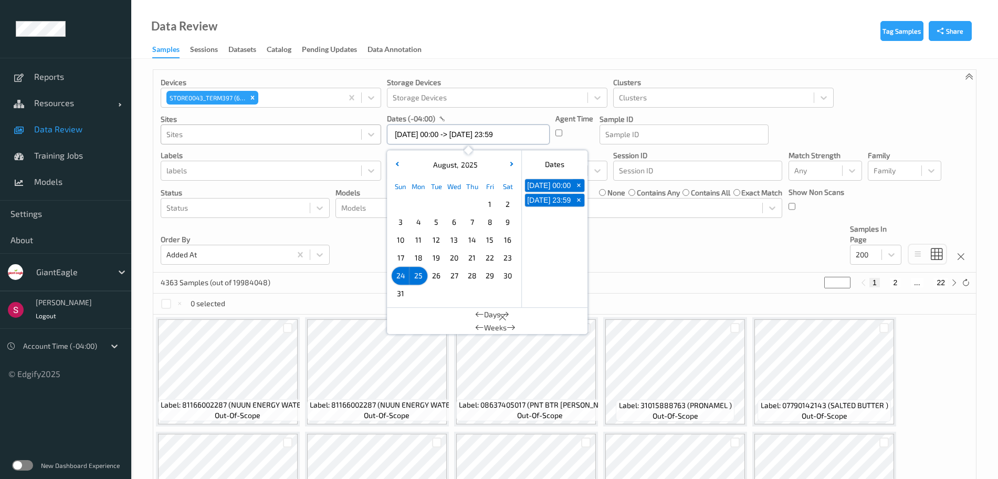
click at [414, 131] on input "24/08/2025 00:00 -> 25/08/2025 23:59" at bounding box center [468, 134] width 163 height 20
click at [402, 275] on span "24" at bounding box center [400, 275] width 15 height 15
type input "24/08/2025 00:00 -> 24/08/2025 23:59"
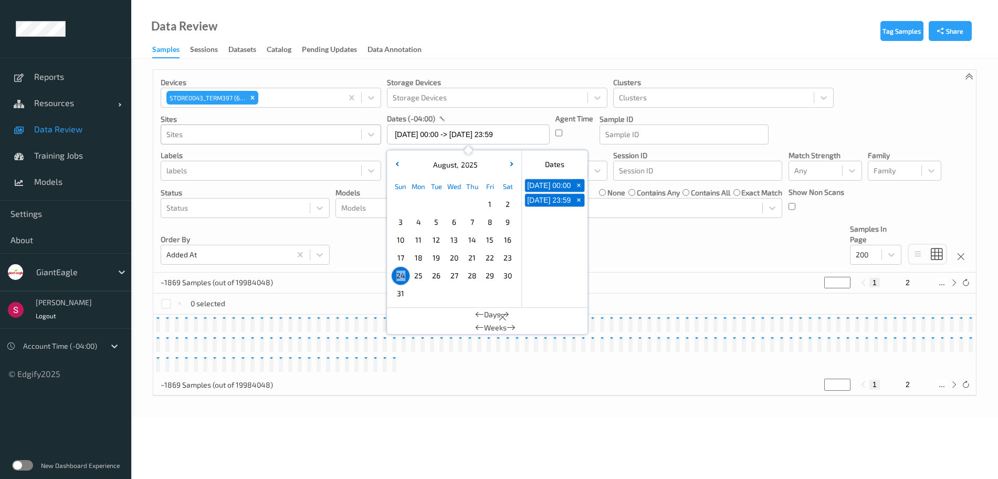
click at [688, 266] on div "Devices STORE0043_TERM397 (63) Storage Devices Storage Devices Clusters Cluster…" at bounding box center [564, 171] width 823 height 203
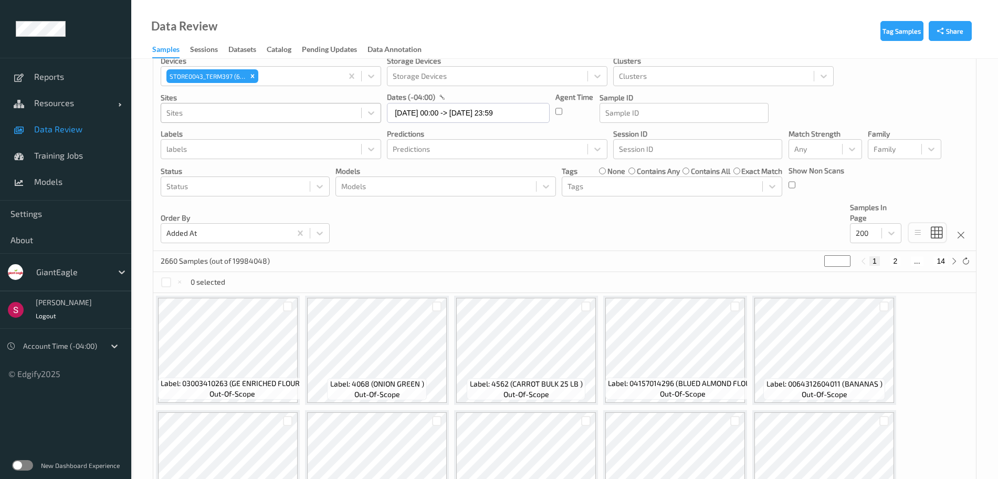
scroll to position [23, 0]
drag, startPoint x: 832, startPoint y: 260, endPoint x: 815, endPoint y: 261, distance: 16.4
click at [815, 261] on div "2660 Samples (out of 19984048) * 1 2 ... 14" at bounding box center [564, 259] width 823 height 21
type input "*"
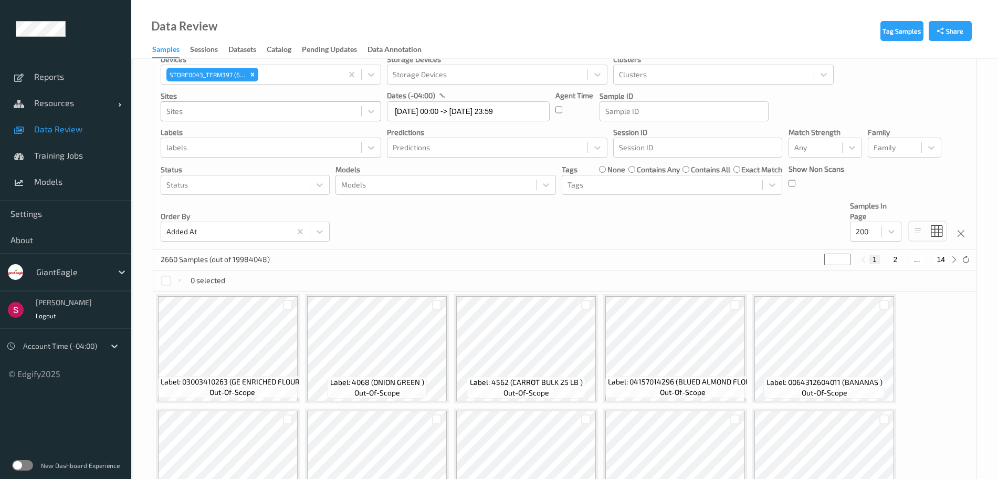
type input "*"
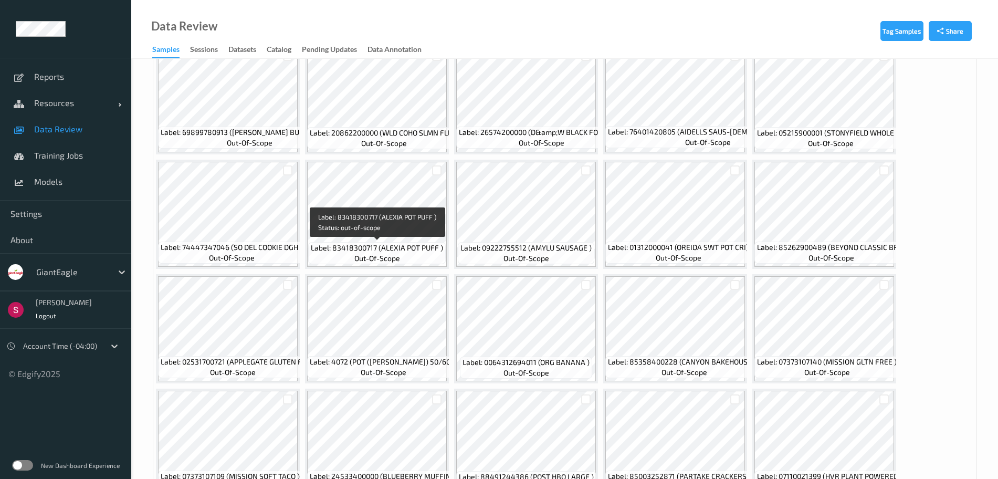
scroll to position [2436, 0]
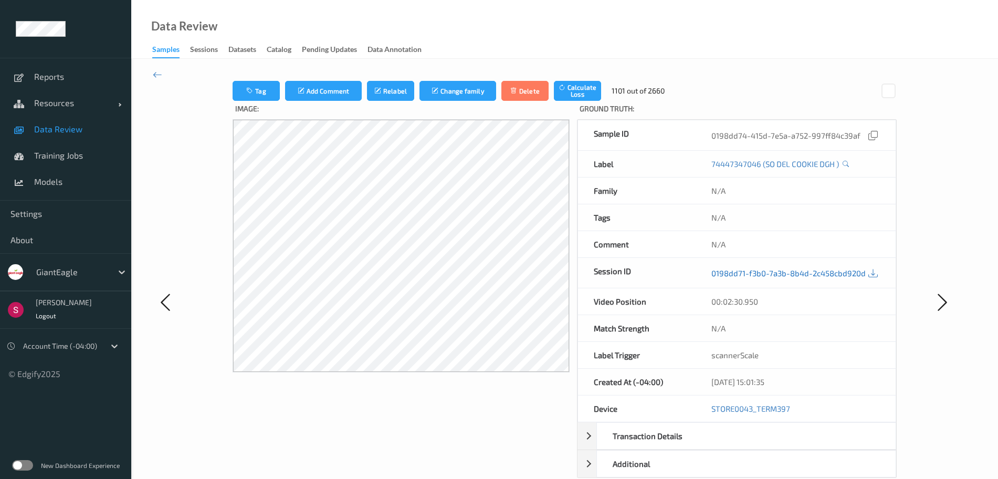
click at [763, 274] on link "0198dd71-f3b0-7a3b-8b4d-2c458cbd920d" at bounding box center [789, 273] width 154 height 11
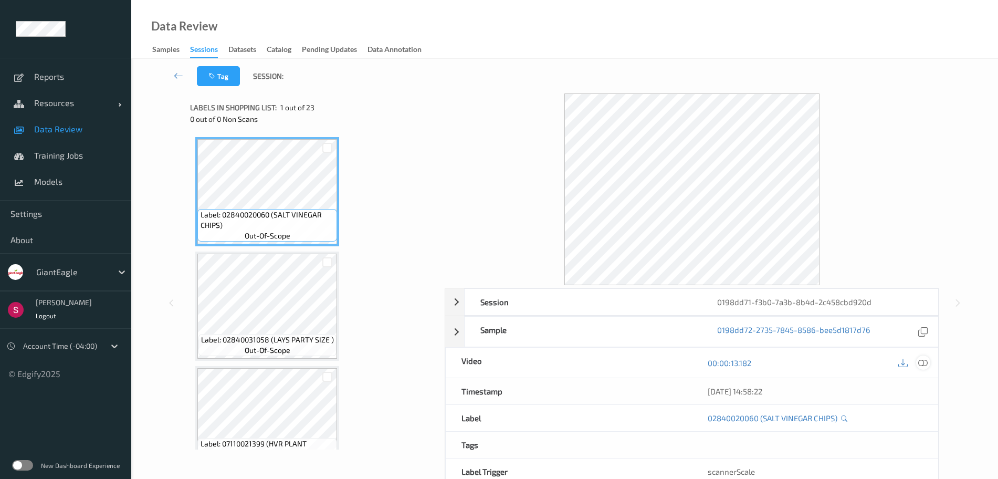
click at [929, 363] on div at bounding box center [923, 362] width 14 height 14
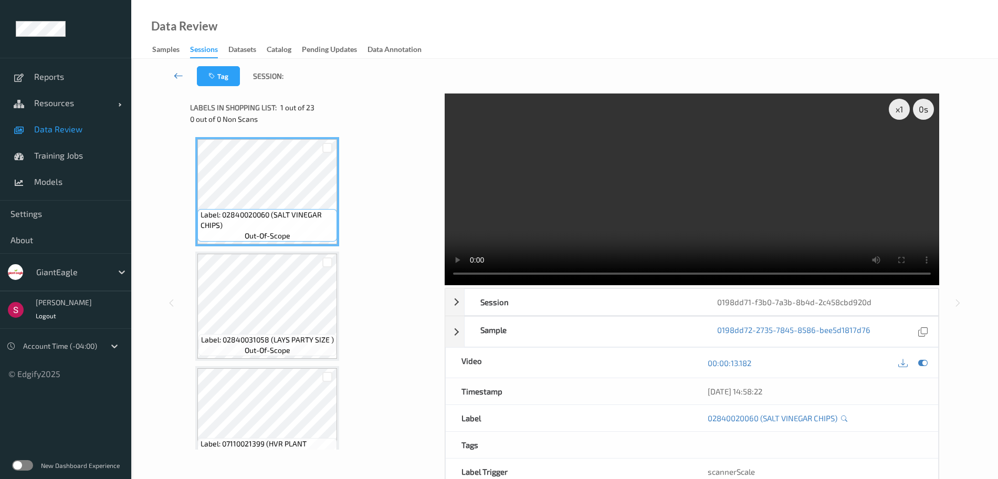
click at [179, 74] on icon at bounding box center [178, 75] width 9 height 11
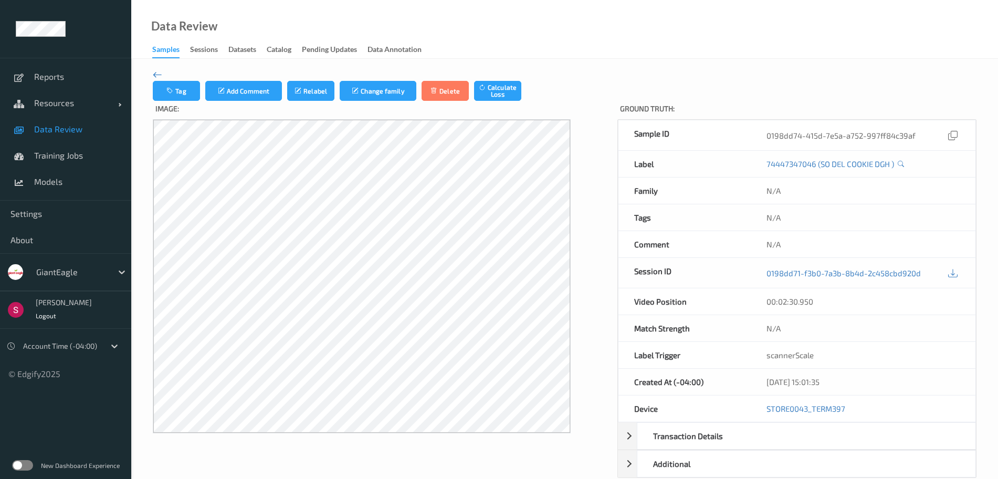
click at [154, 71] on icon at bounding box center [157, 75] width 9 height 12
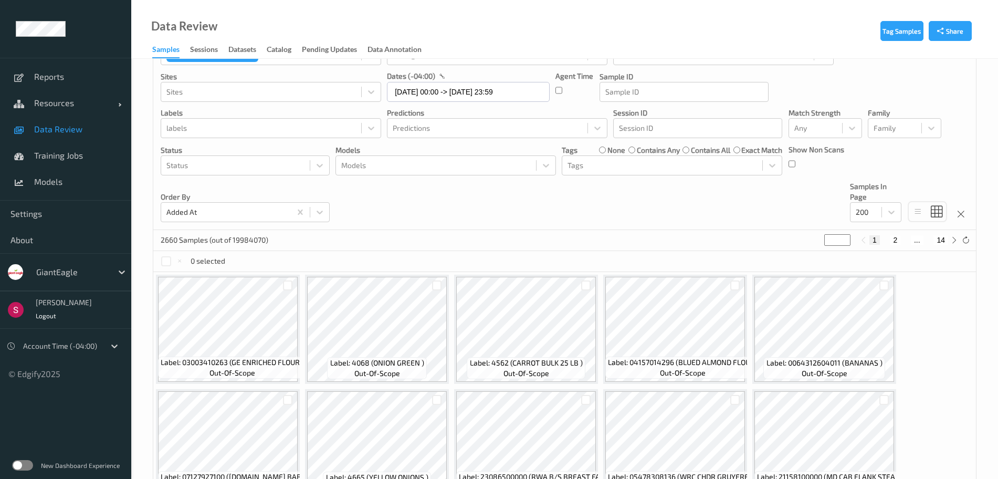
scroll to position [3, 0]
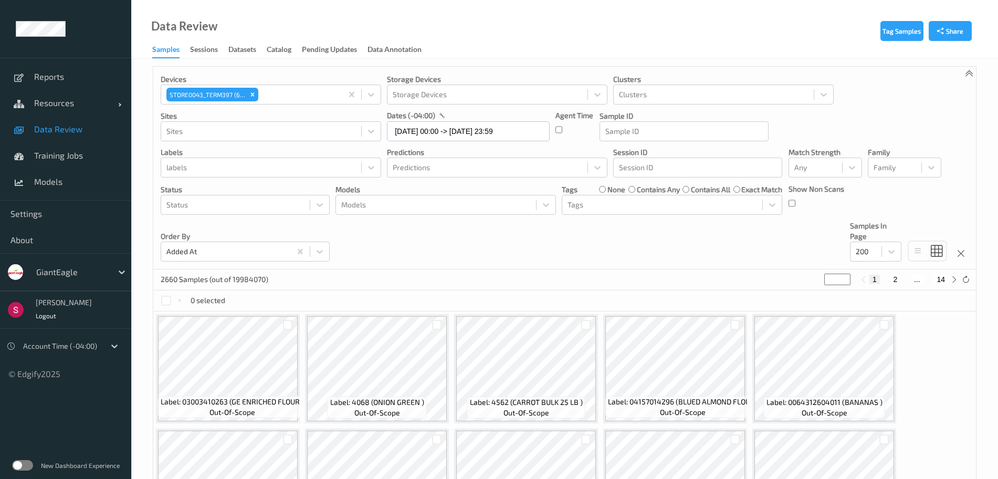
drag, startPoint x: 832, startPoint y: 279, endPoint x: 815, endPoint y: 277, distance: 16.9
click at [815, 277] on div "2660 Samples (out of 19984070) * 1 2 ... 14" at bounding box center [564, 279] width 823 height 21
type input "*"
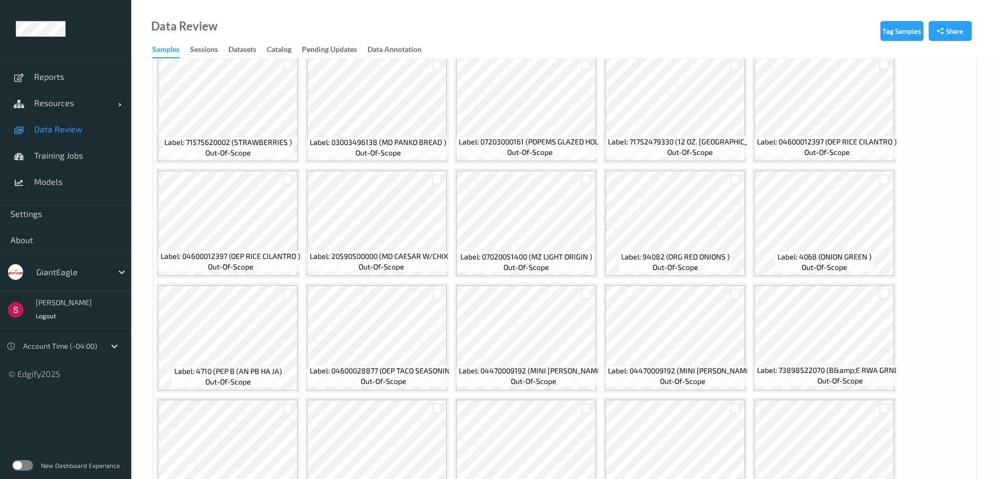
scroll to position [1984, 0]
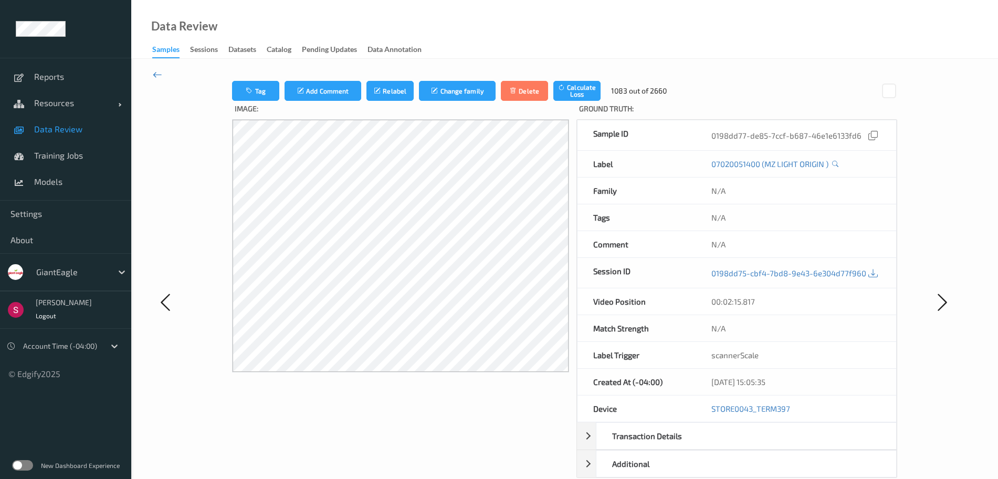
click at [161, 74] on icon at bounding box center [157, 75] width 9 height 12
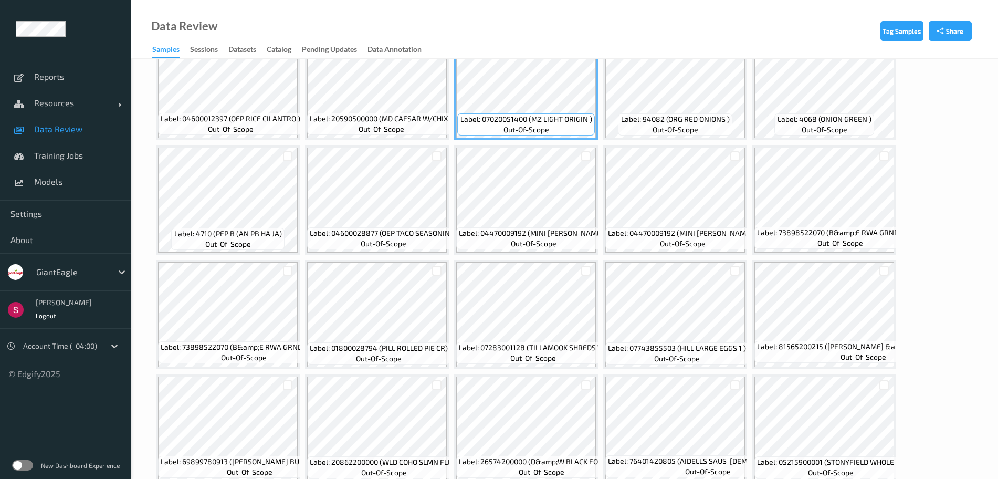
scroll to position [2117, 0]
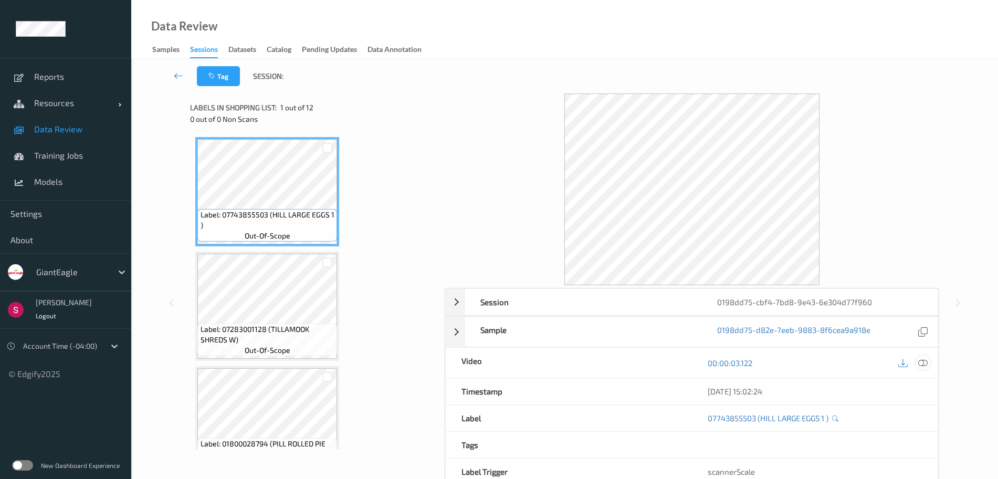
click at [924, 359] on icon at bounding box center [922, 362] width 9 height 9
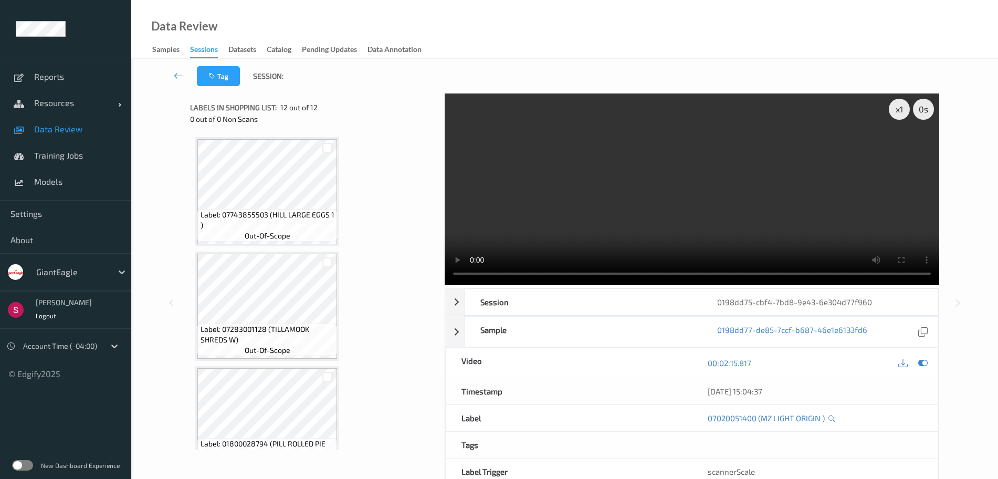
click at [175, 73] on icon at bounding box center [178, 75] width 9 height 11
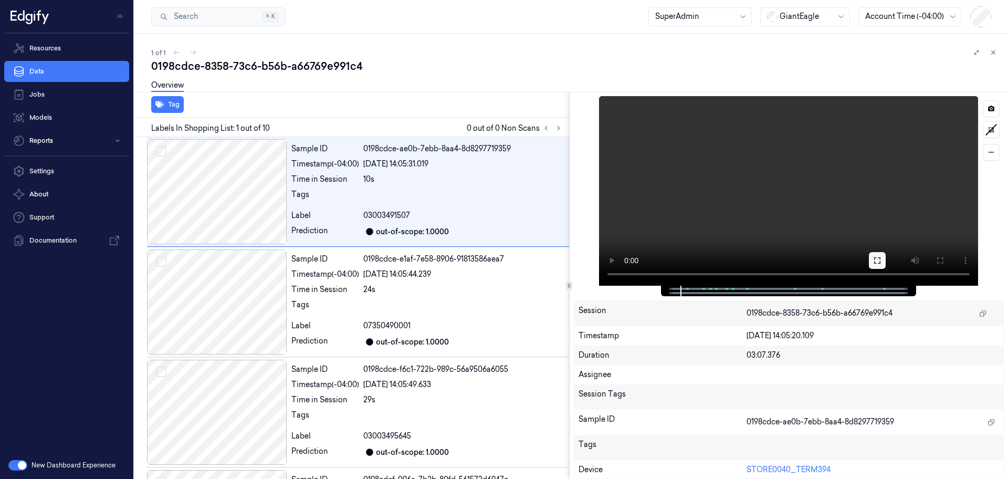
click at [878, 256] on icon at bounding box center [877, 260] width 8 height 8
